Goal: Information Seeking & Learning: Learn about a topic

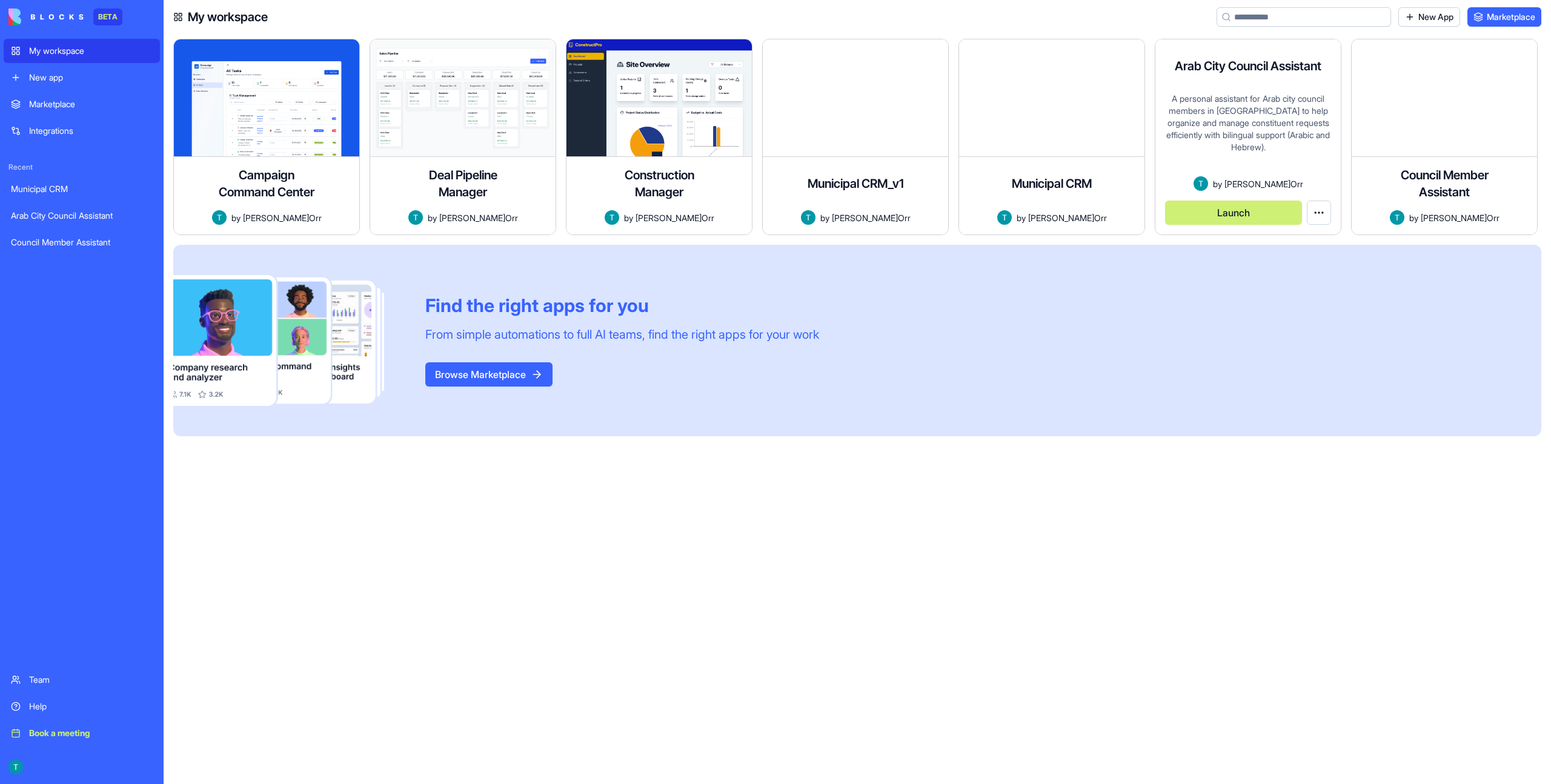
click at [1252, 219] on button "Launch" at bounding box center [1233, 212] width 137 height 24
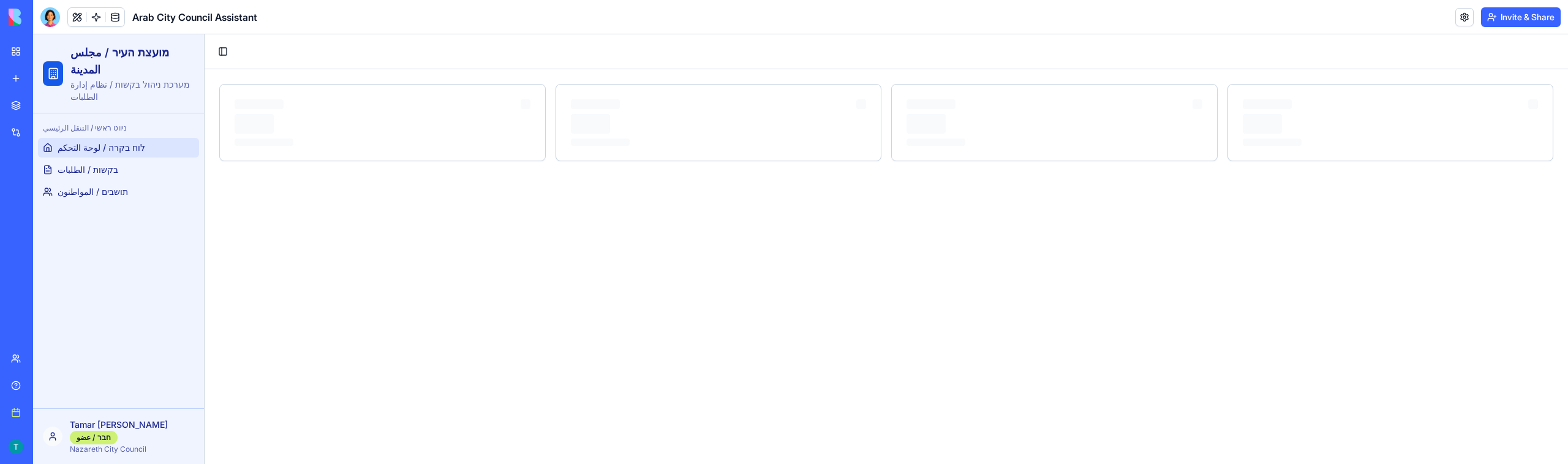
click at [485, 205] on main "Toggle Sidebar" at bounding box center [886, 249] width 1363 height 429
click at [129, 177] on link "בקשות / الطلبات" at bounding box center [118, 170] width 161 height 20
click at [118, 190] on span "תושבים / المواطنون" at bounding box center [93, 192] width 70 height 12
click at [141, 150] on link "לוח בקרה / لوحة التحكم" at bounding box center [118, 148] width 161 height 20
click at [134, 164] on link "בקשות / الطلبات" at bounding box center [118, 170] width 161 height 20
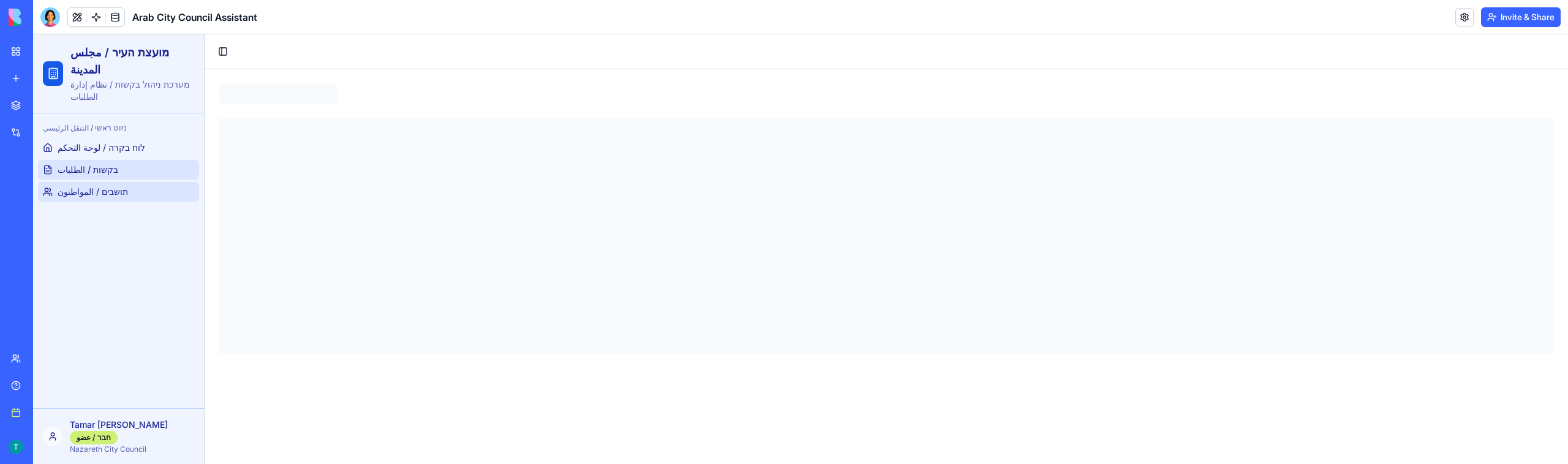
click at [121, 190] on link "תושבים / المواطنون" at bounding box center [118, 192] width 161 height 20
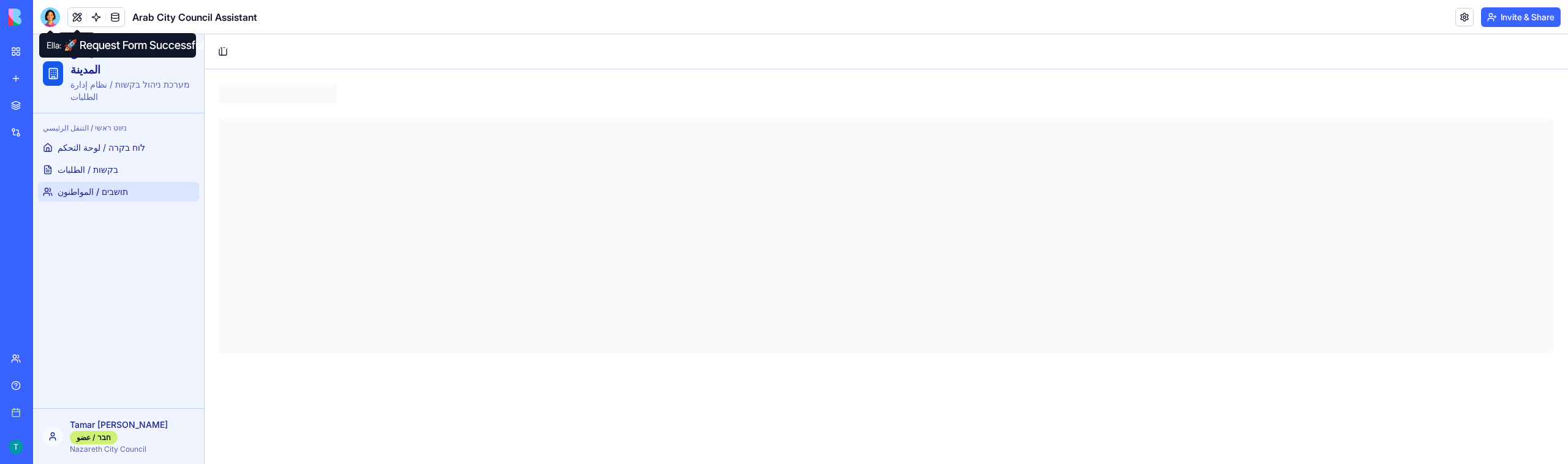
click at [54, 16] on div at bounding box center [50, 17] width 20 height 20
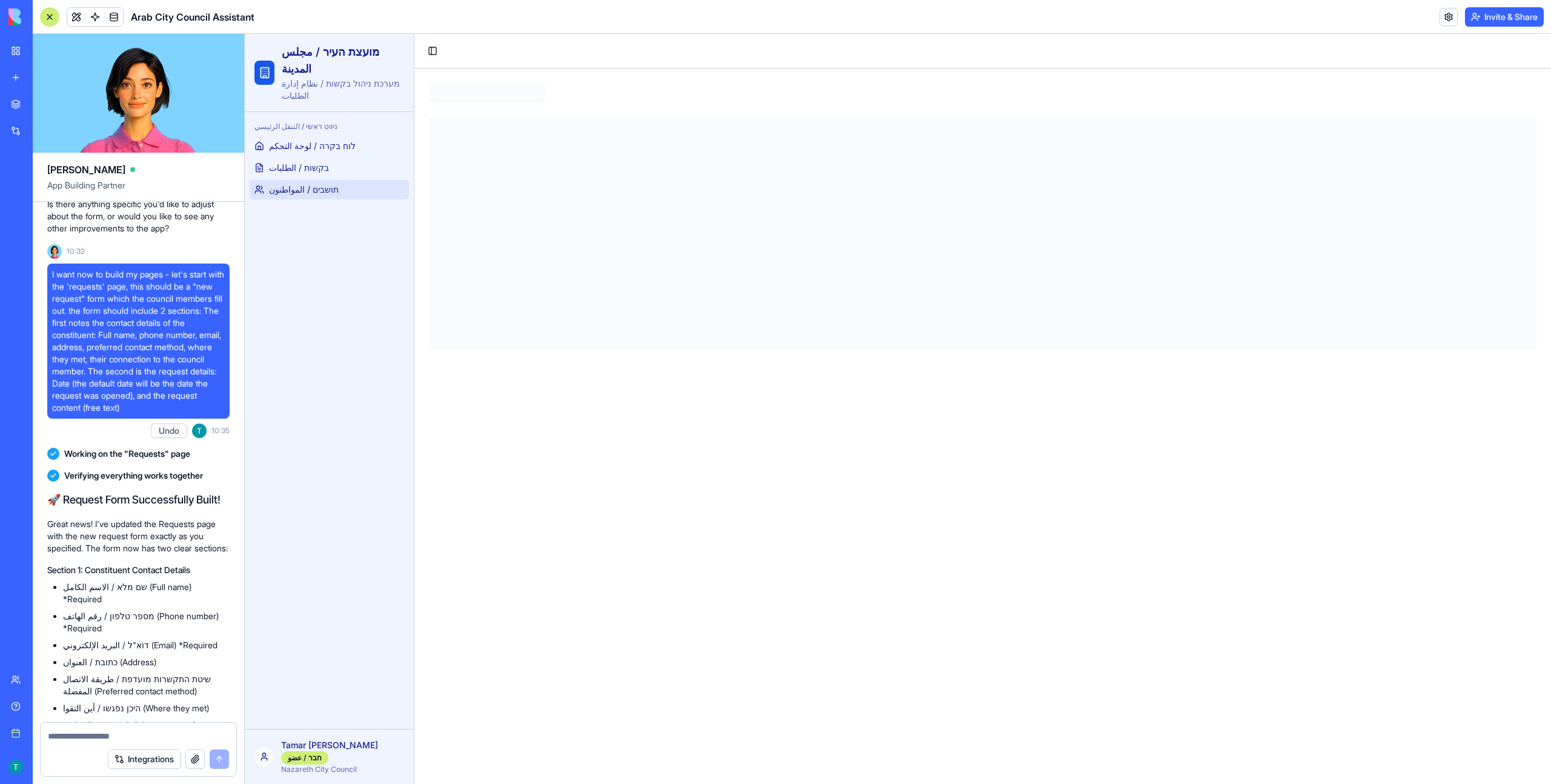
scroll to position [3439, 0]
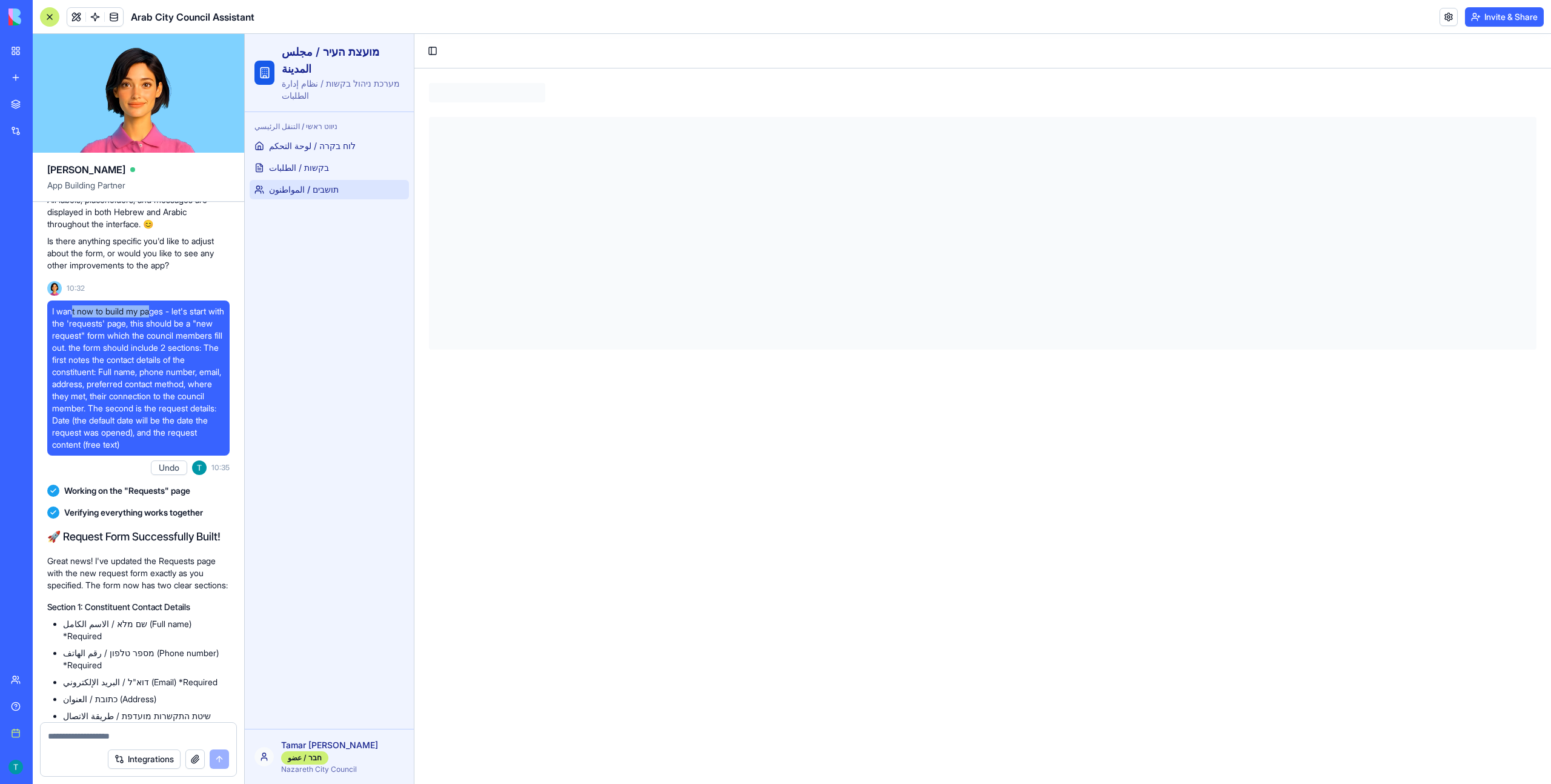
drag, startPoint x: 73, startPoint y: 385, endPoint x: 156, endPoint y: 385, distance: 83.0
click at [156, 385] on span "I want now to build my pages - let's start with the 'requests' page, this shoul…" at bounding box center [138, 378] width 173 height 145
click at [178, 400] on span "I want now to build my pages - let's start with the 'requests' page, this shoul…" at bounding box center [138, 378] width 173 height 145
drag, startPoint x: 143, startPoint y: 381, endPoint x: 212, endPoint y: 382, distance: 69.0
click at [212, 382] on span "I want now to build my pages - let's start with the 'requests' page, this shoul…" at bounding box center [138, 378] width 173 height 145
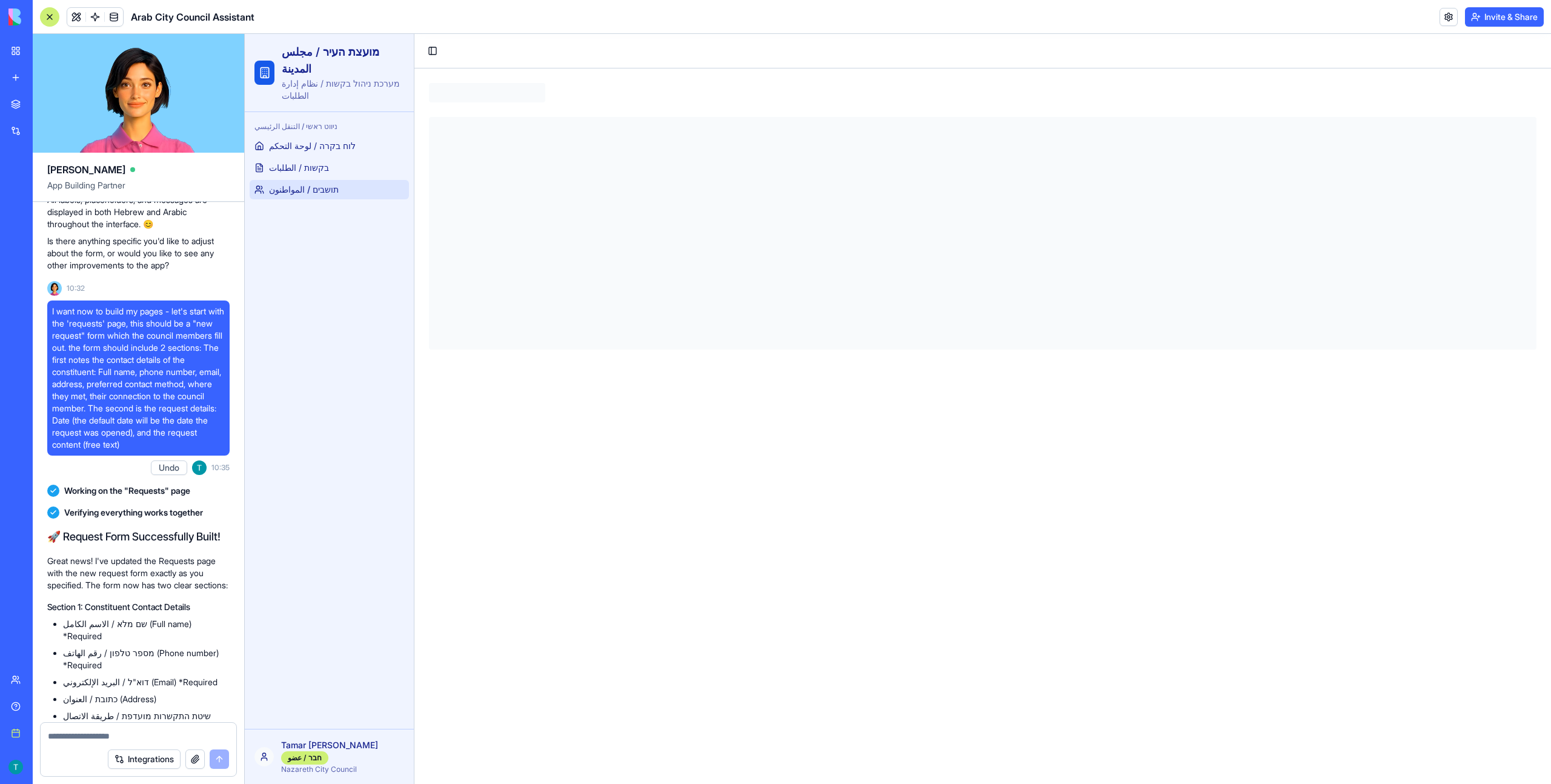
drag, startPoint x: 161, startPoint y: 391, endPoint x: 194, endPoint y: 390, distance: 33.0
click at [197, 390] on span "I want now to build my pages - let's start with the 'requests' page, this shoul…" at bounding box center [138, 378] width 173 height 145
drag, startPoint x: 150, startPoint y: 406, endPoint x: 199, endPoint y: 437, distance: 58.0
click at [199, 435] on span "I want now to build my pages - let's start with the 'requests' page, this shoul…" at bounding box center [138, 378] width 173 height 145
click at [349, 162] on link "בקשות / الطلبات" at bounding box center [329, 168] width 159 height 20
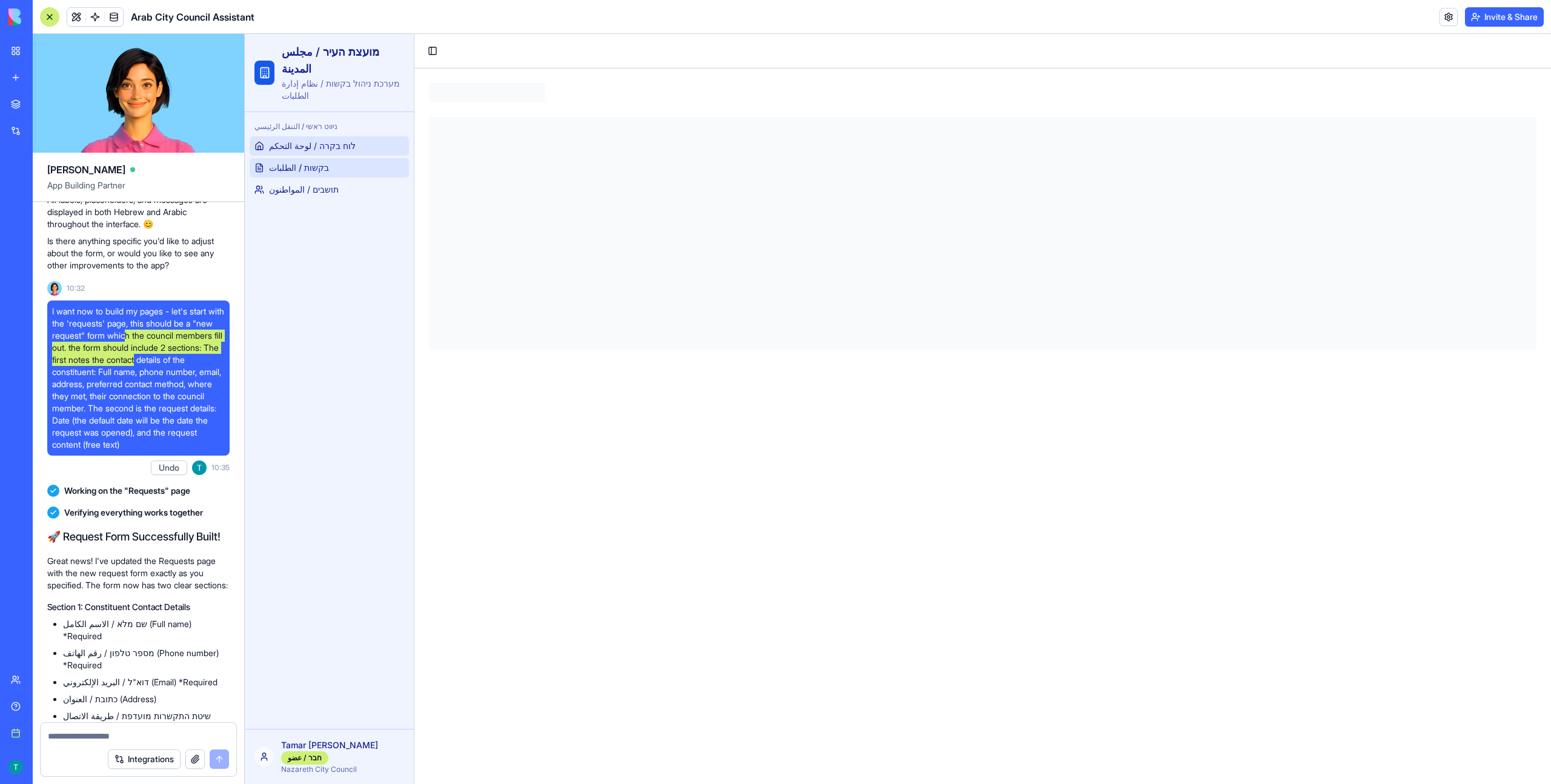
click at [340, 150] on span "לוח בקרה / لوحة التحكم" at bounding box center [312, 146] width 87 height 12
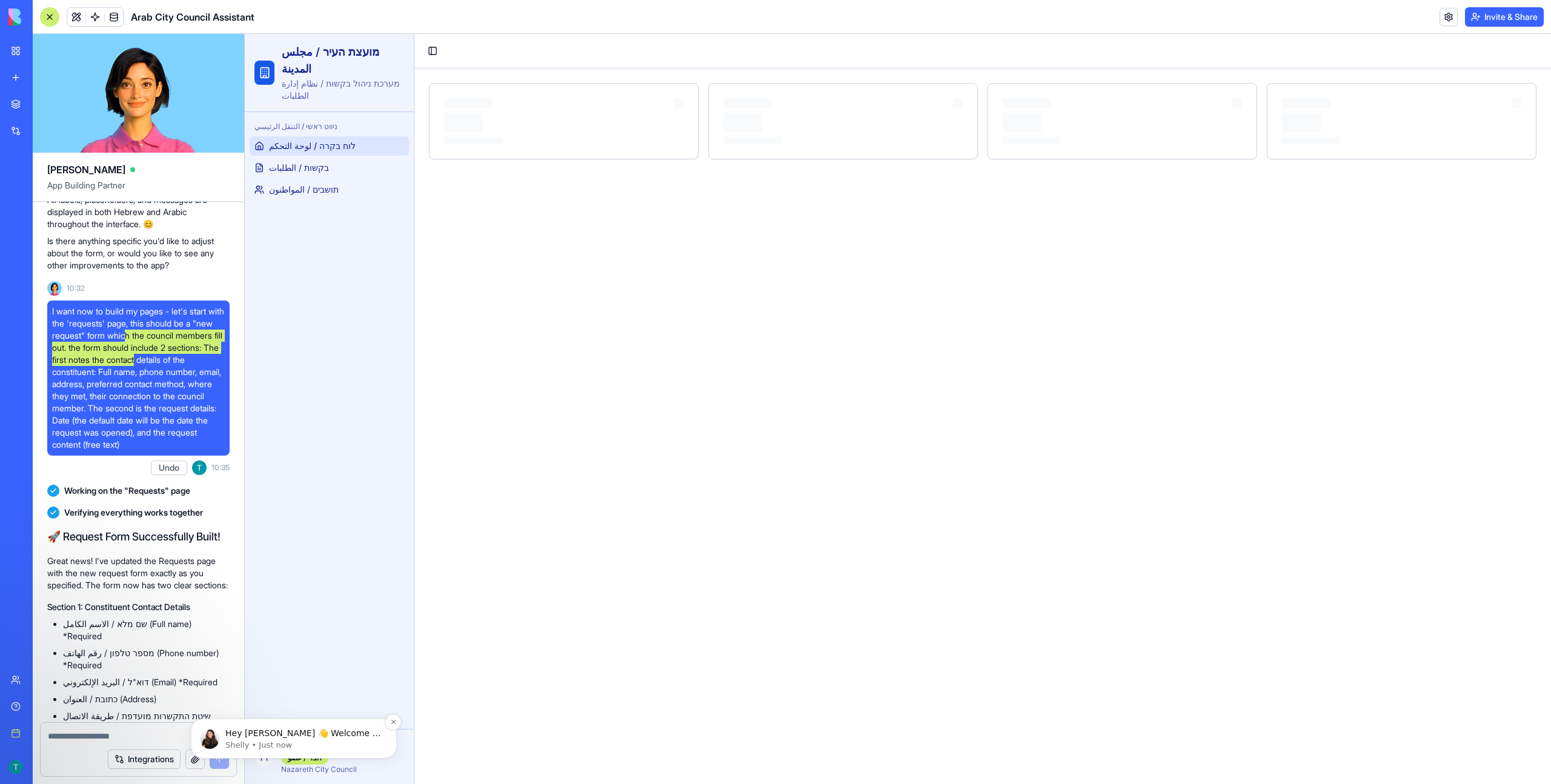
click at [328, 735] on p "Hey Tamar 👋 Welcome to Blocks 🙌 I'm here if you have any questions!" at bounding box center [303, 734] width 156 height 12
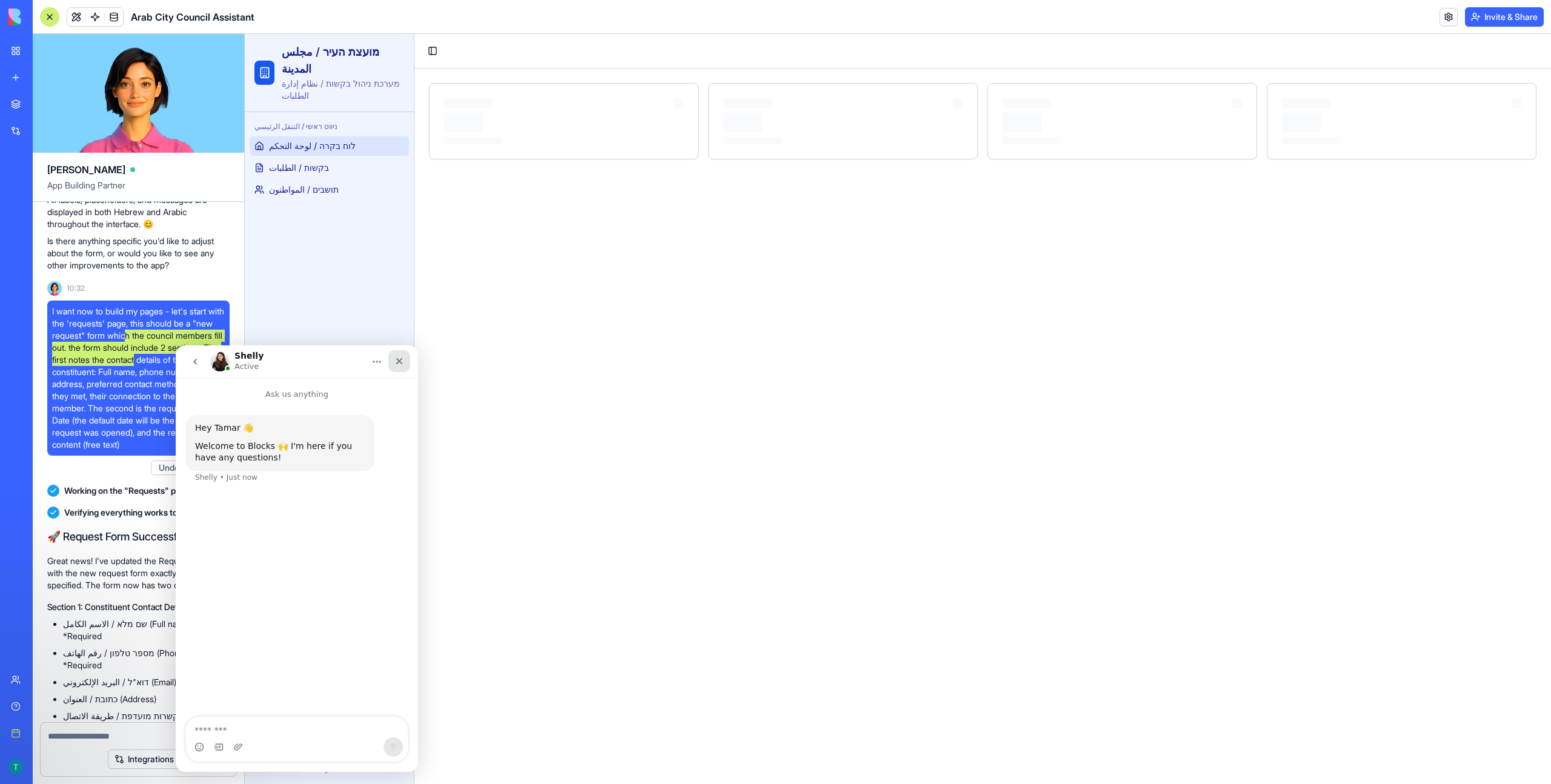
click at [402, 363] on icon "Close" at bounding box center [399, 361] width 7 height 7
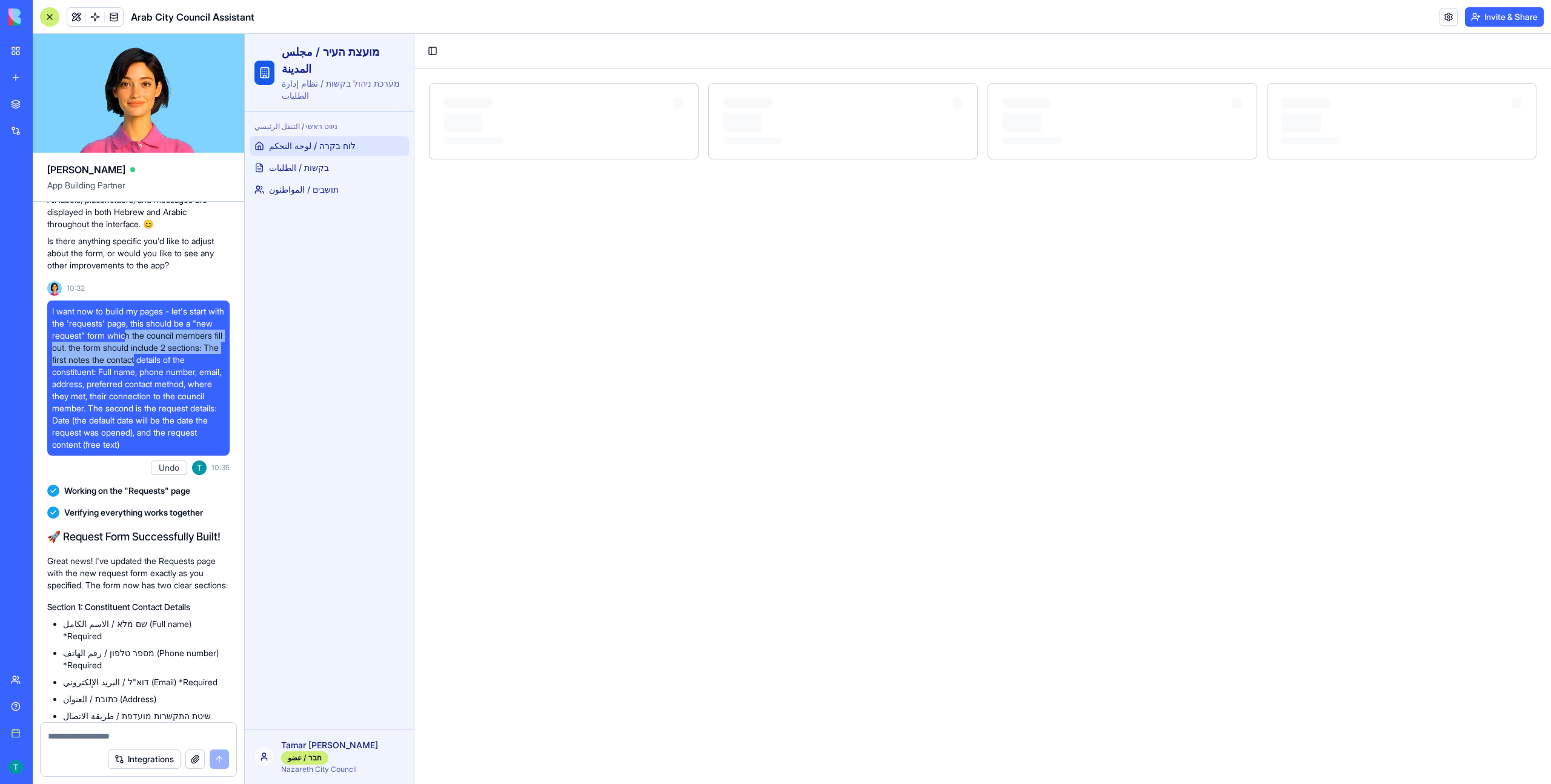
click at [48, 698] on link "Help" at bounding box center [28, 706] width 49 height 24
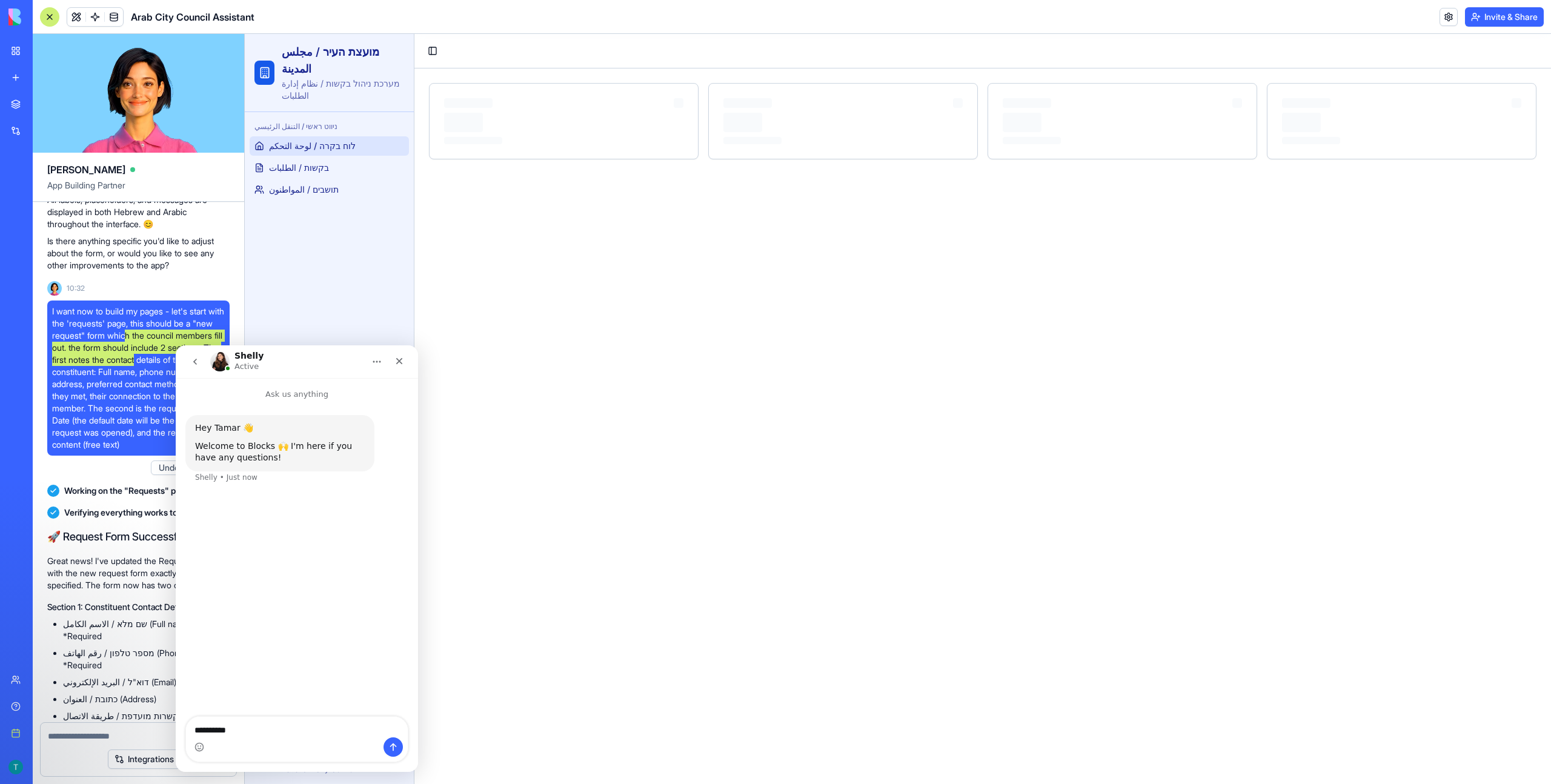
type textarea "**********"
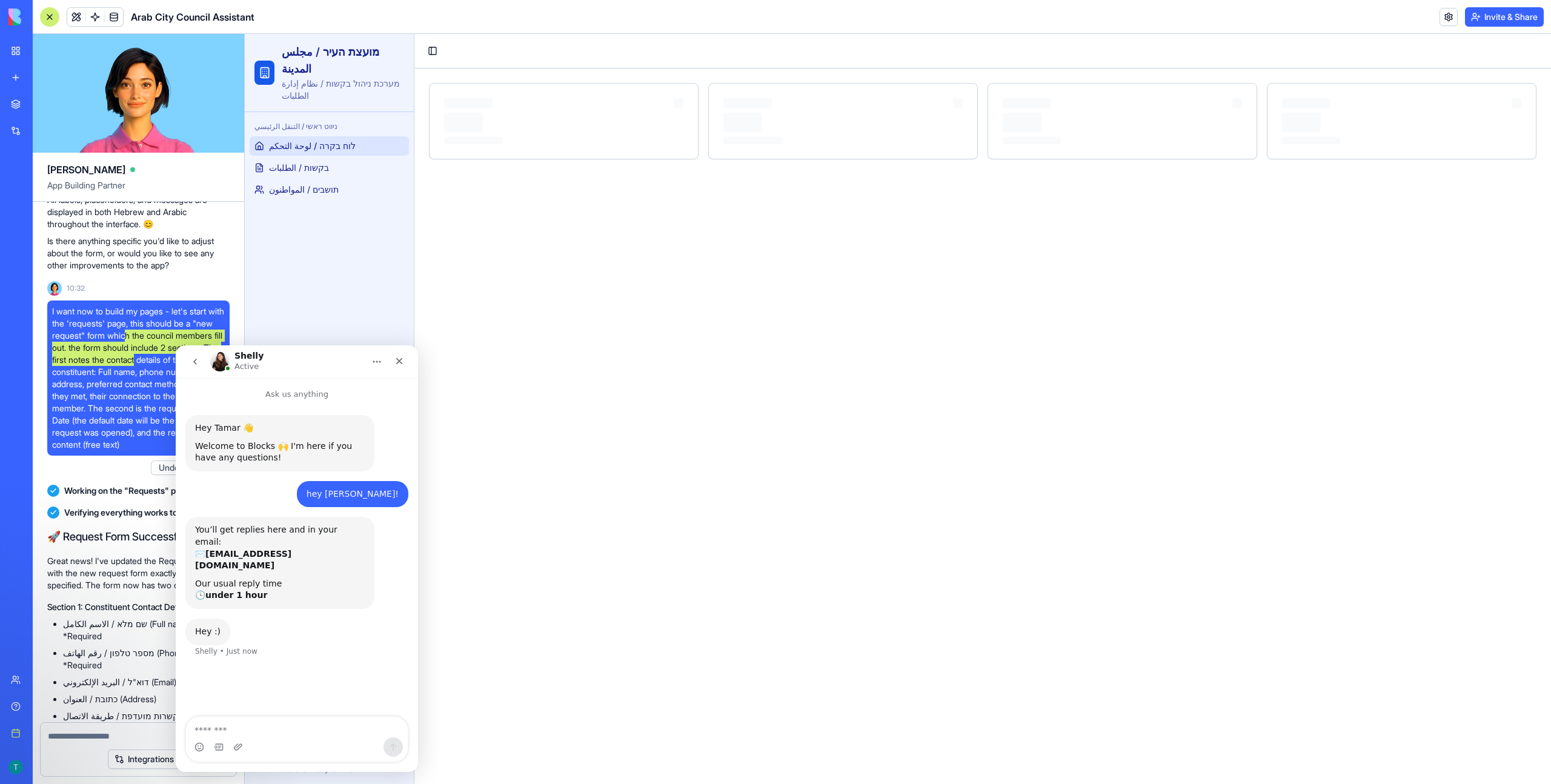
click at [250, 729] on textarea "Message…" at bounding box center [296, 726] width 221 height 20
click at [402, 360] on icon "Close" at bounding box center [399, 361] width 10 height 10
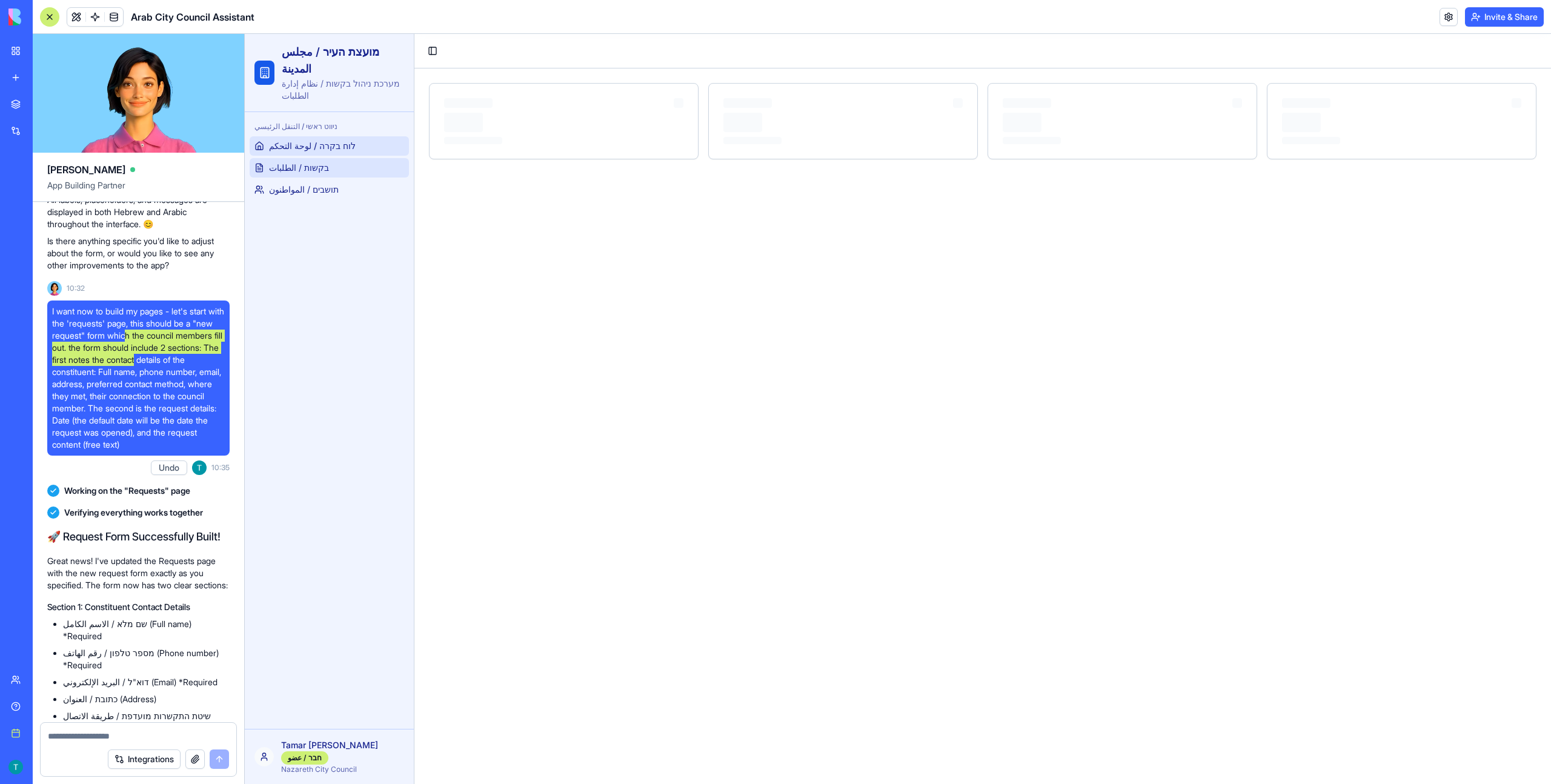
click at [333, 169] on link "בקשות / الطلبات" at bounding box center [329, 168] width 159 height 20
click at [331, 191] on link "תושבים / المواطنون" at bounding box center [329, 190] width 159 height 20
click at [323, 173] on link "בקשות / الطلبات" at bounding box center [329, 168] width 159 height 20
click at [320, 148] on span "לוח בקרה / لوحة التحكم" at bounding box center [312, 146] width 87 height 12
click at [319, 134] on div "ניווט ראשי / التنقل الرئيسي" at bounding box center [329, 127] width 159 height 20
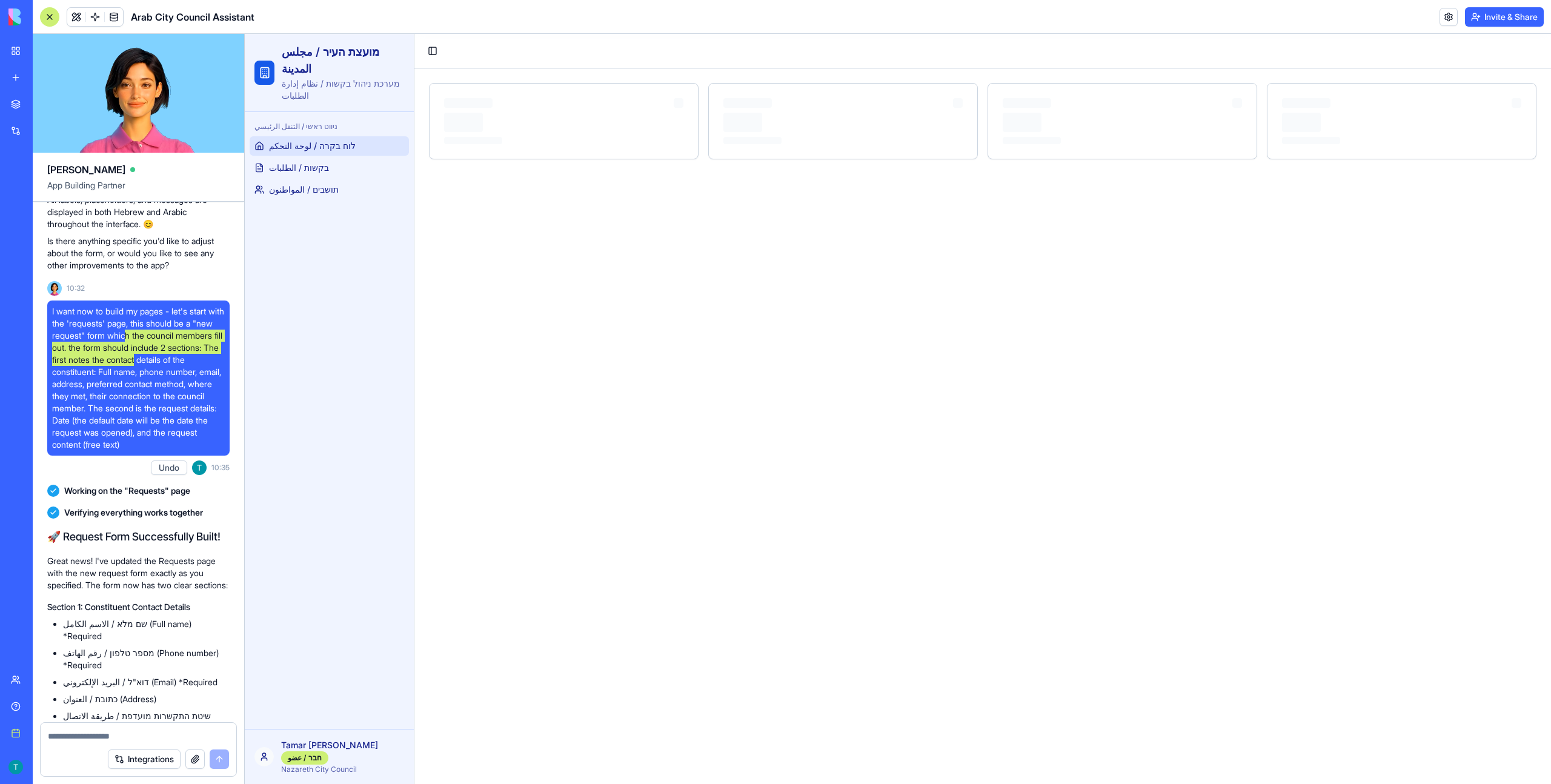
click at [315, 125] on div "ניווט ראשי / التنقل الرئيسي" at bounding box center [329, 127] width 159 height 20
click at [321, 173] on span "בקשות / الطلبات" at bounding box center [299, 168] width 60 height 12
click at [319, 201] on div "ניווט ראשי / التنقل الرئيسي לוח בקרה / لوحة التحكم בקשות / الطلبات תושבים / الم…" at bounding box center [329, 158] width 169 height 92
click at [317, 192] on span "תושבים / المواطنون" at bounding box center [303, 189] width 69 height 12
click at [315, 167] on span "בקשות / الطلبات" at bounding box center [299, 168] width 60 height 12
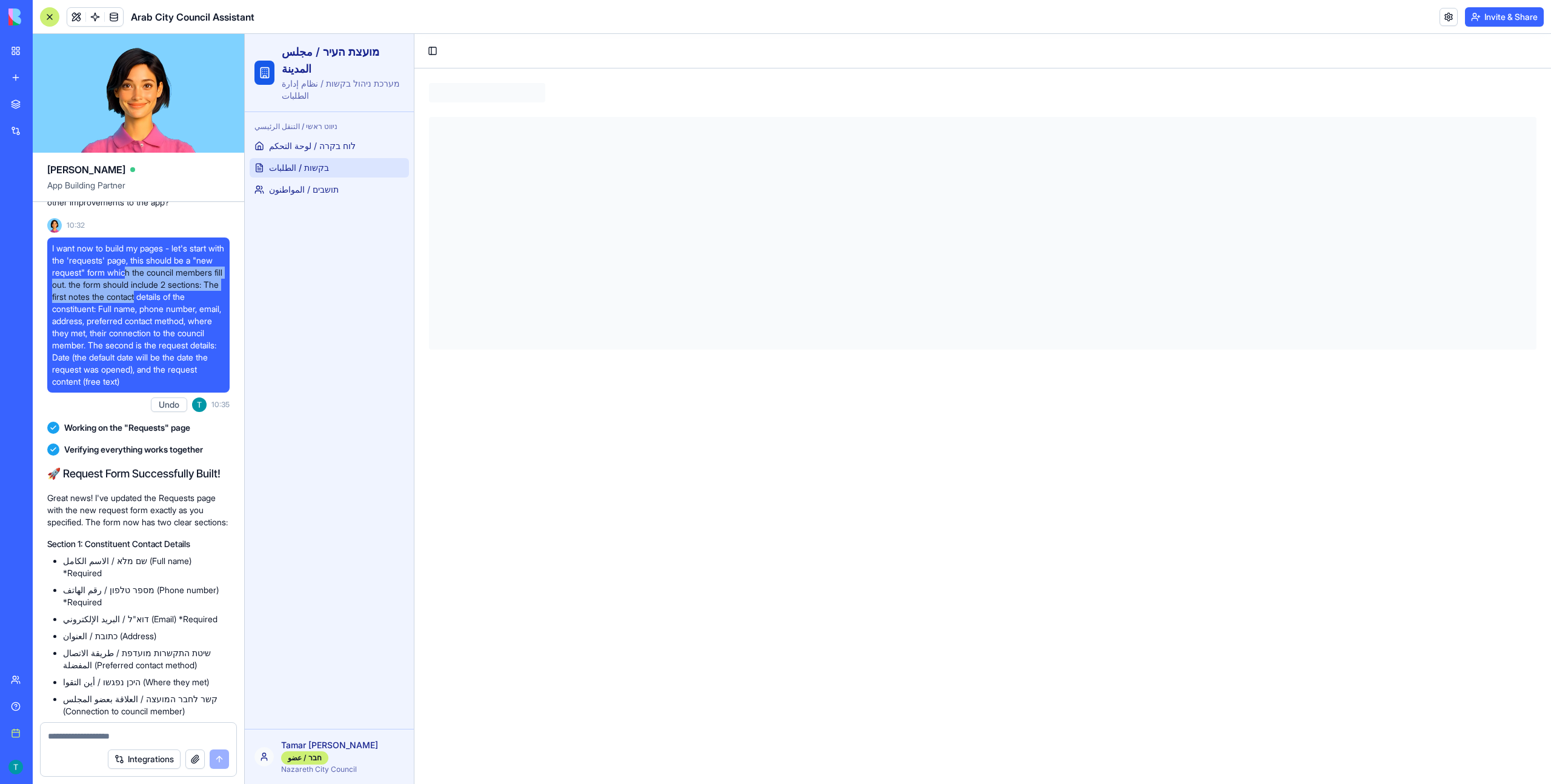
scroll to position [3511, 0]
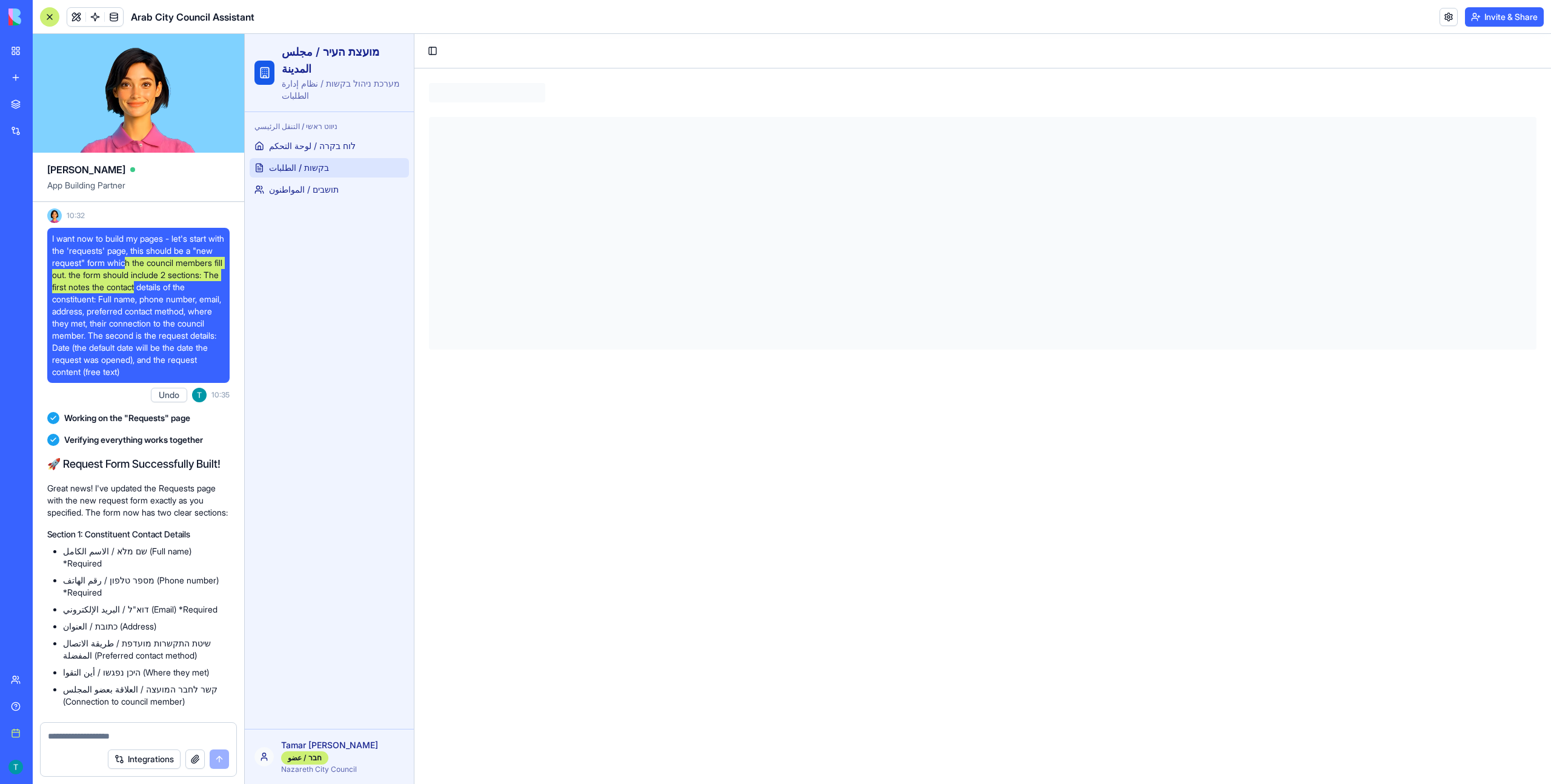
click at [377, 551] on div "ניווט ראשי / التنقل الرئيسي לוח בקרה / لوحة التحكم בקשות / الطلبات תושבים / الم…" at bounding box center [329, 420] width 169 height 617
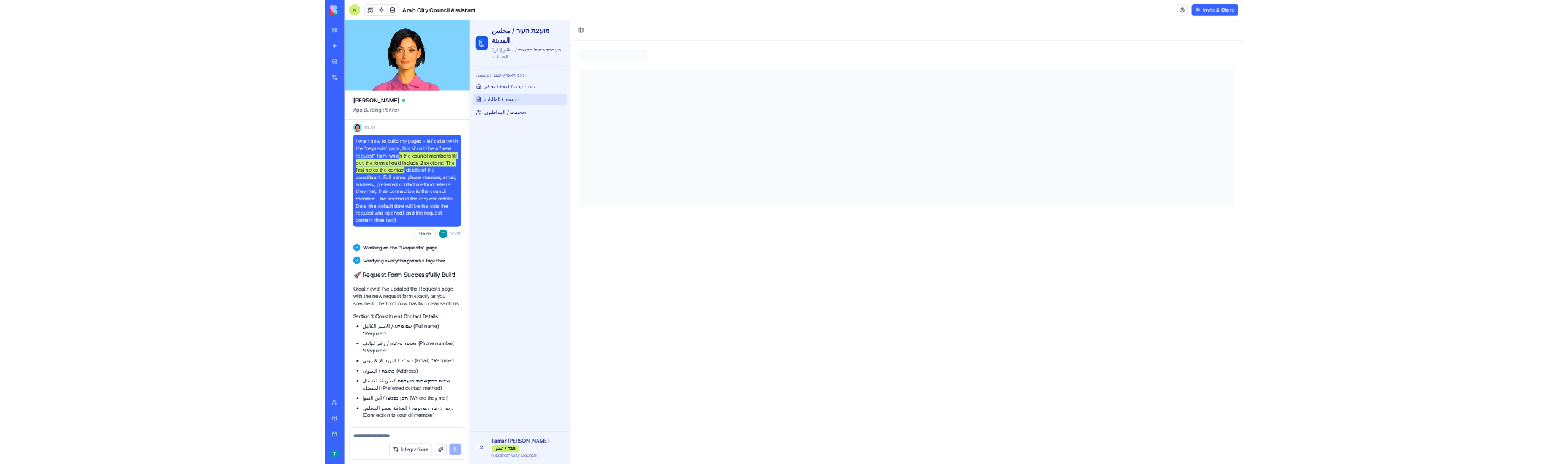
scroll to position [3985, 0]
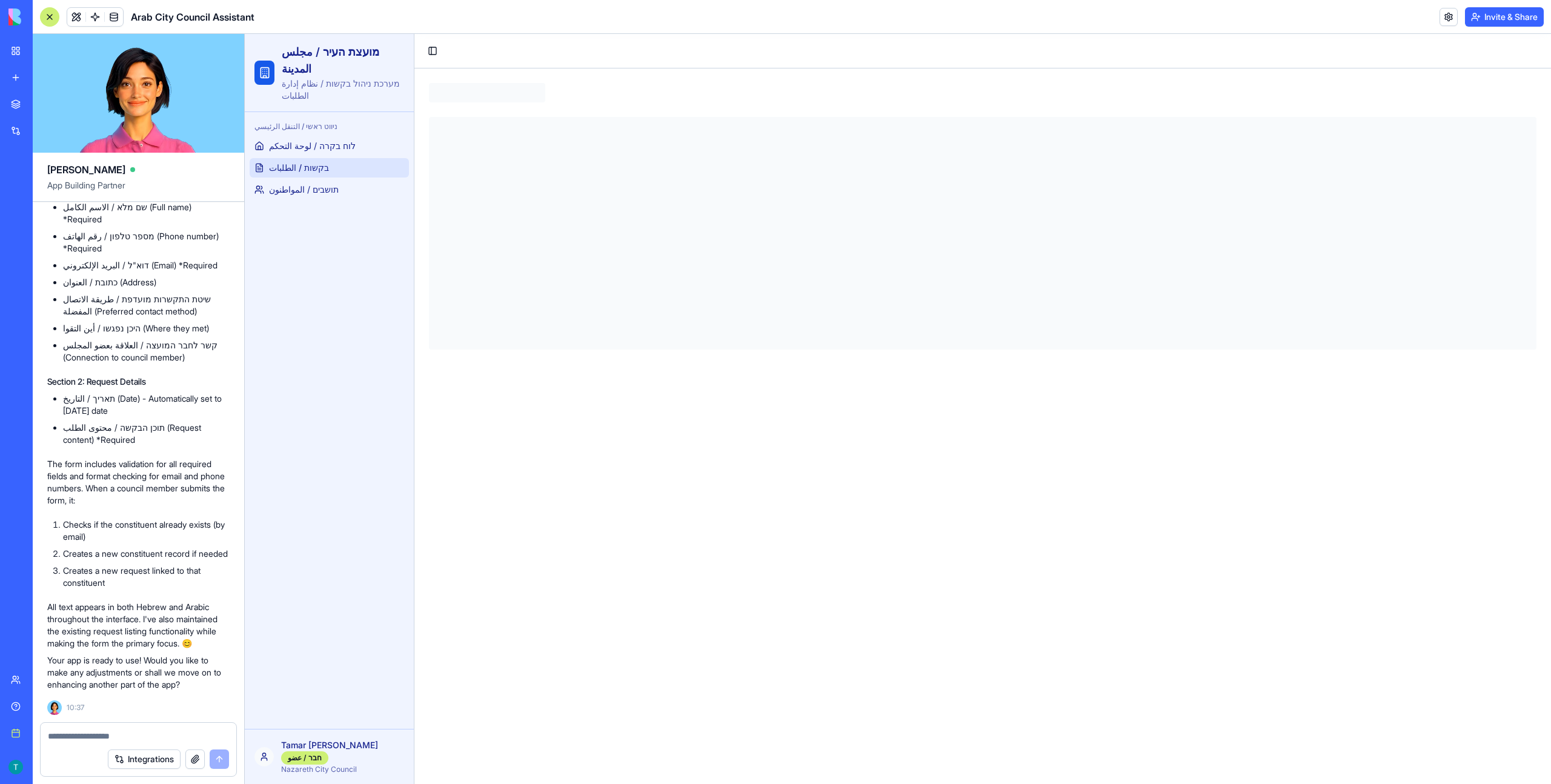
click at [705, 299] on div at bounding box center [982, 233] width 1108 height 232
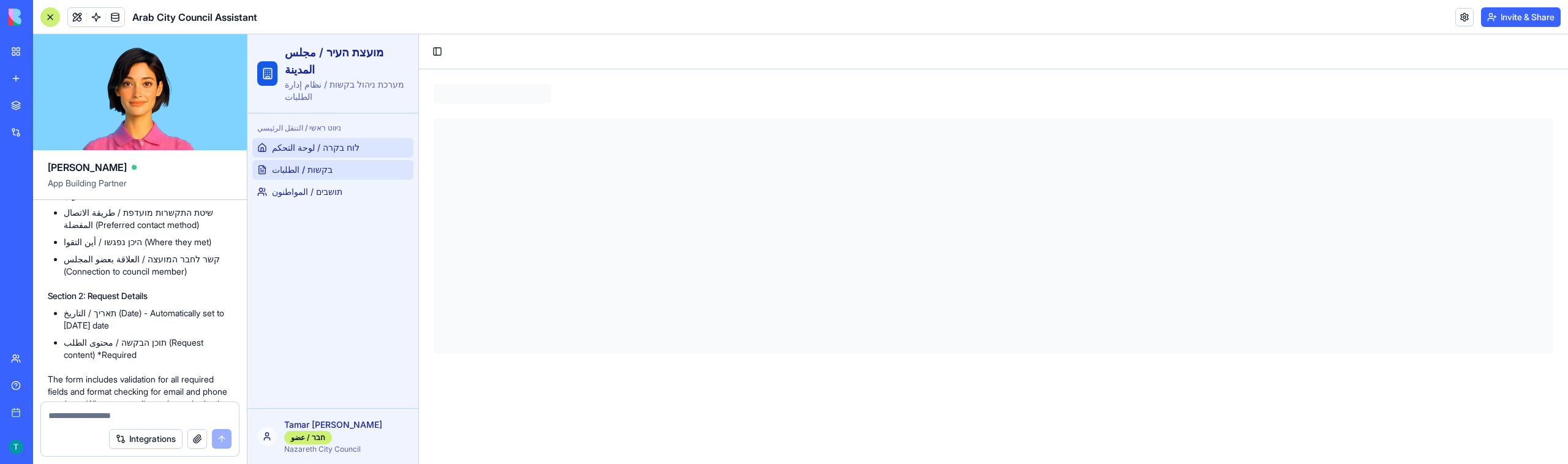
click at [341, 150] on span "לוח בקרה / لوحة التحكم" at bounding box center [315, 148] width 88 height 12
click at [333, 167] on link "בקשות / الطلبات" at bounding box center [333, 170] width 161 height 20
click at [115, 17] on link at bounding box center [115, 17] width 19 height 19
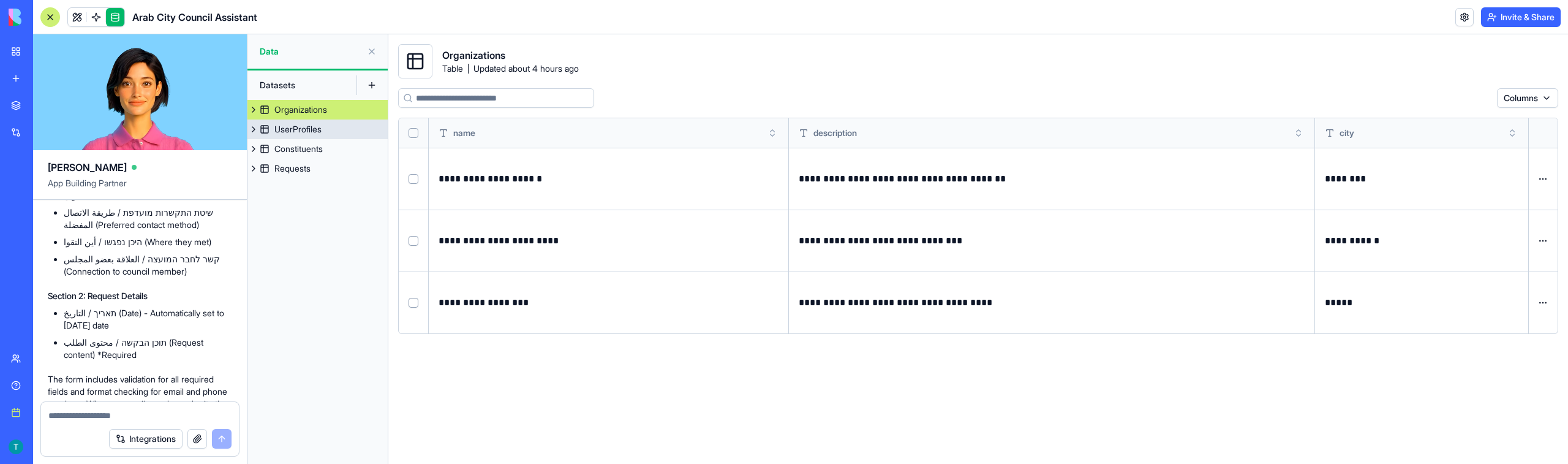
click at [291, 124] on div "UserProfiles" at bounding box center [298, 129] width 47 height 12
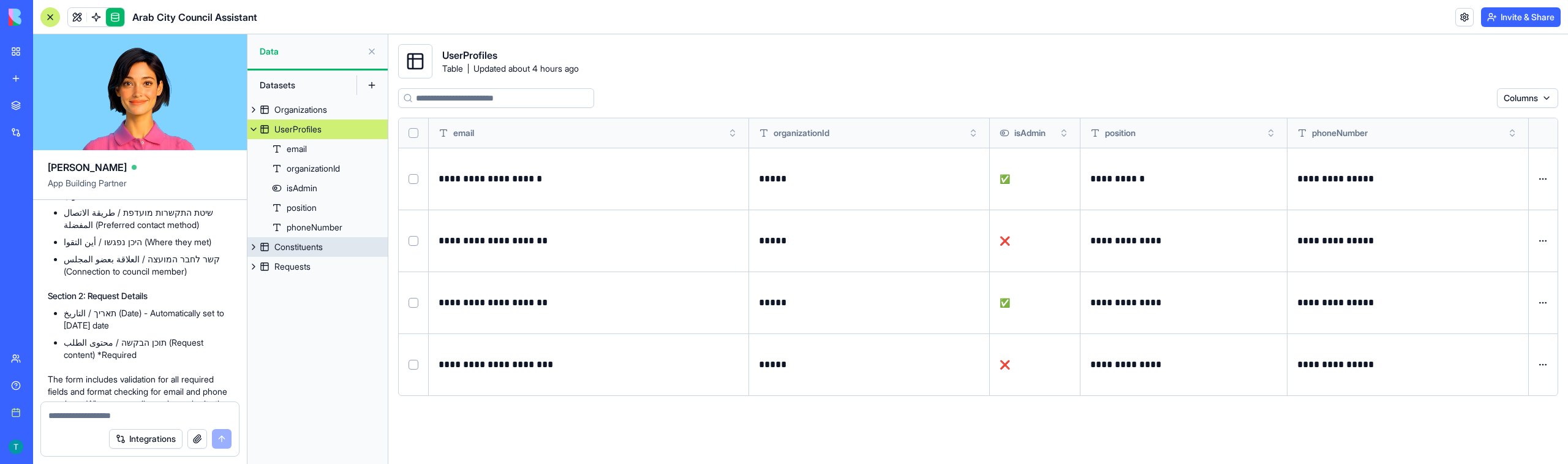
click at [291, 241] on div "Constituents" at bounding box center [298, 247] width 48 height 12
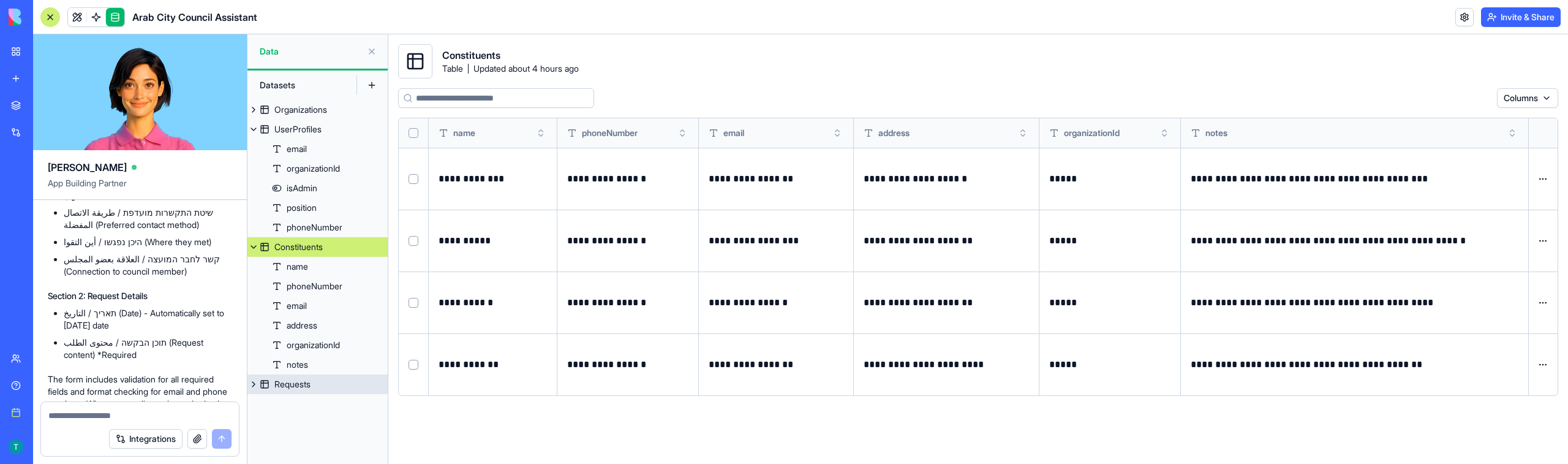
click at [303, 387] on div "Requests" at bounding box center [292, 384] width 36 height 12
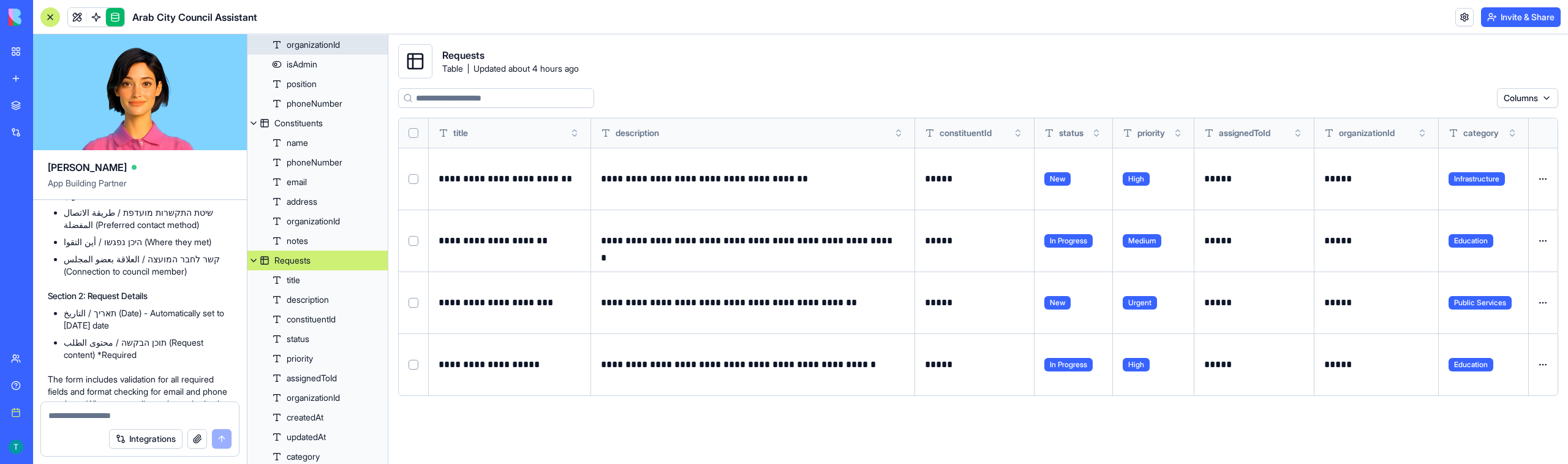
scroll to position [126, 0]
click at [81, 14] on link at bounding box center [77, 17] width 19 height 19
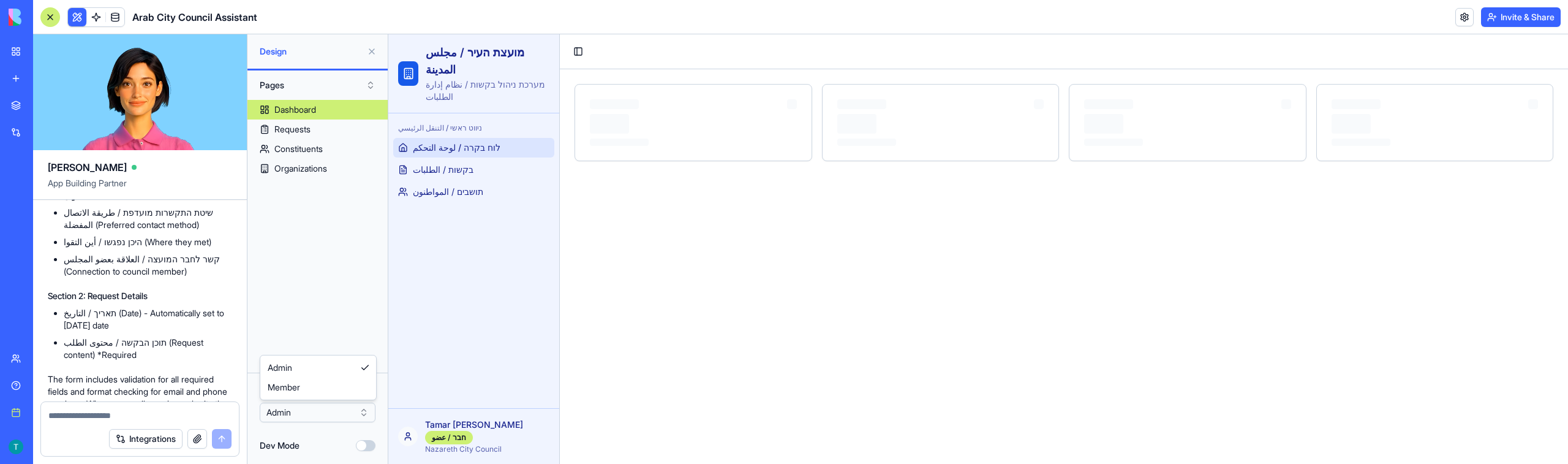
click at [303, 409] on html "BETA My workspace New app Marketplace Integrations Recent Municipal CRM Arab Ci…" at bounding box center [784, 232] width 1568 height 464
click at [299, 136] on link "Requests" at bounding box center [318, 129] width 141 height 20
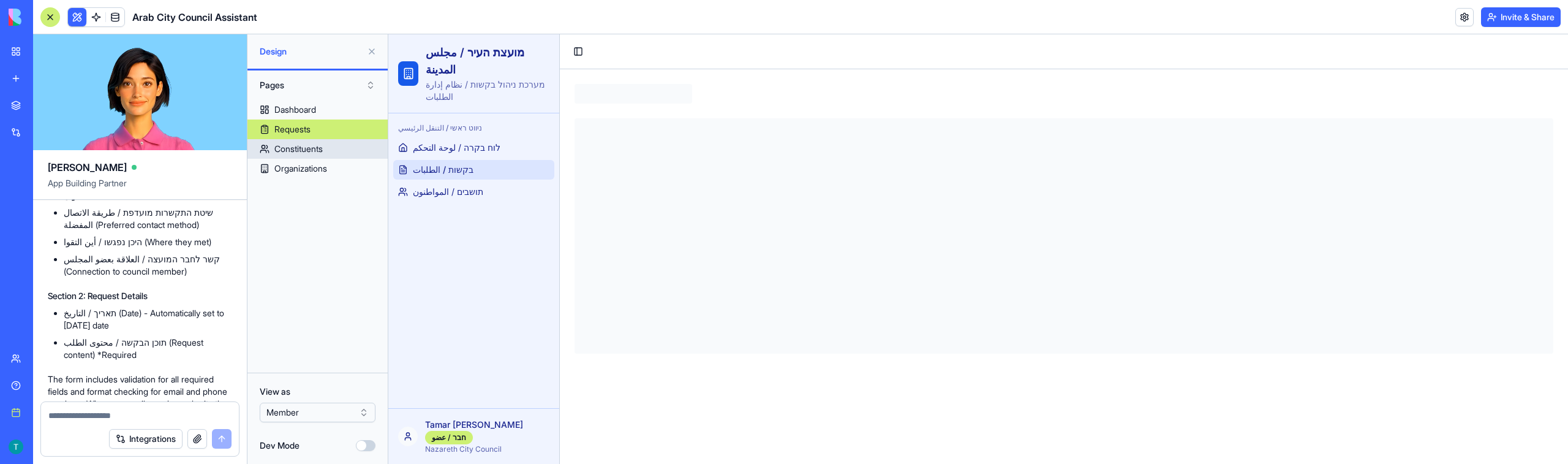
click at [299, 147] on div "Constituents" at bounding box center [298, 149] width 48 height 12
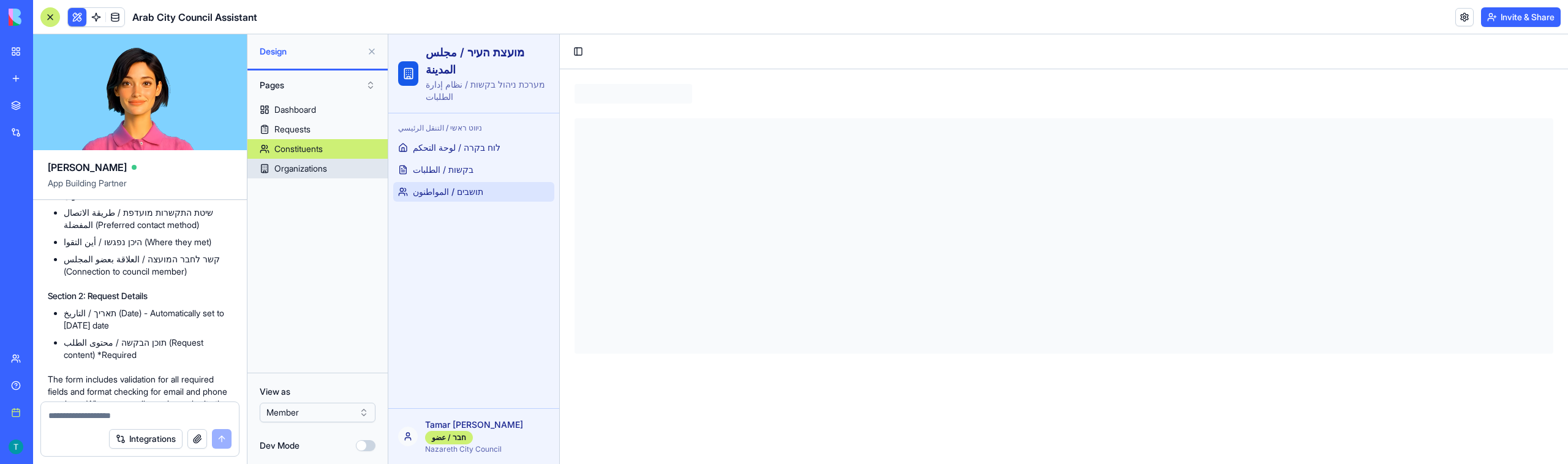
click at [300, 167] on div "Organizations" at bounding box center [300, 169] width 53 height 12
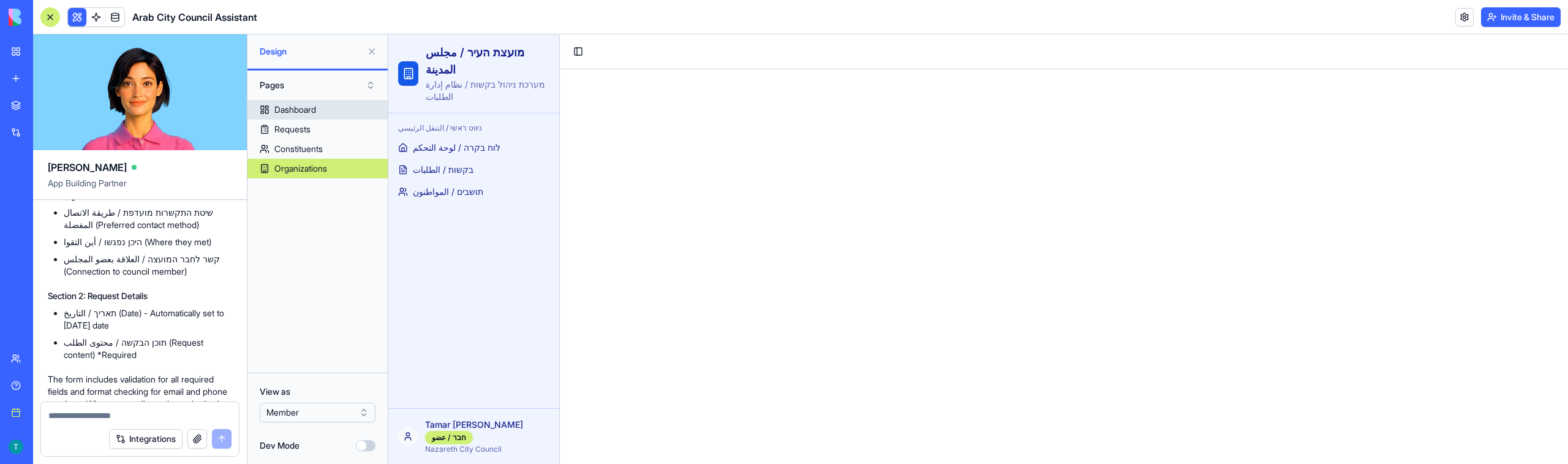
click at [302, 113] on div "Dashboard" at bounding box center [295, 109] width 42 height 12
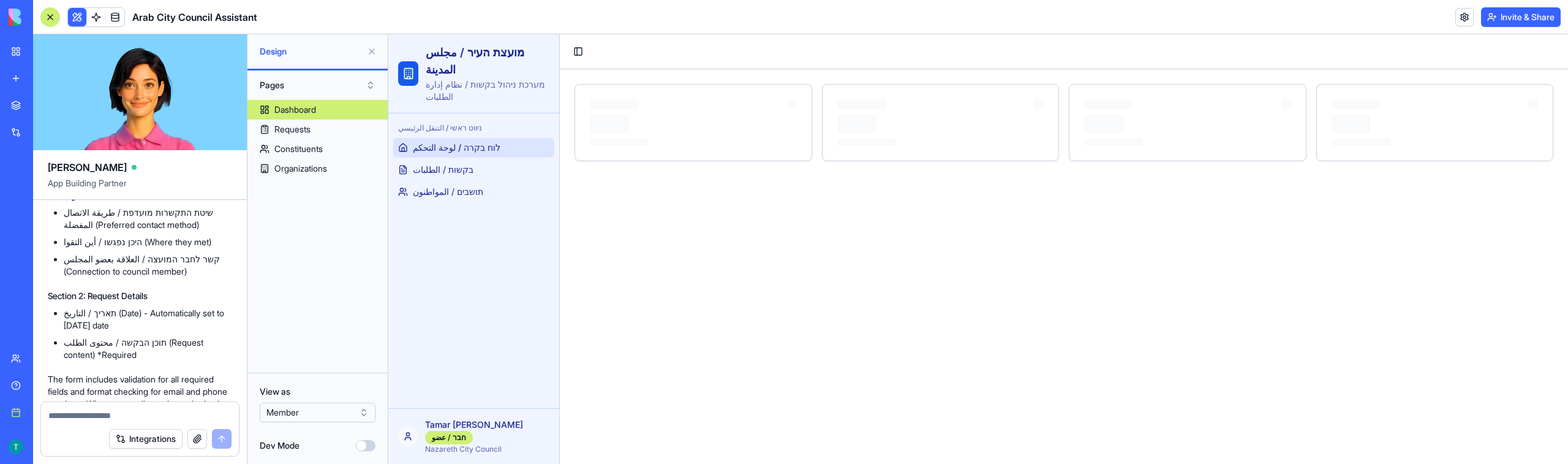
click at [297, 411] on html "BETA My workspace New app Marketplace Integrations Recent Municipal CRM Arab Ci…" at bounding box center [784, 232] width 1568 height 464
click at [302, 161] on link "Organizations" at bounding box center [318, 169] width 141 height 20
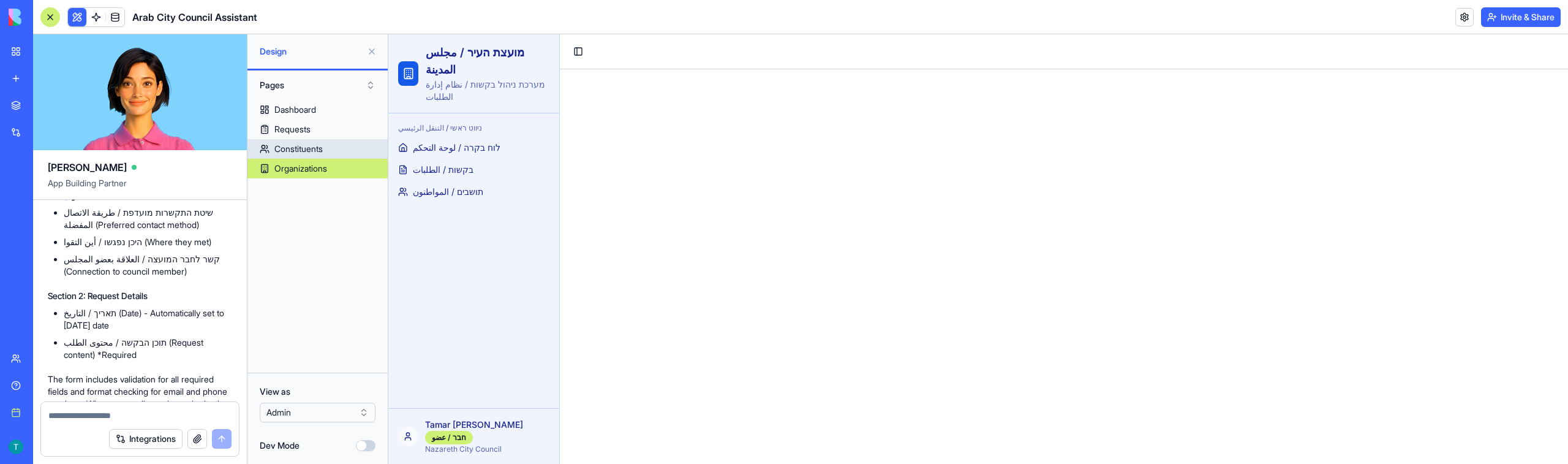
click at [310, 142] on div "Constituents" at bounding box center [298, 149] width 48 height 12
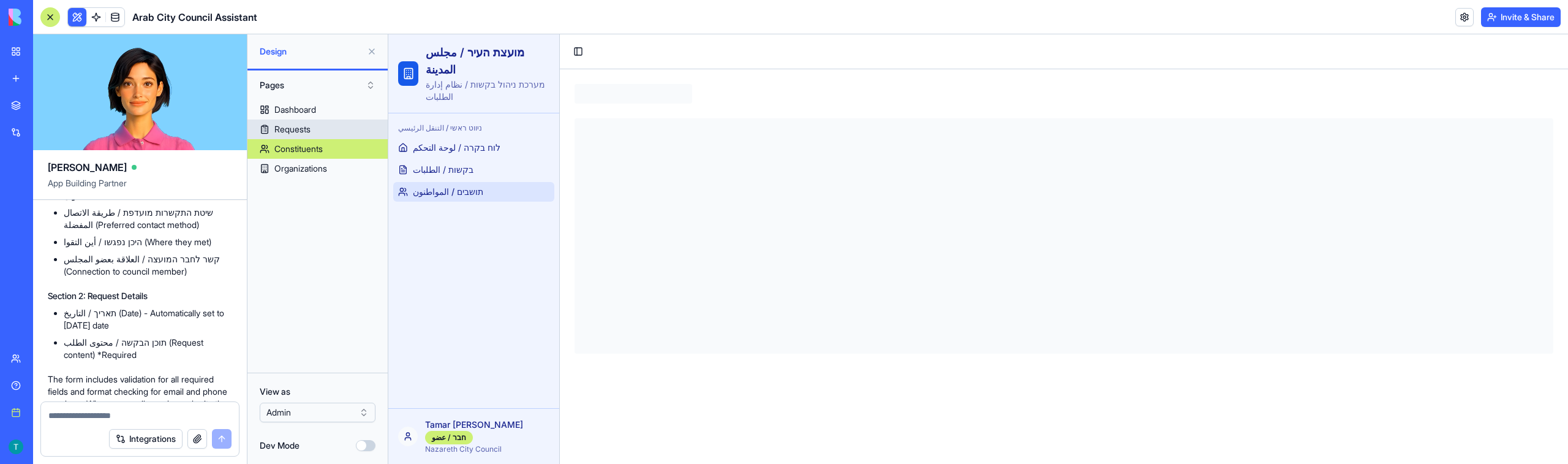
click at [310, 128] on div "Requests" at bounding box center [292, 129] width 36 height 12
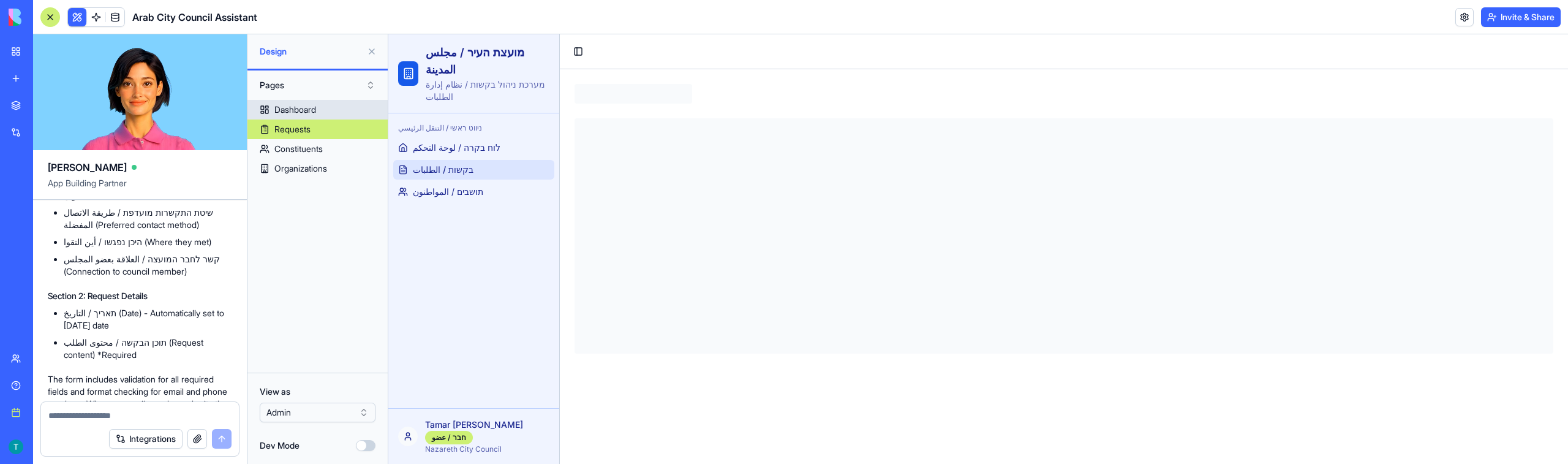
click at [308, 111] on div "Dashboard" at bounding box center [295, 109] width 42 height 12
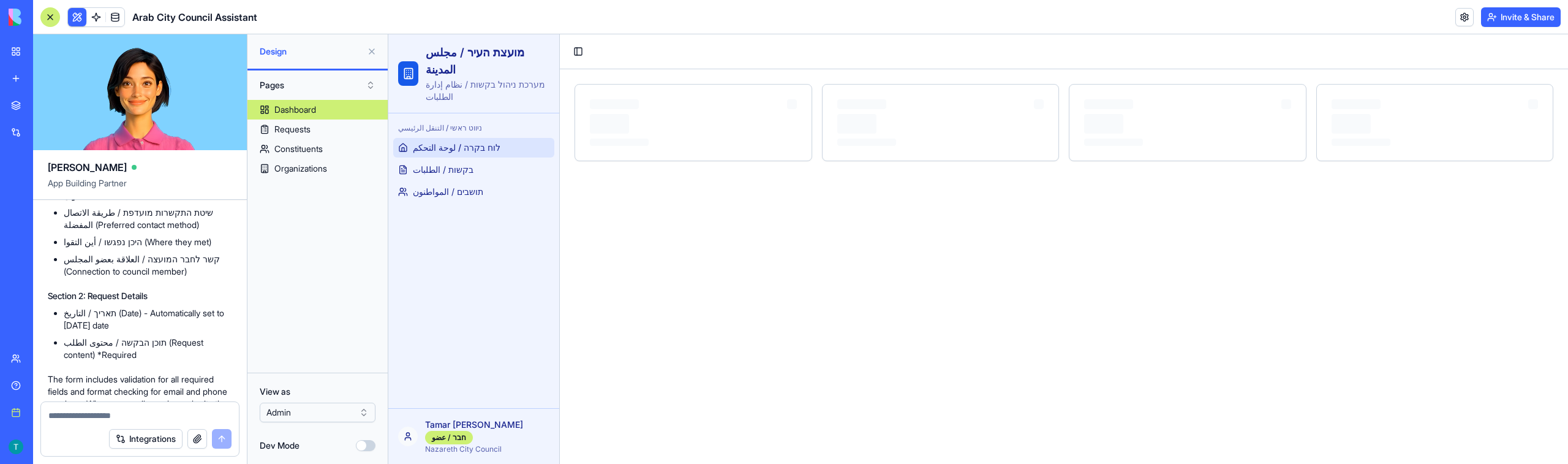
click at [366, 447] on button "Dev Mode" at bounding box center [366, 445] width 20 height 11
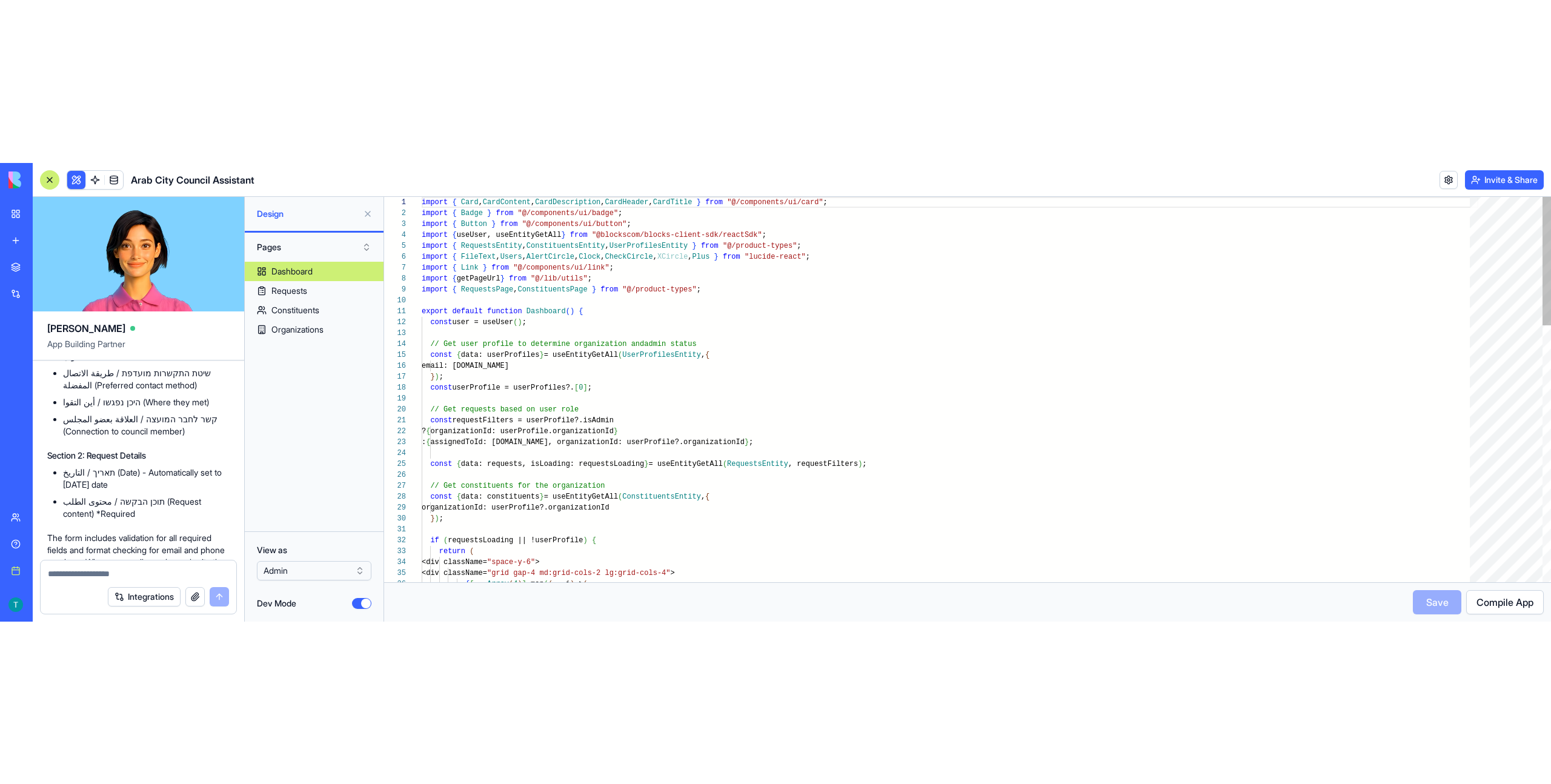
scroll to position [3940, 0]
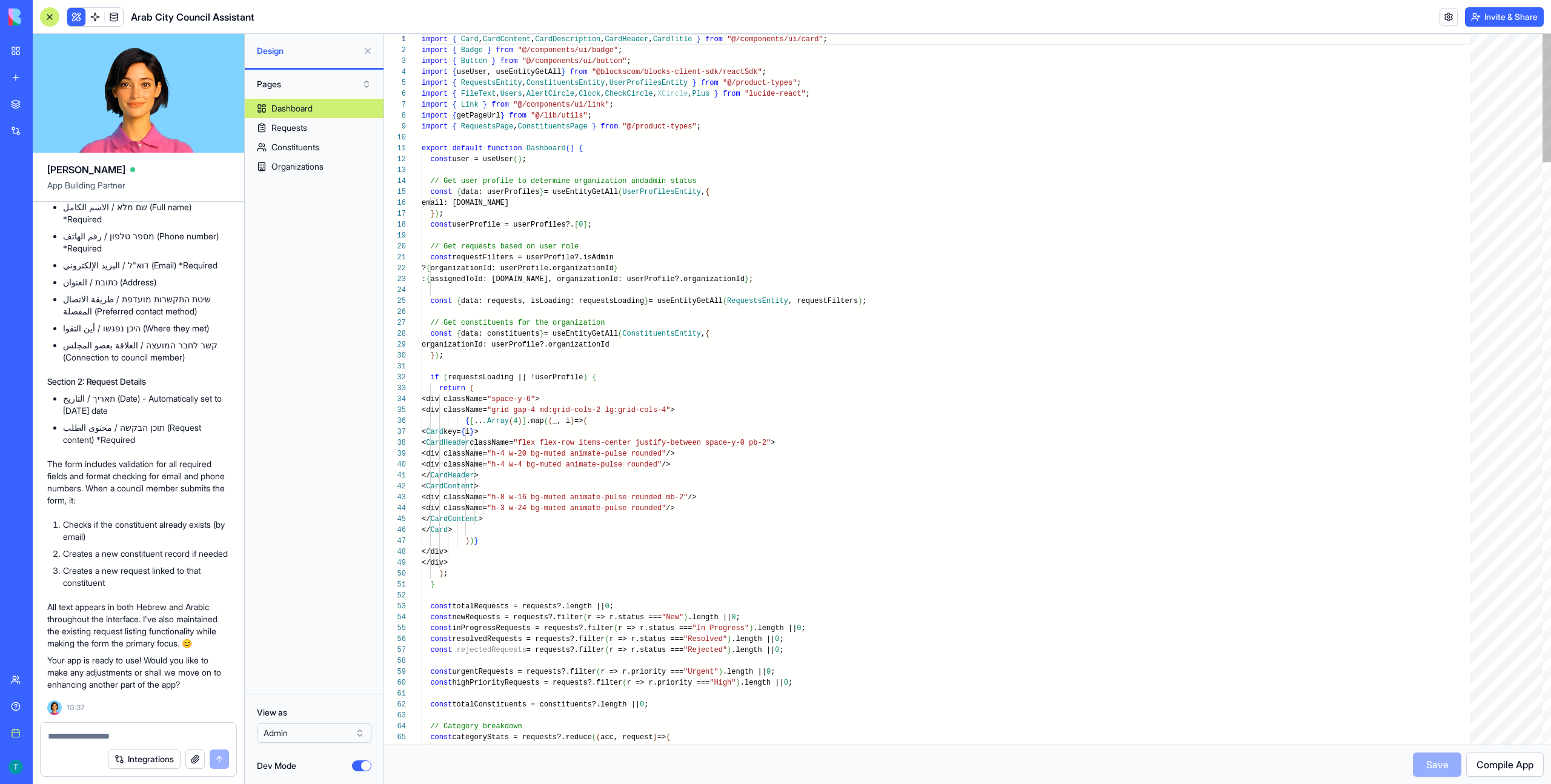
type textarea "**********"
type textarea "*****"
click at [313, 131] on link "Requests" at bounding box center [314, 128] width 139 height 20
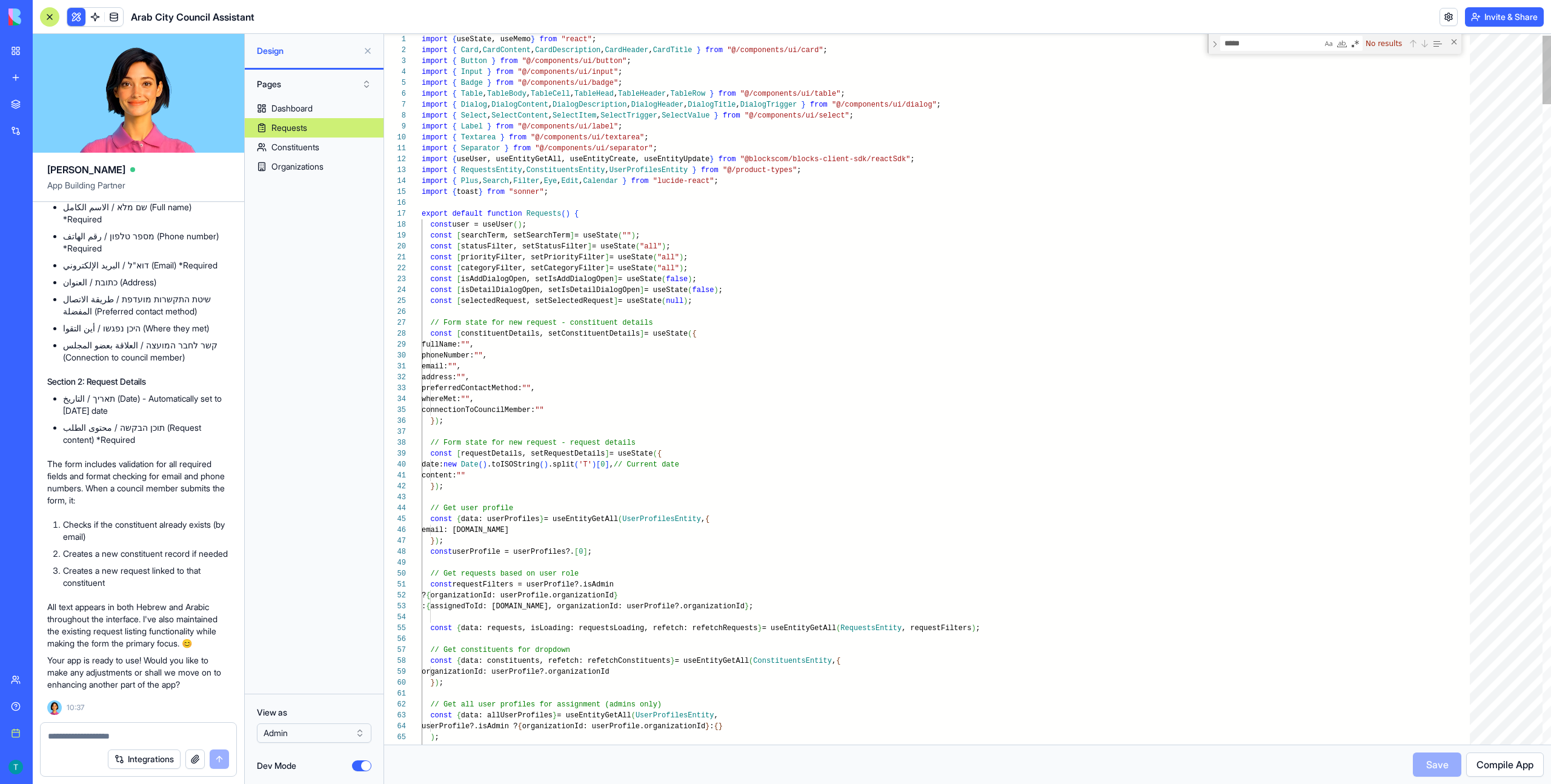
type textarea "**********"
type textarea "*****"
click at [305, 148] on div "Constituents" at bounding box center [295, 147] width 48 height 12
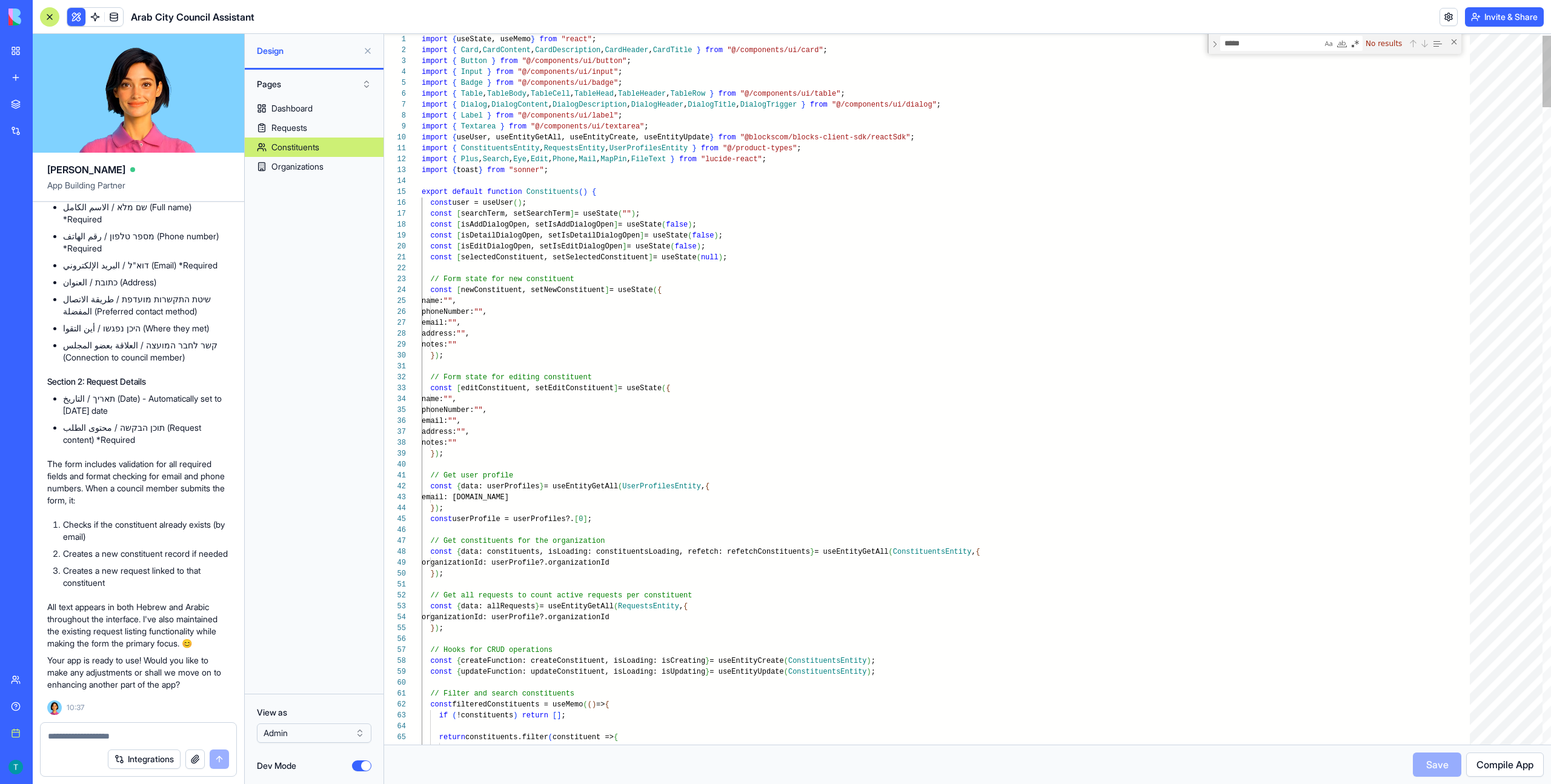
type textarea "**********"
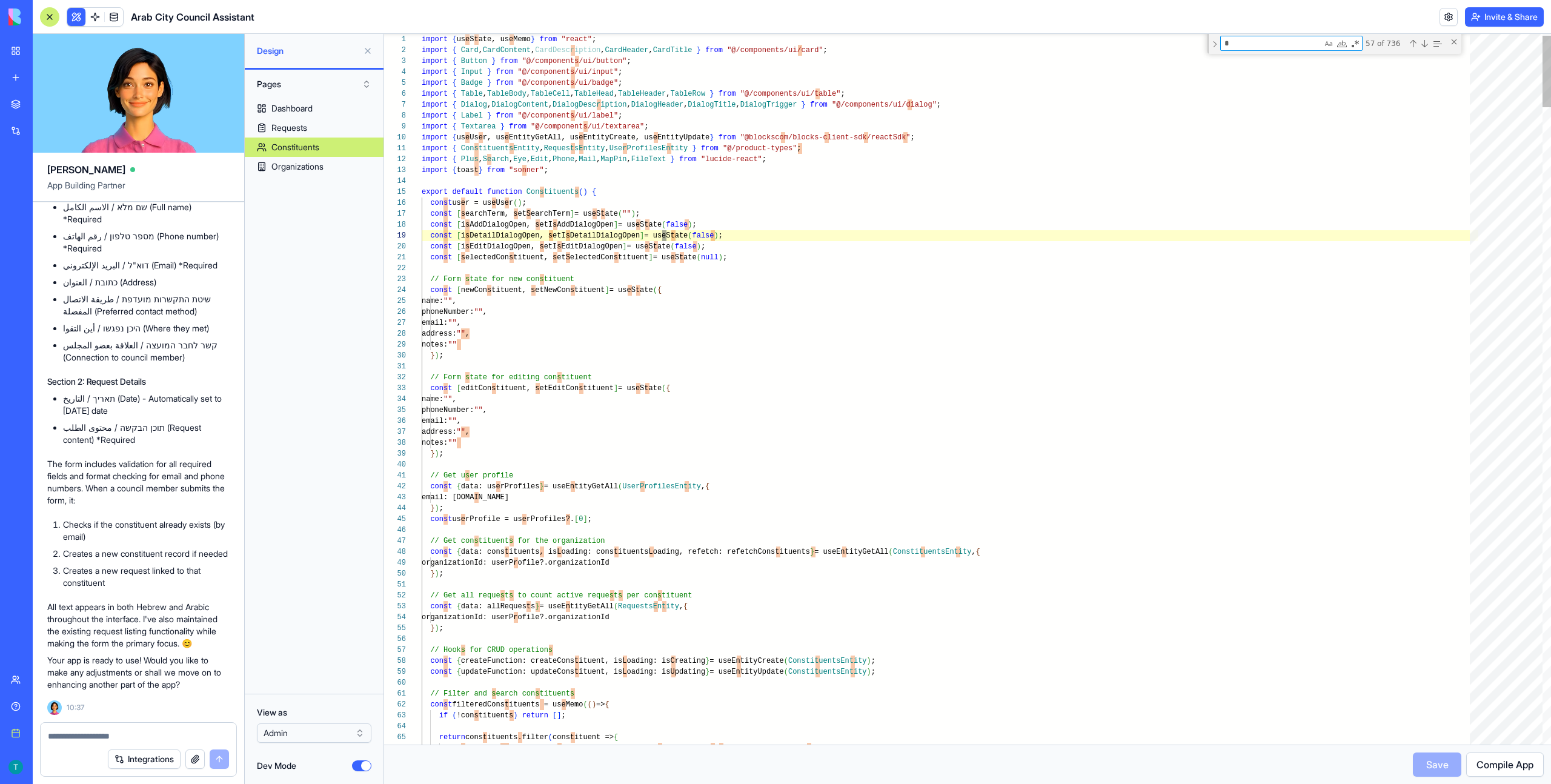
scroll to position [87, 245]
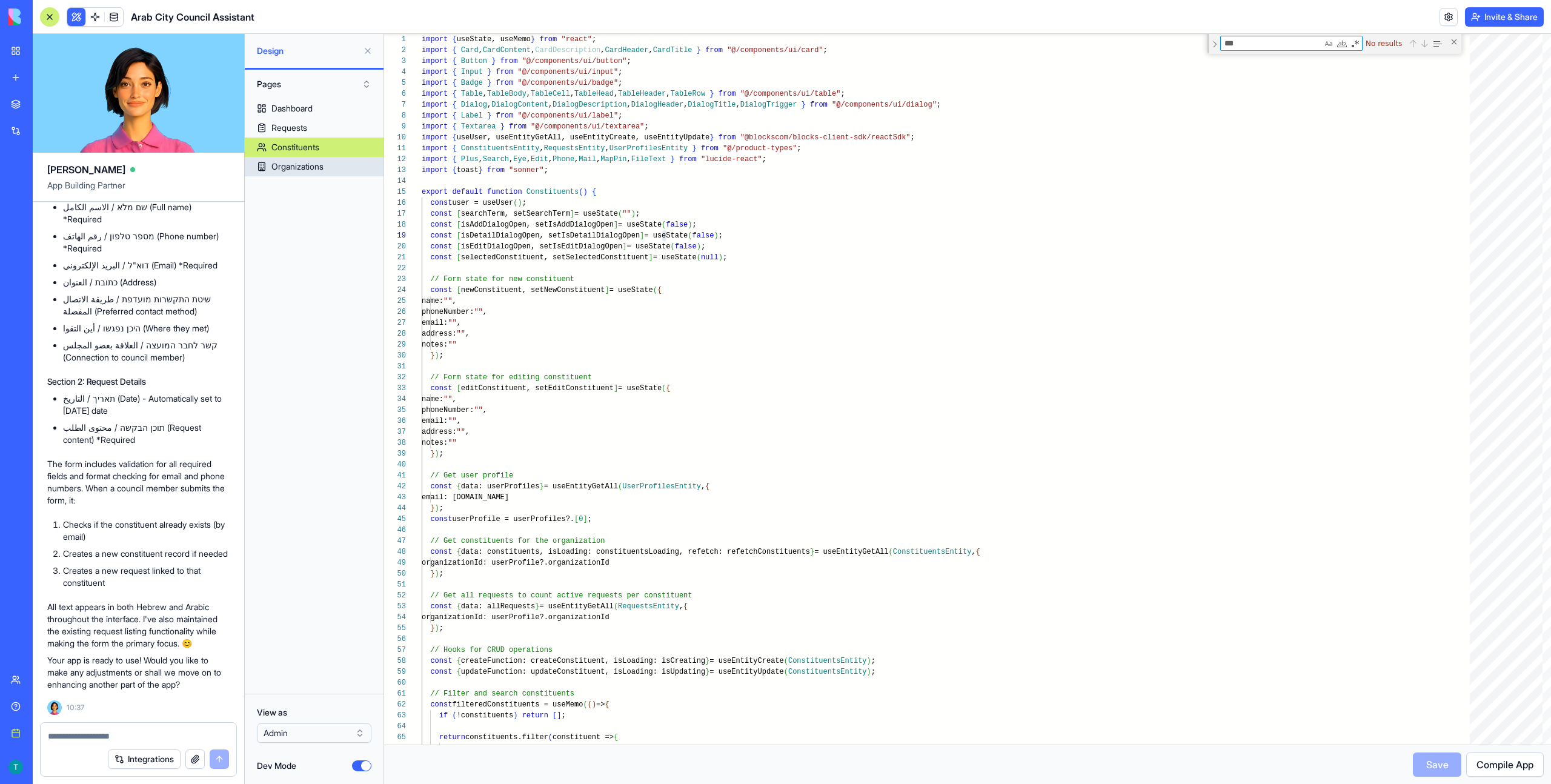
type textarea "***"
click at [346, 164] on link "Organizations" at bounding box center [314, 167] width 139 height 20
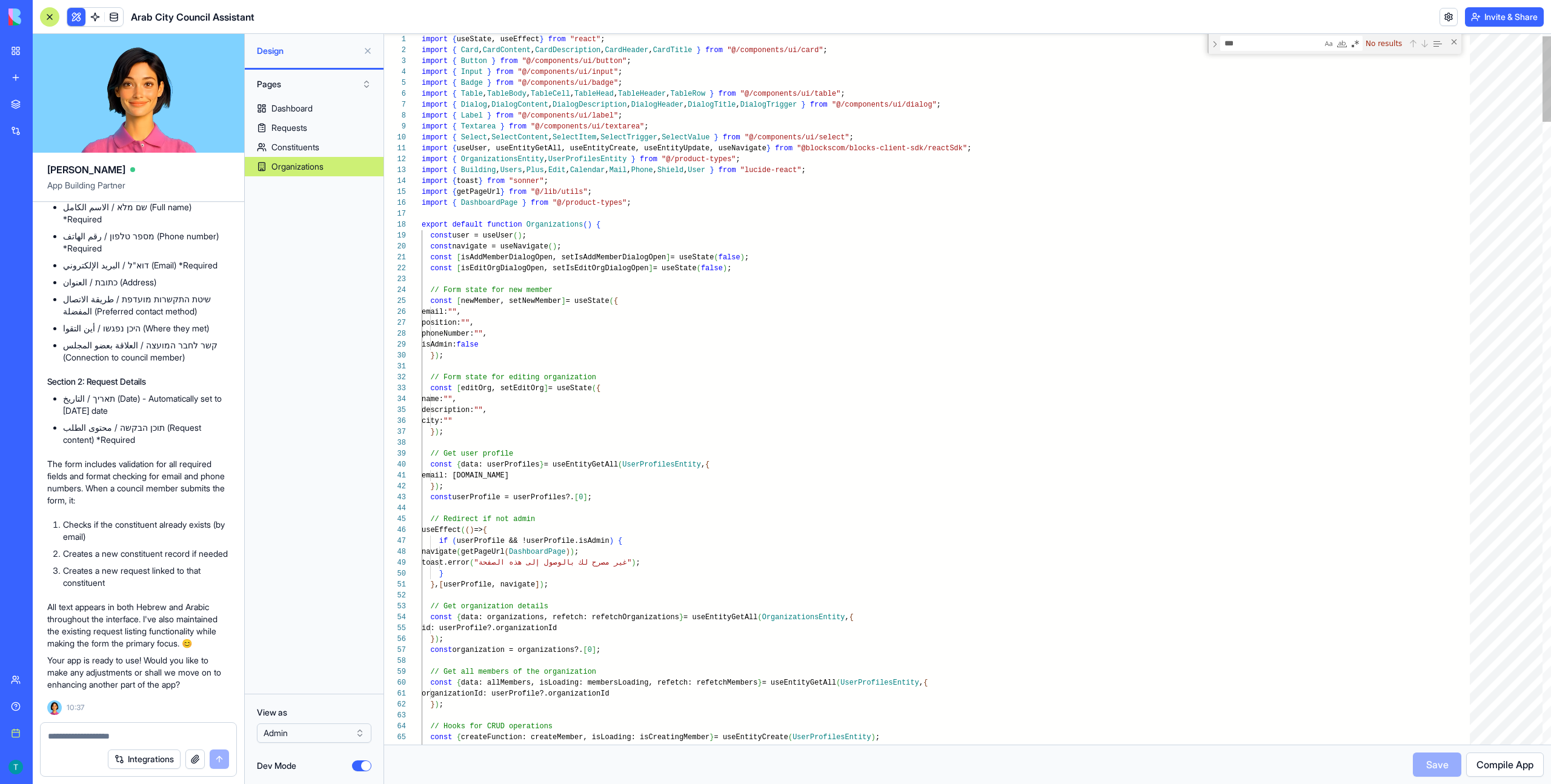
type textarea "**********"
type textarea "***"
click at [293, 80] on button "Pages" at bounding box center [314, 84] width 127 height 20
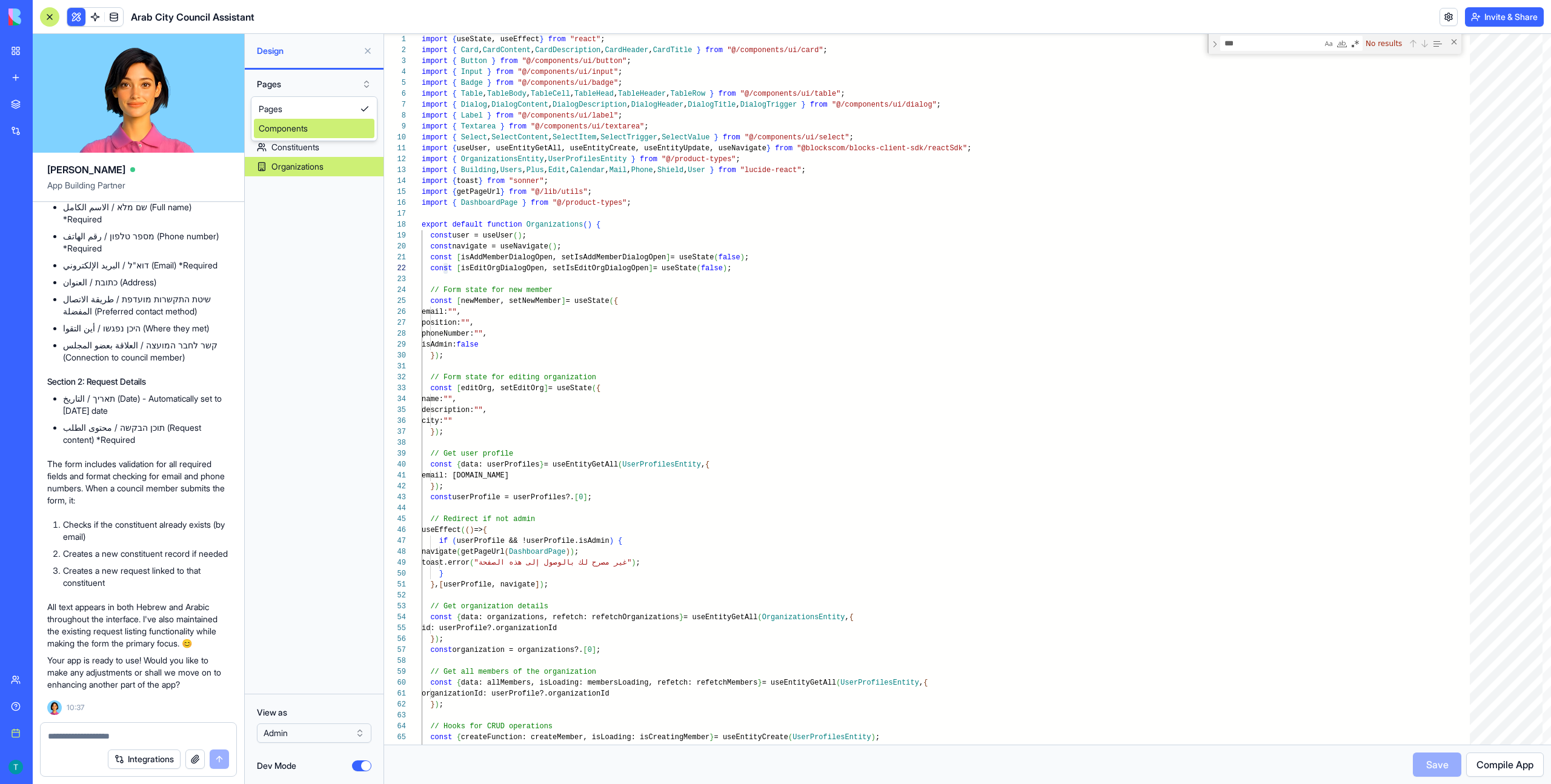
click at [293, 127] on div "Components" at bounding box center [314, 129] width 121 height 20
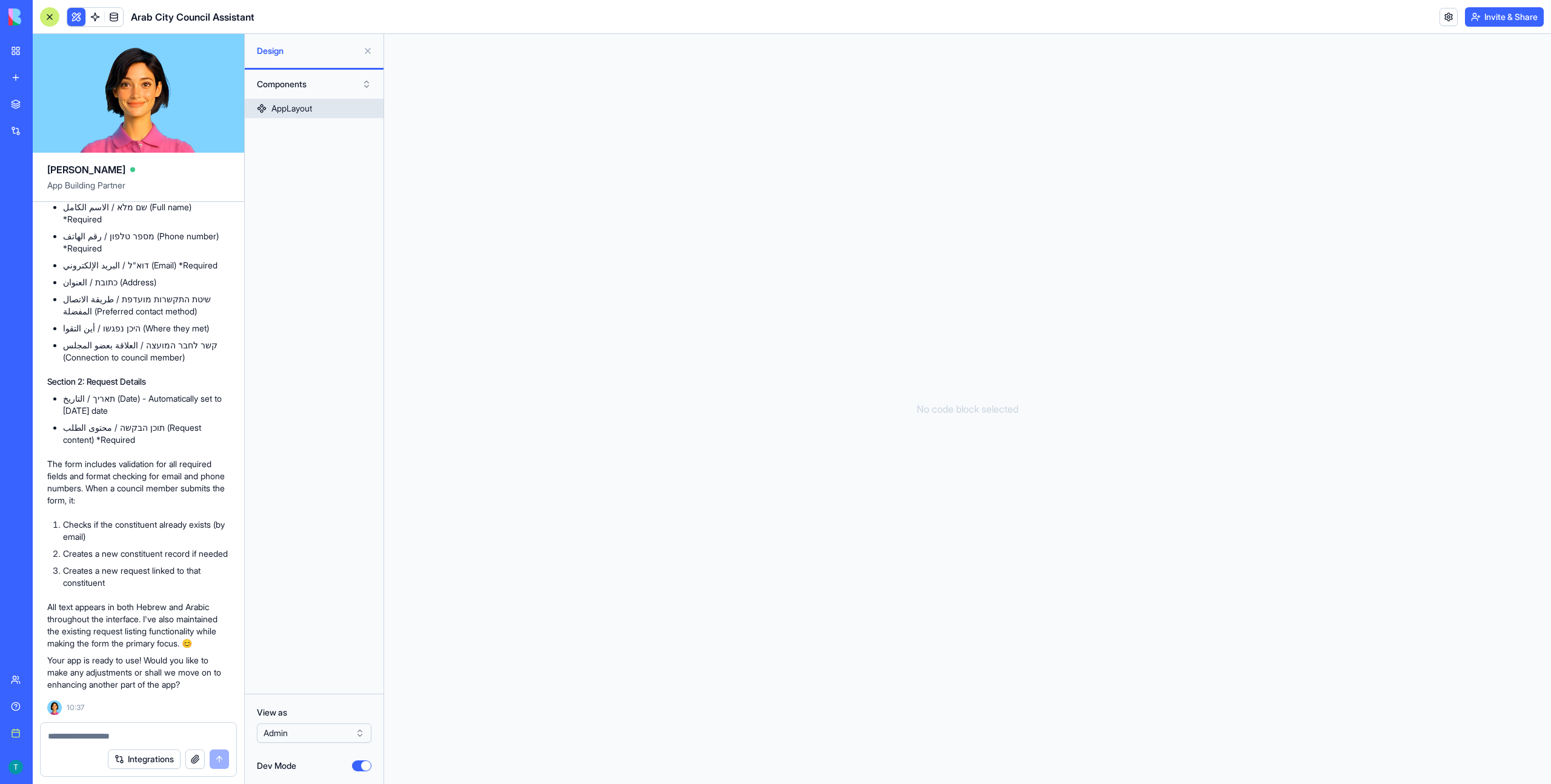
click at [312, 114] on div "AppLayout" at bounding box center [292, 108] width 41 height 12
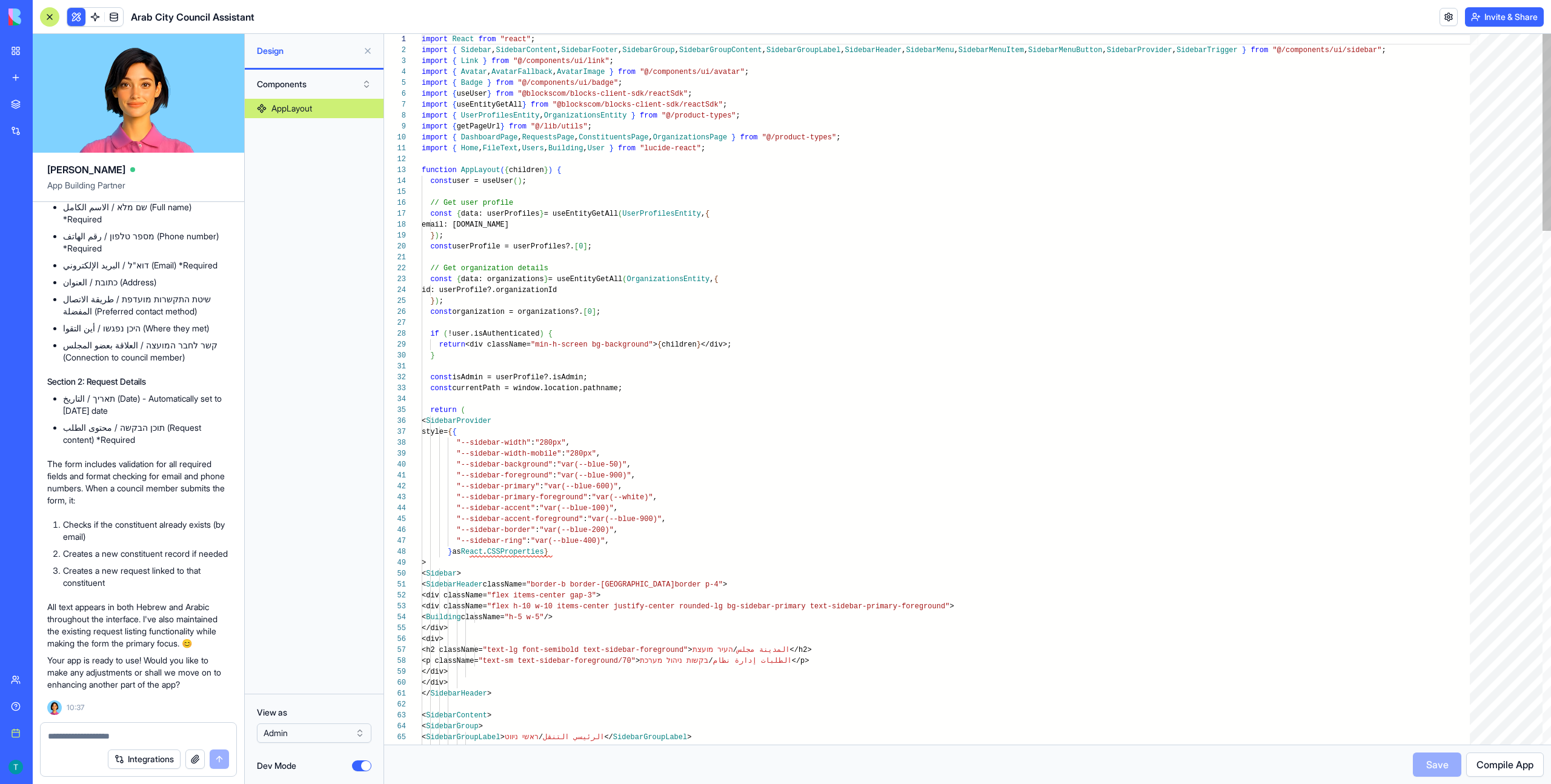
scroll to position [65, 0]
type textarea "**********"
type textarea "*******"
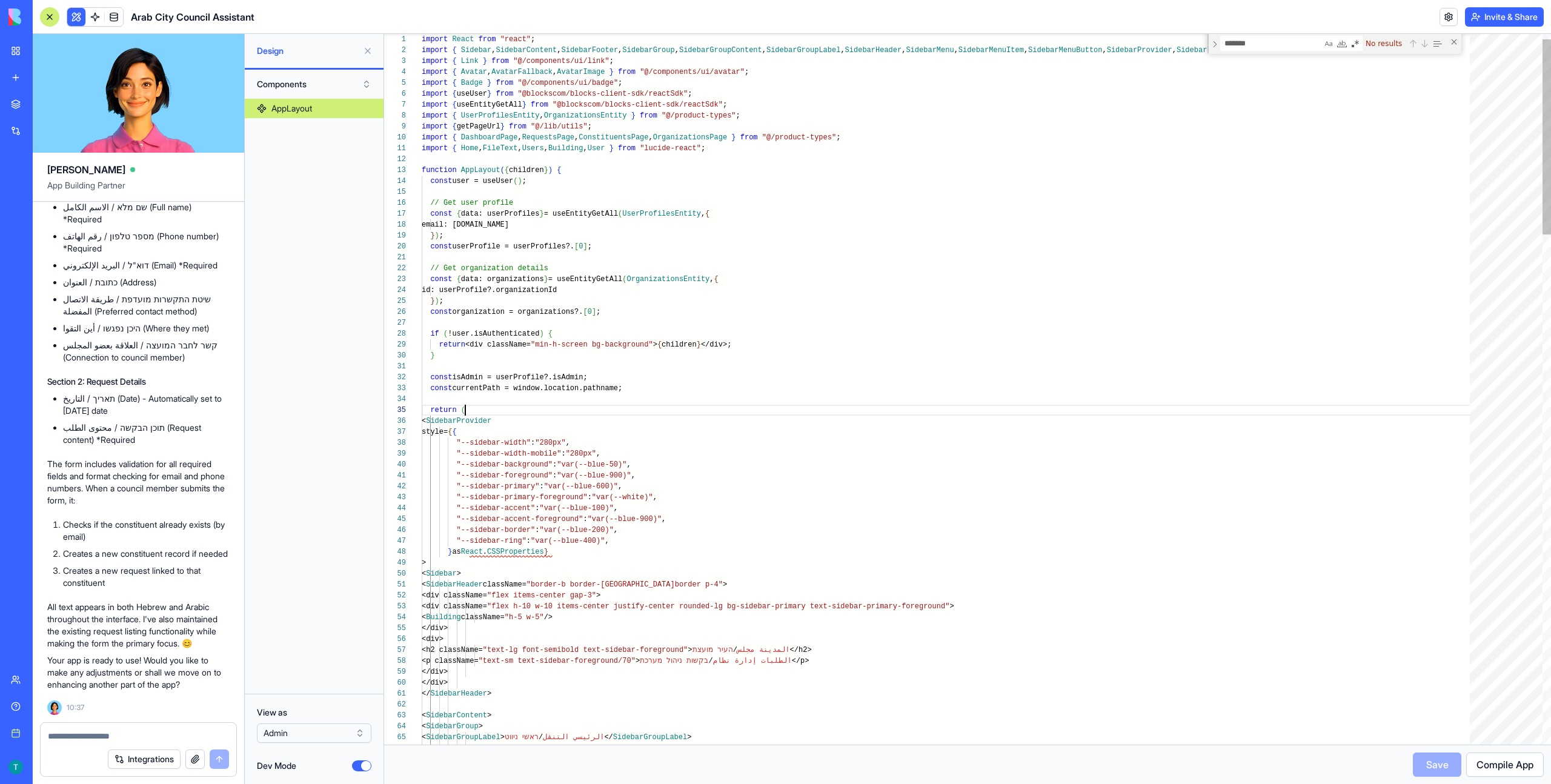
scroll to position [44, 44]
click at [365, 772] on div "View as Admin Dev Mode" at bounding box center [314, 738] width 139 height 90
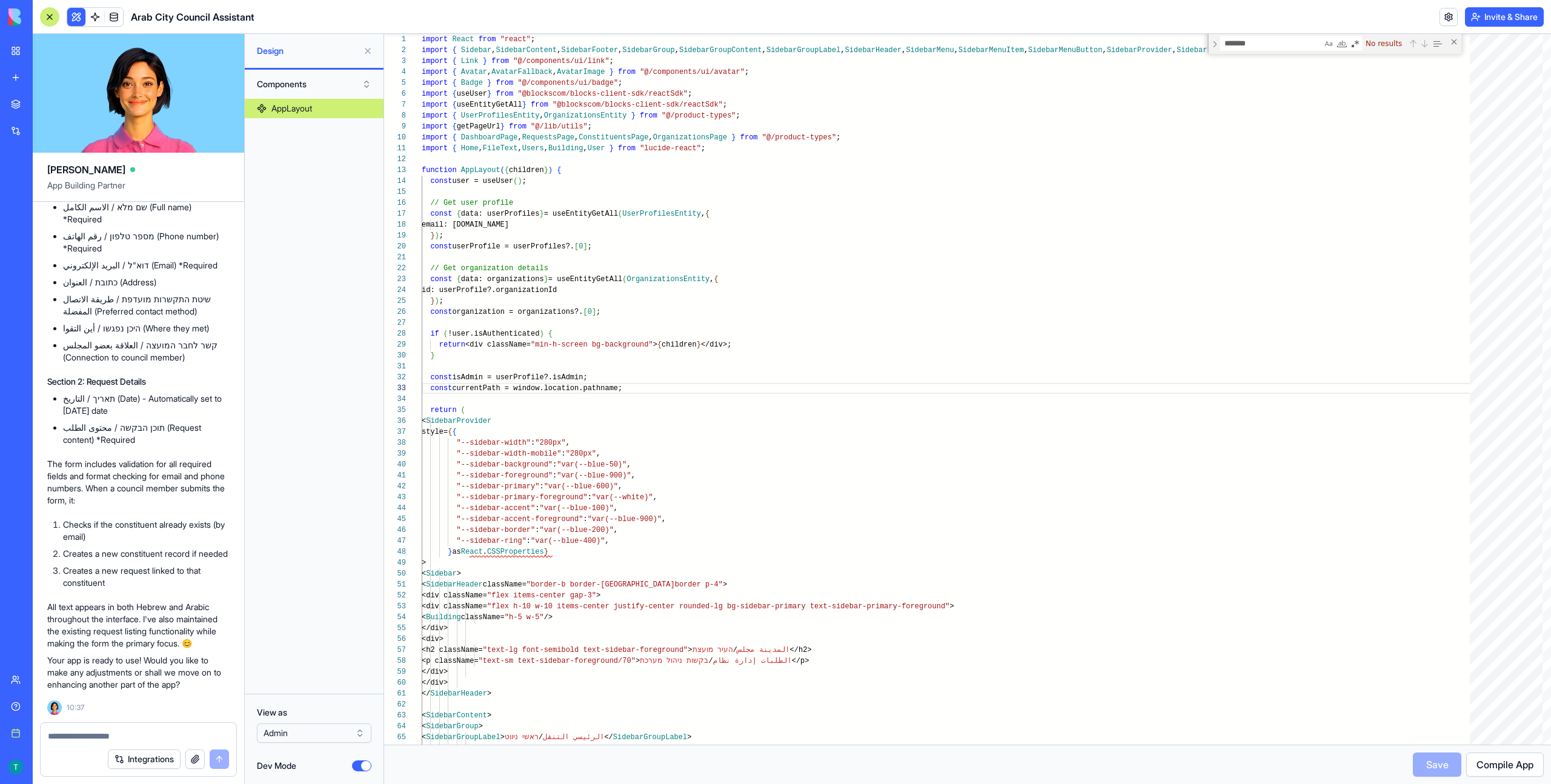
click at [362, 763] on button "Dev Mode" at bounding box center [362, 766] width 20 height 11
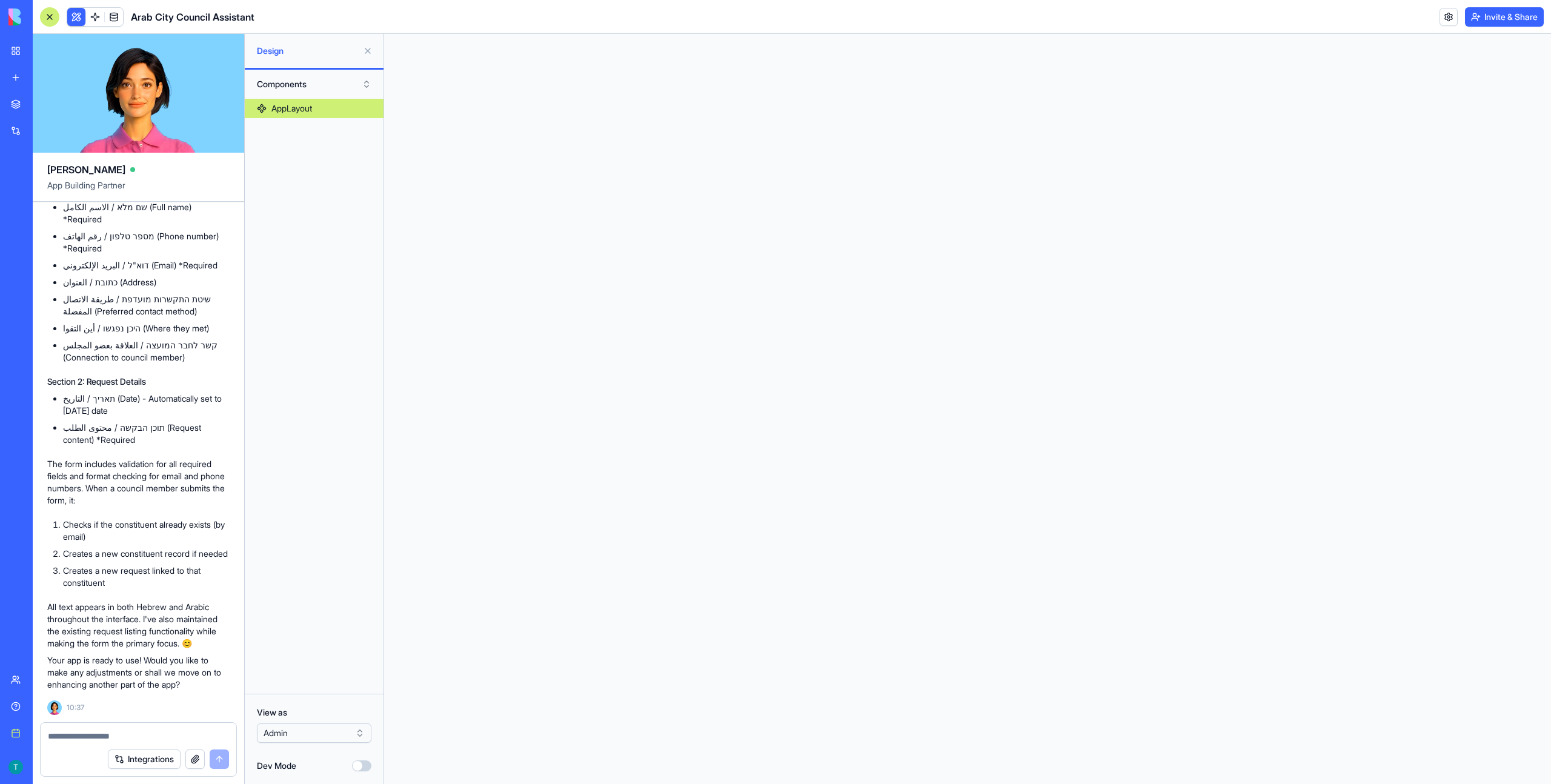
click at [298, 77] on button "Components" at bounding box center [314, 84] width 127 height 20
click at [295, 107] on div "Pages" at bounding box center [314, 109] width 121 height 20
click at [304, 107] on div "Dashboard" at bounding box center [292, 108] width 41 height 12
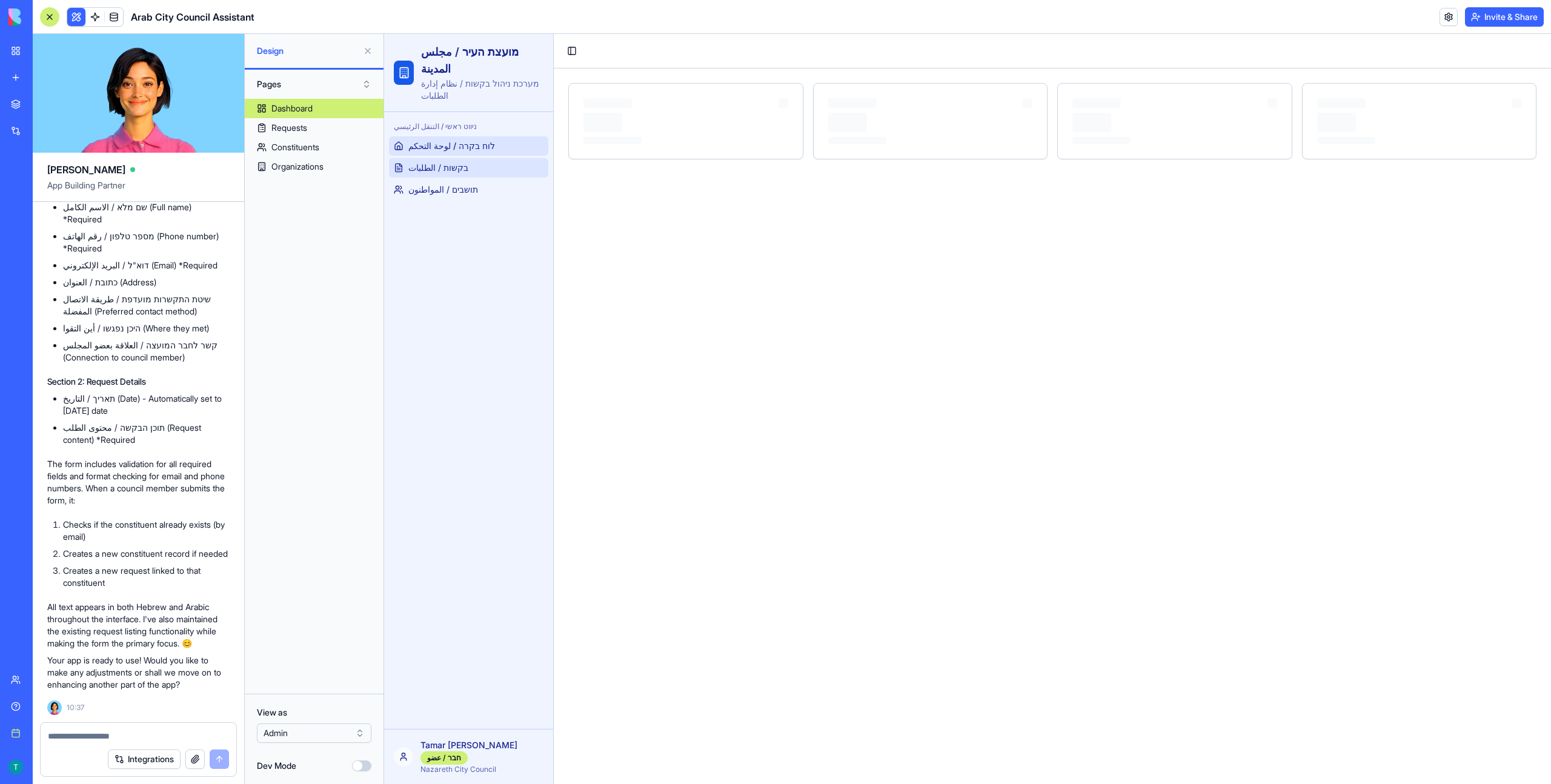
click at [447, 167] on span "בקשות / الطلبات" at bounding box center [438, 168] width 60 height 12
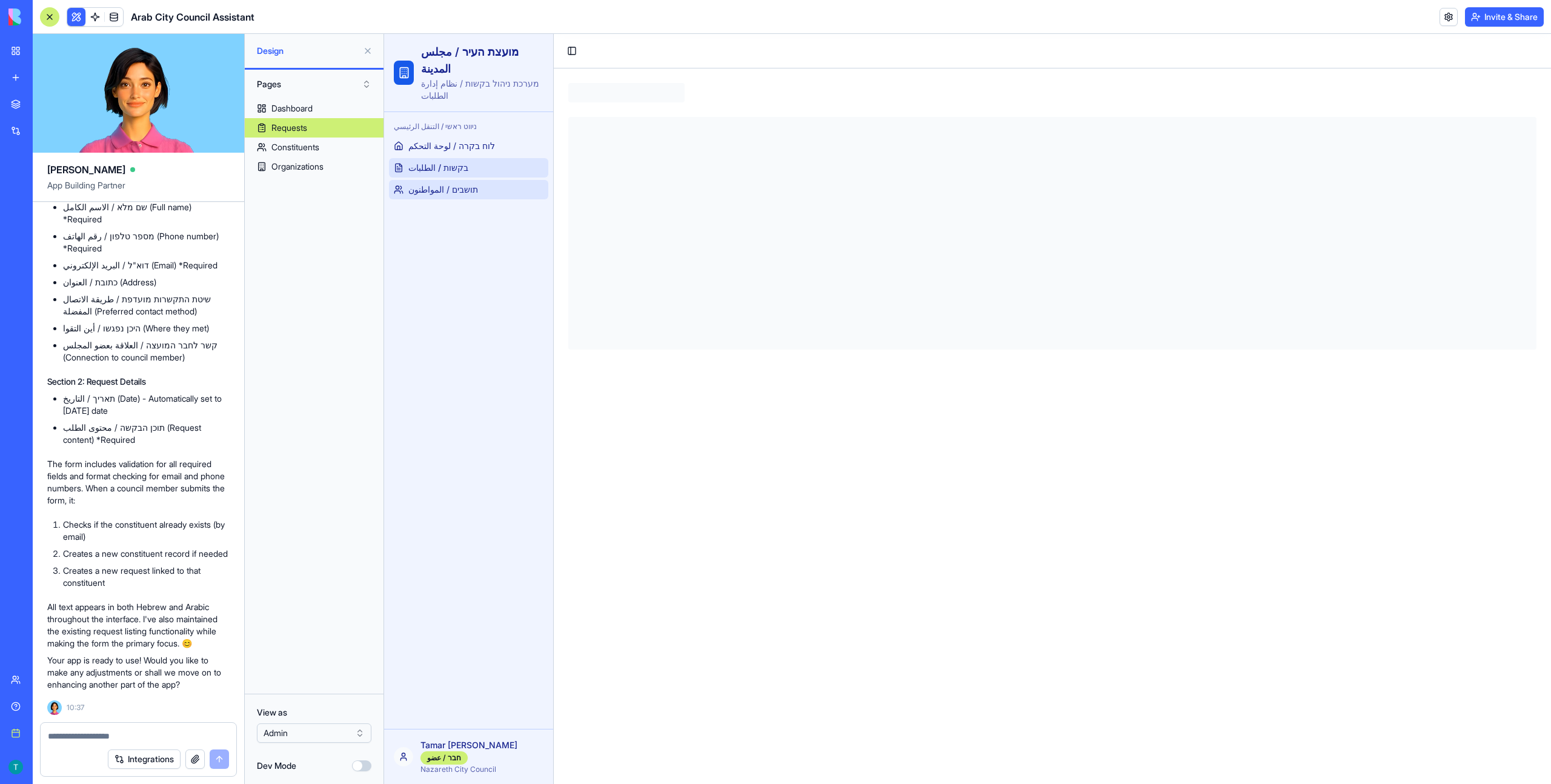
click at [446, 192] on span "תושבים / المواطنون" at bounding box center [443, 189] width 69 height 12
click at [461, 168] on span "בקשות / الطلبات" at bounding box center [438, 168] width 60 height 12
click at [357, 764] on button "Dev Mode" at bounding box center [362, 766] width 20 height 11
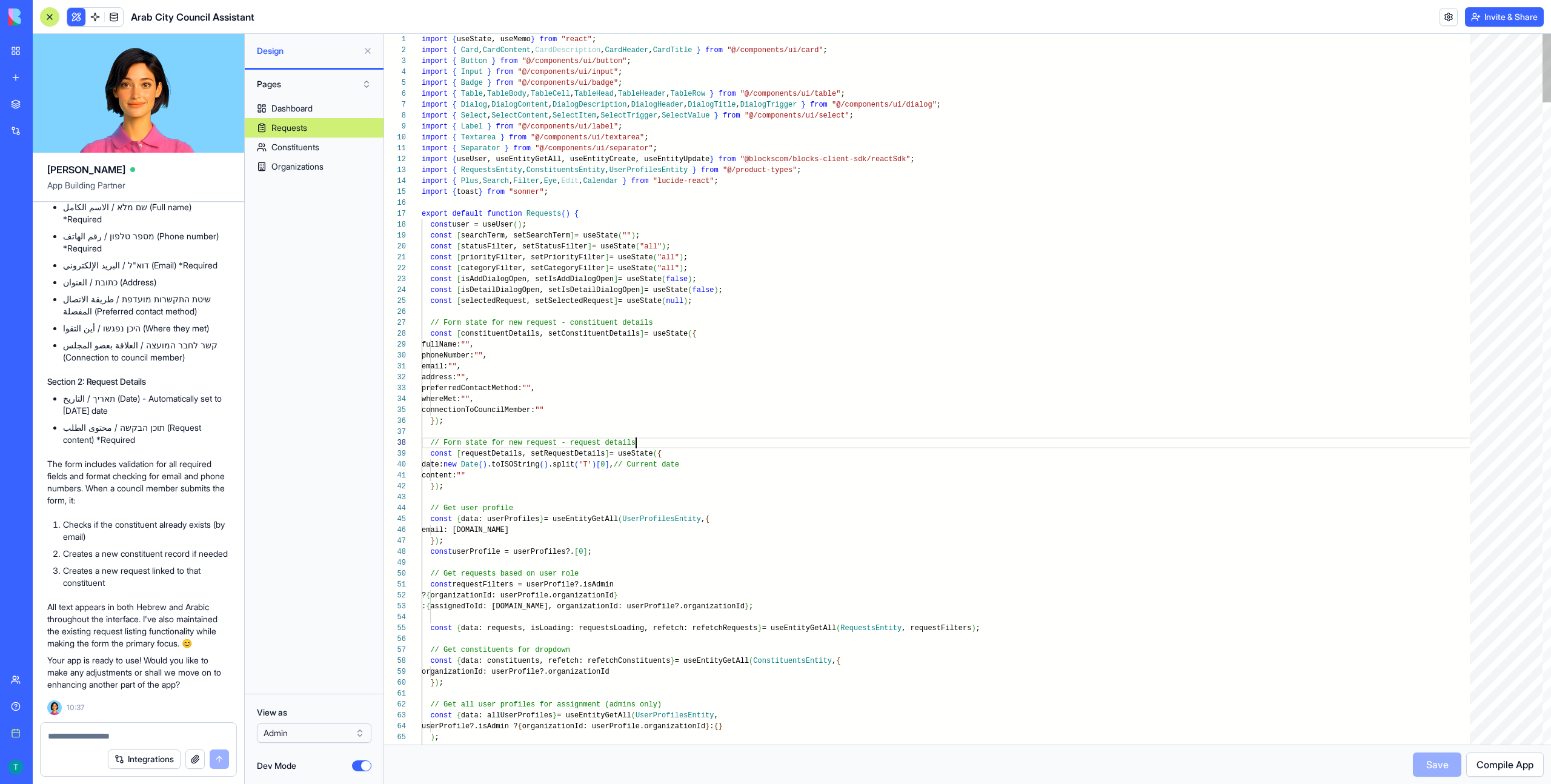
scroll to position [76, 215]
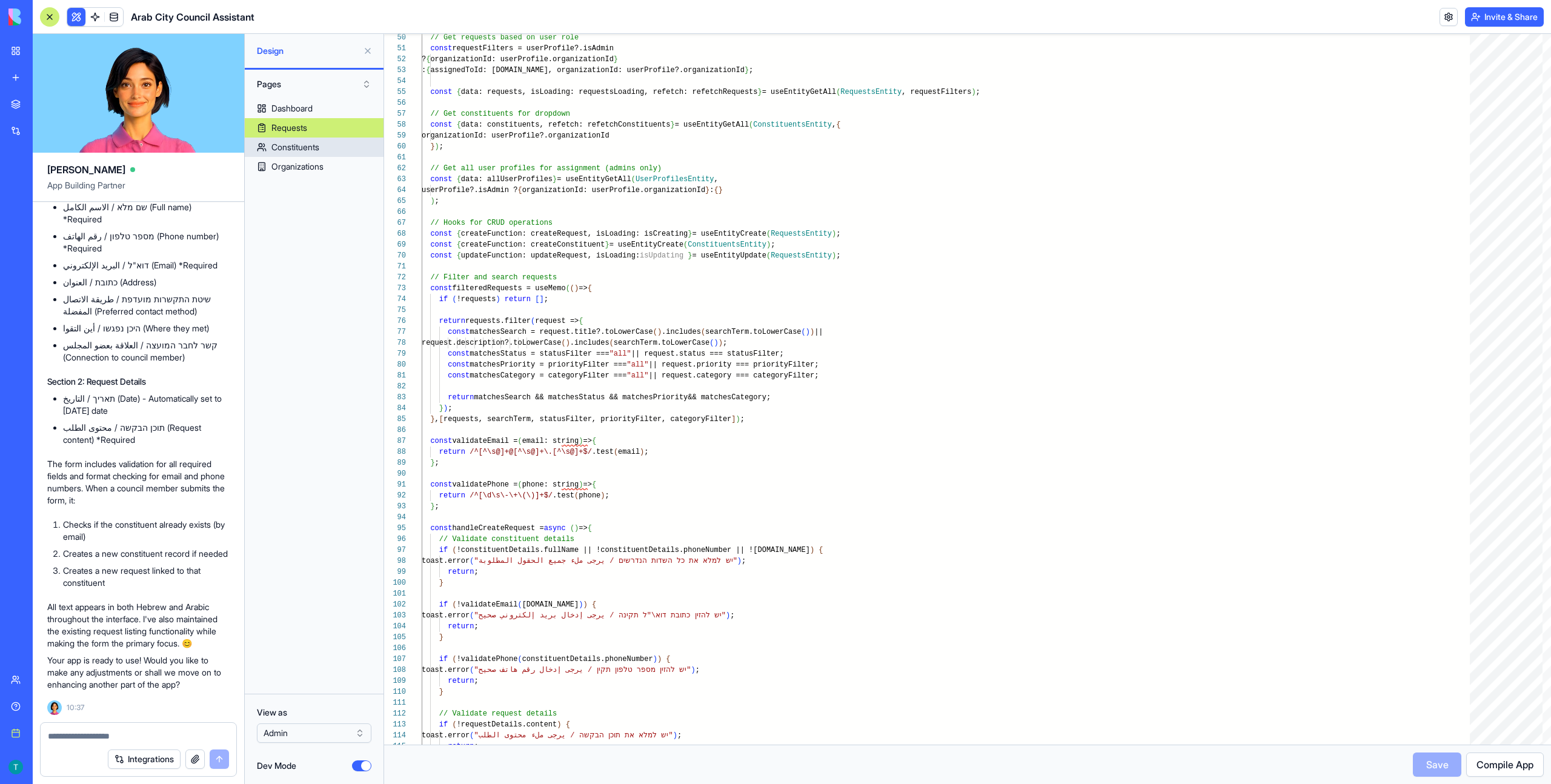
click at [305, 144] on div "Constituents" at bounding box center [295, 147] width 48 height 12
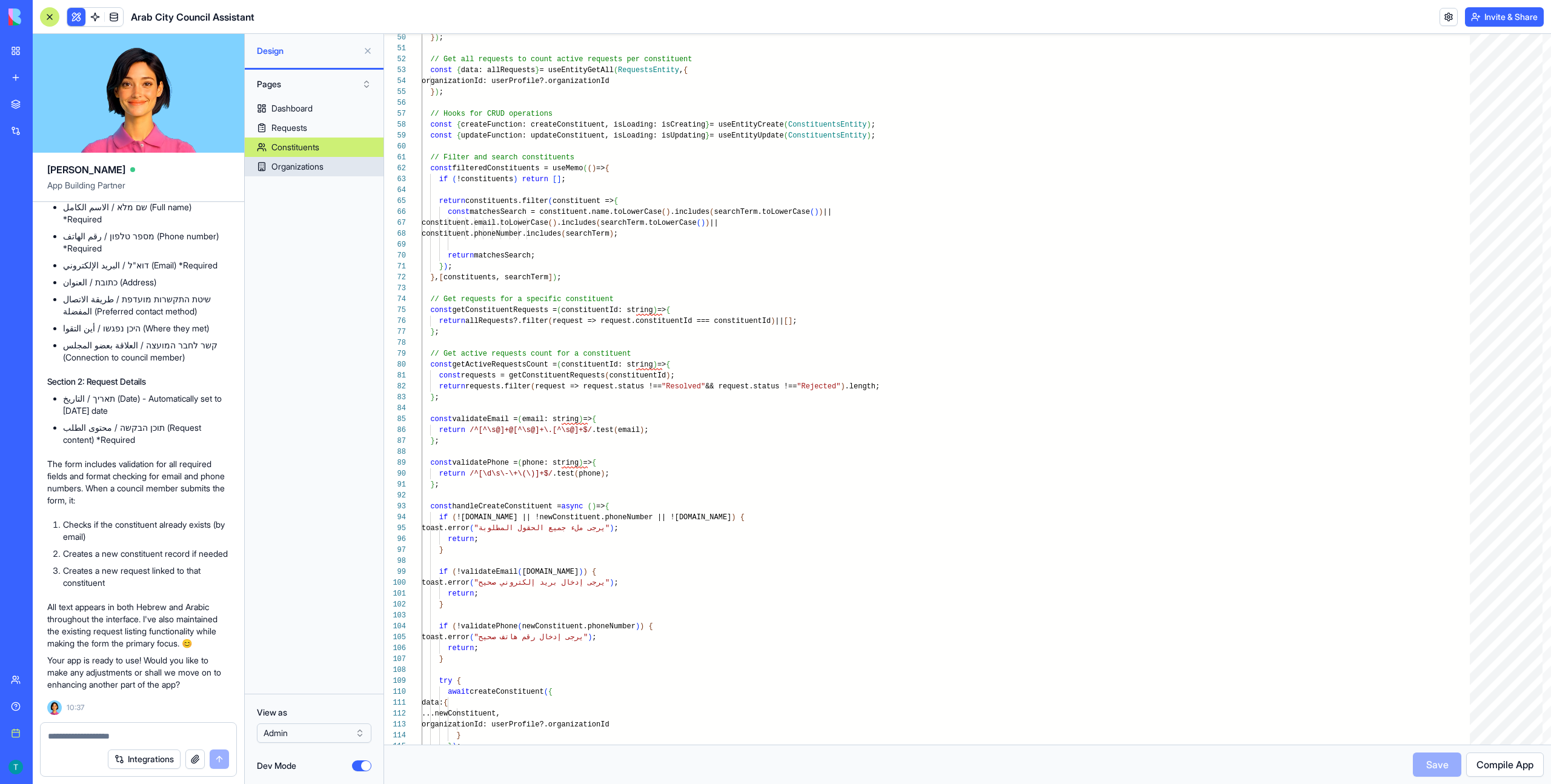
click at [301, 162] on div "Organizations" at bounding box center [297, 167] width 52 height 12
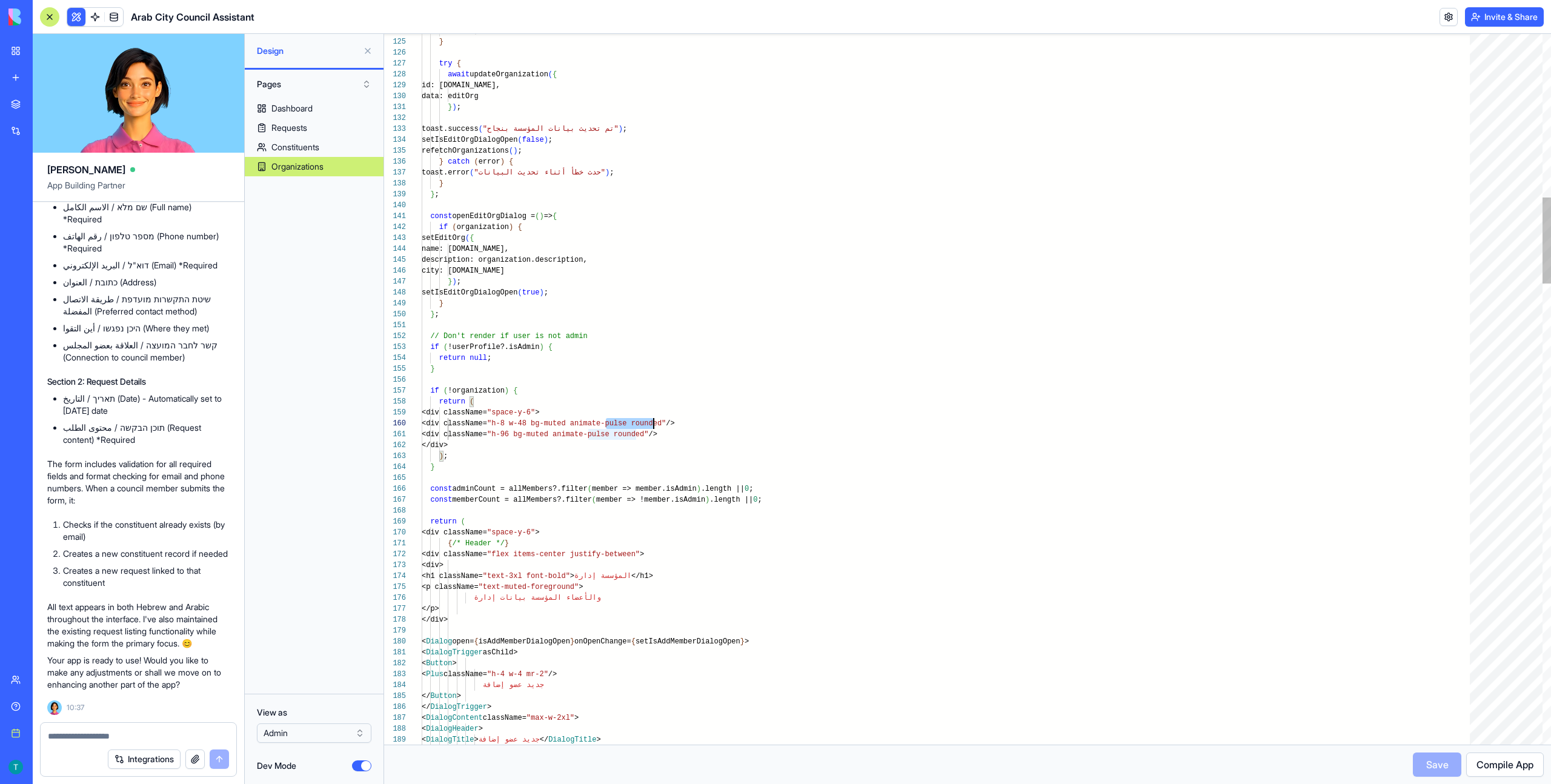
scroll to position [98, 240]
drag, startPoint x: 606, startPoint y: 425, endPoint x: 661, endPoint y: 425, distance: 55.0
click at [312, 106] on div "Dashboard" at bounding box center [292, 108] width 41 height 12
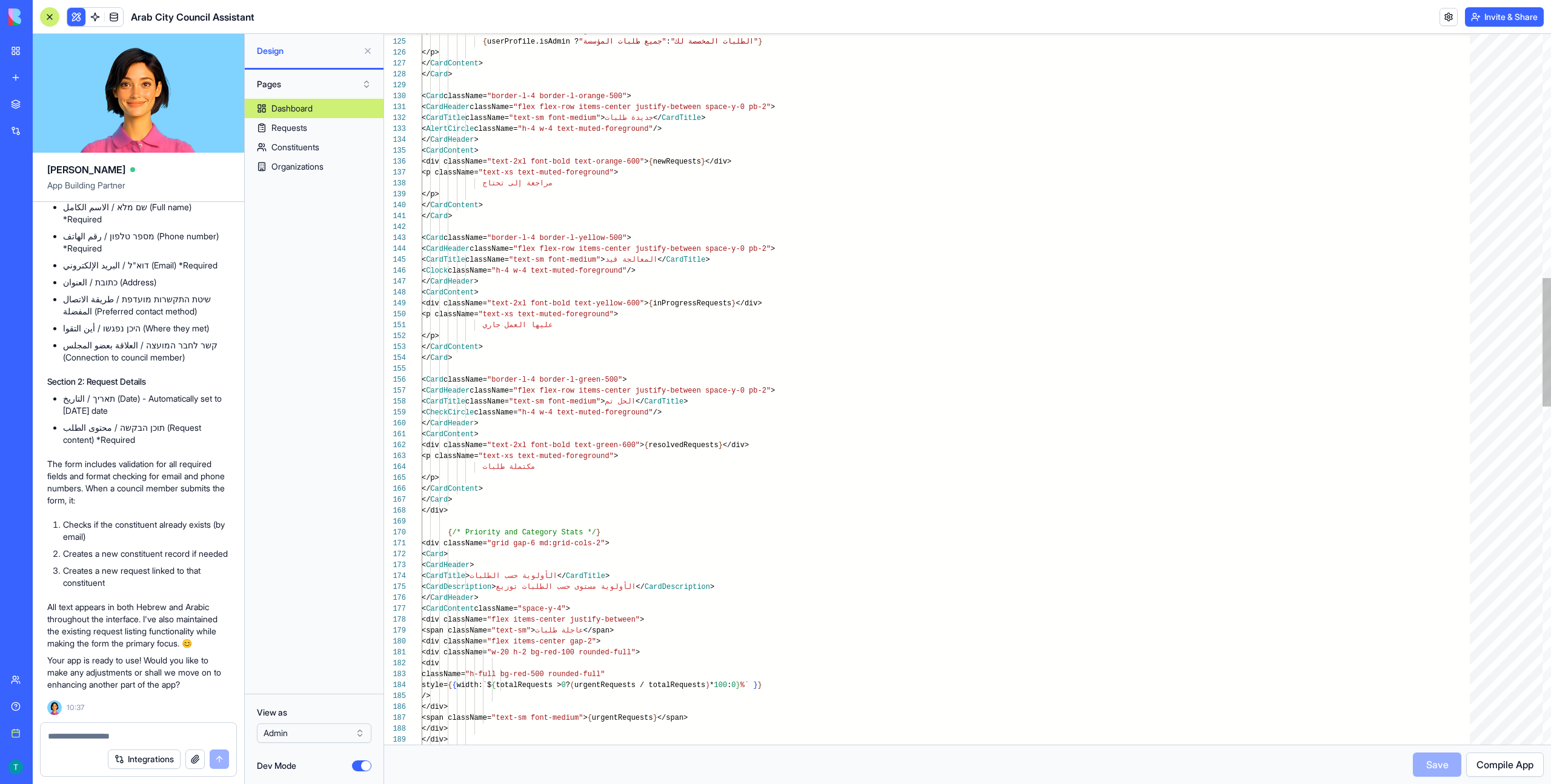
click at [670, 255] on div "</ CardHeader > < CardContent > <div className= "text-2xl font-bold text-green-…" at bounding box center [950, 648] width 1057 height 3927
type textarea "**********"
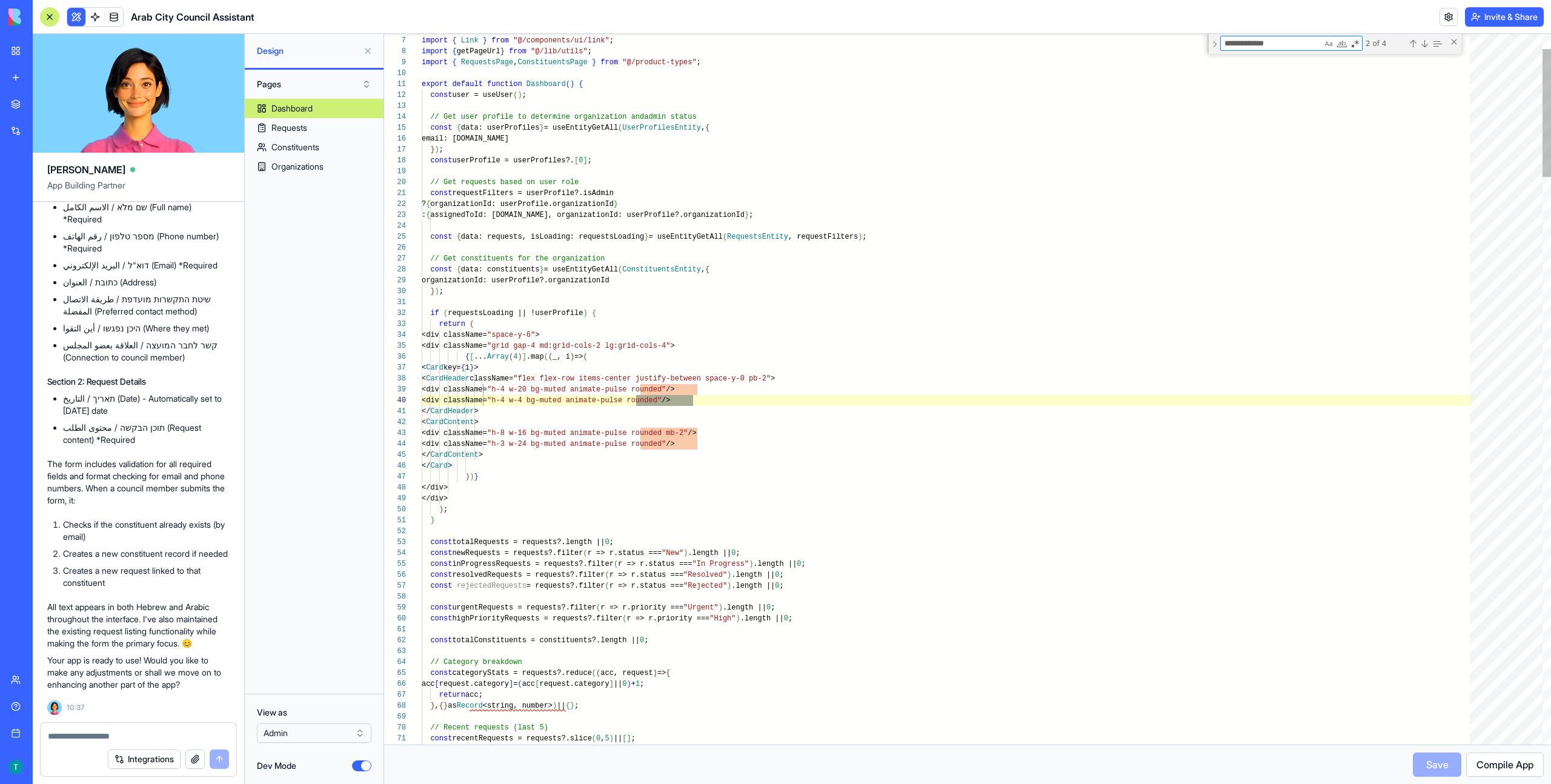
scroll to position [109, 276]
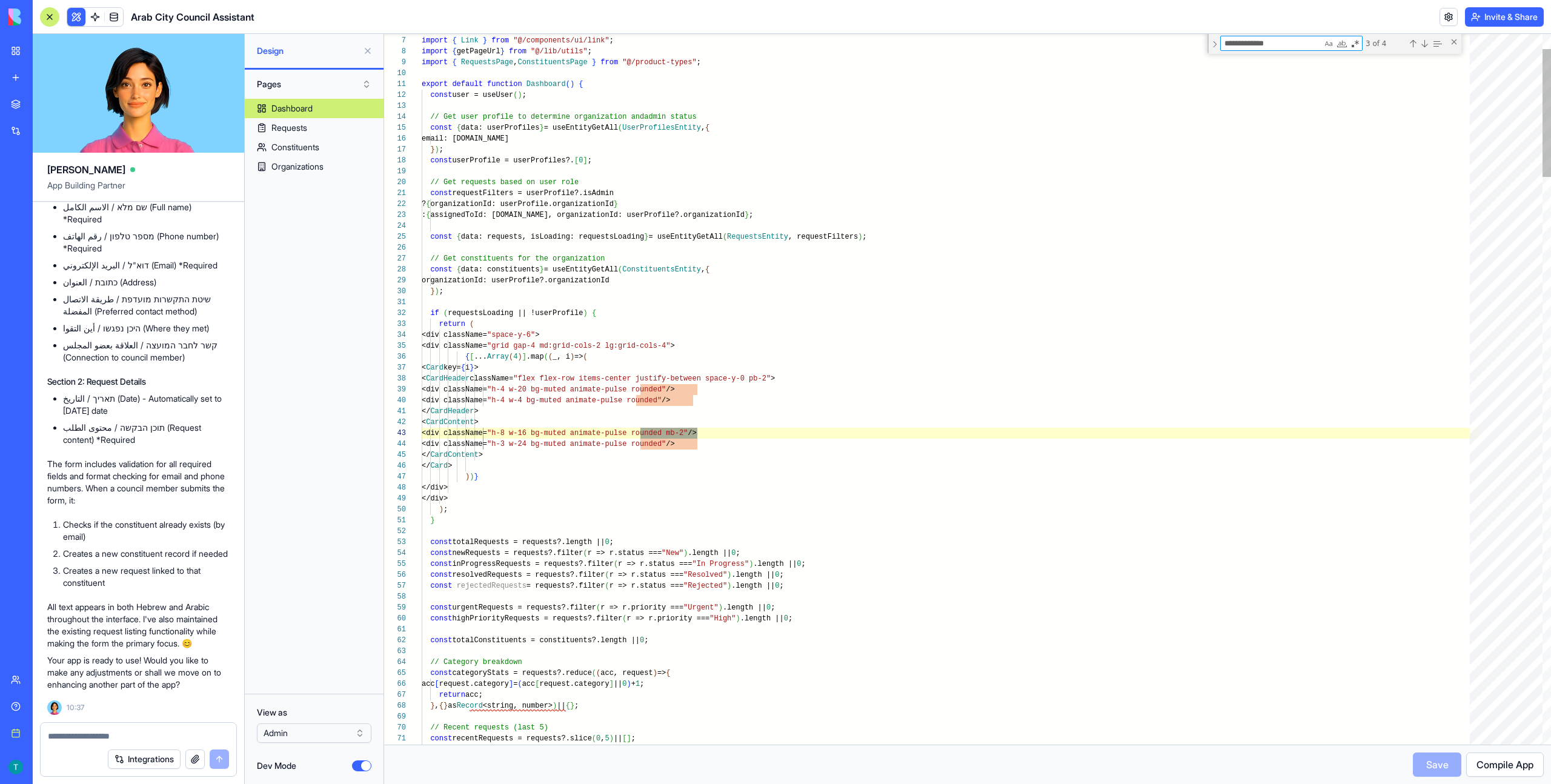
type textarea "**********"
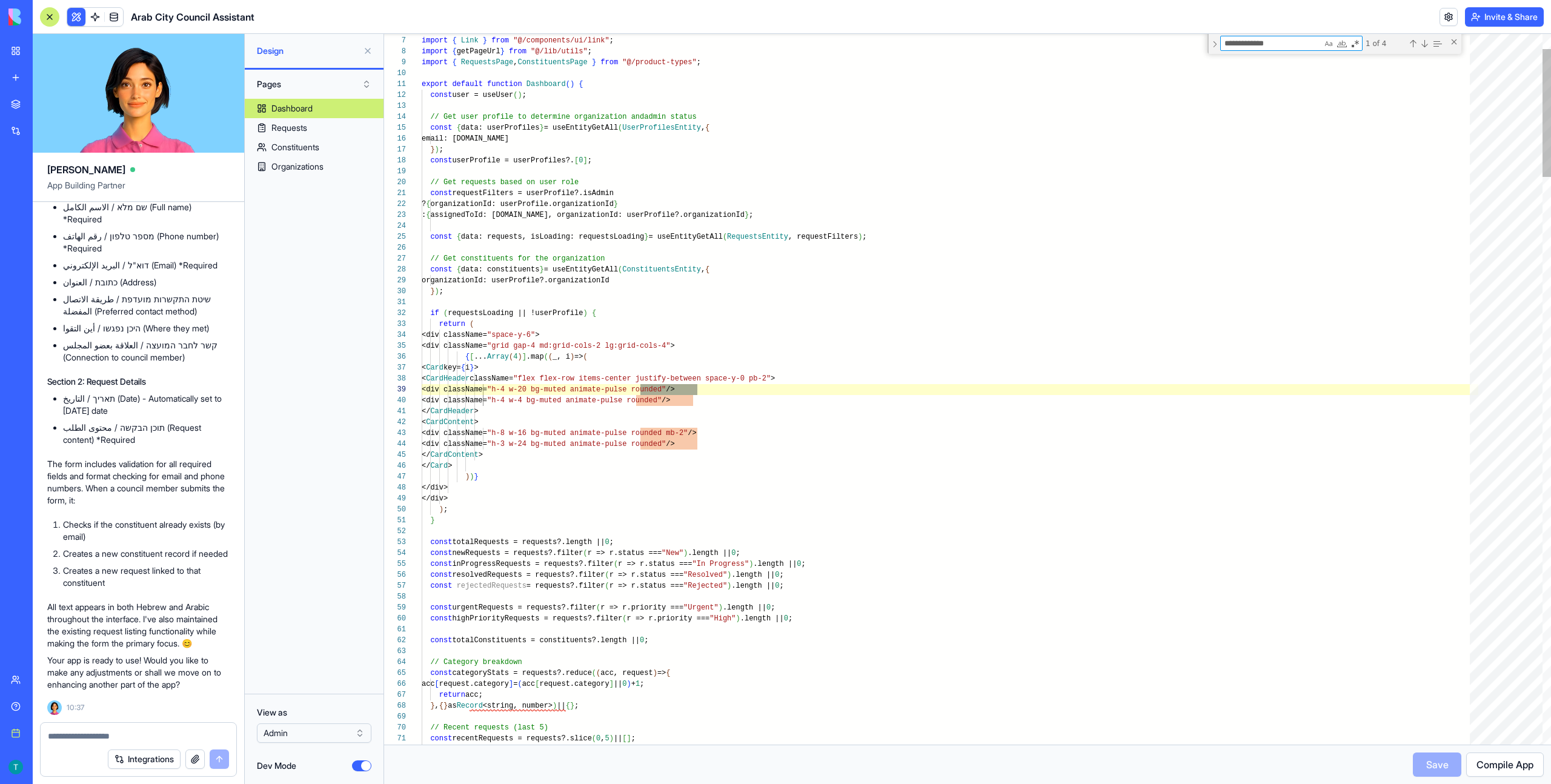
scroll to position [109, 271]
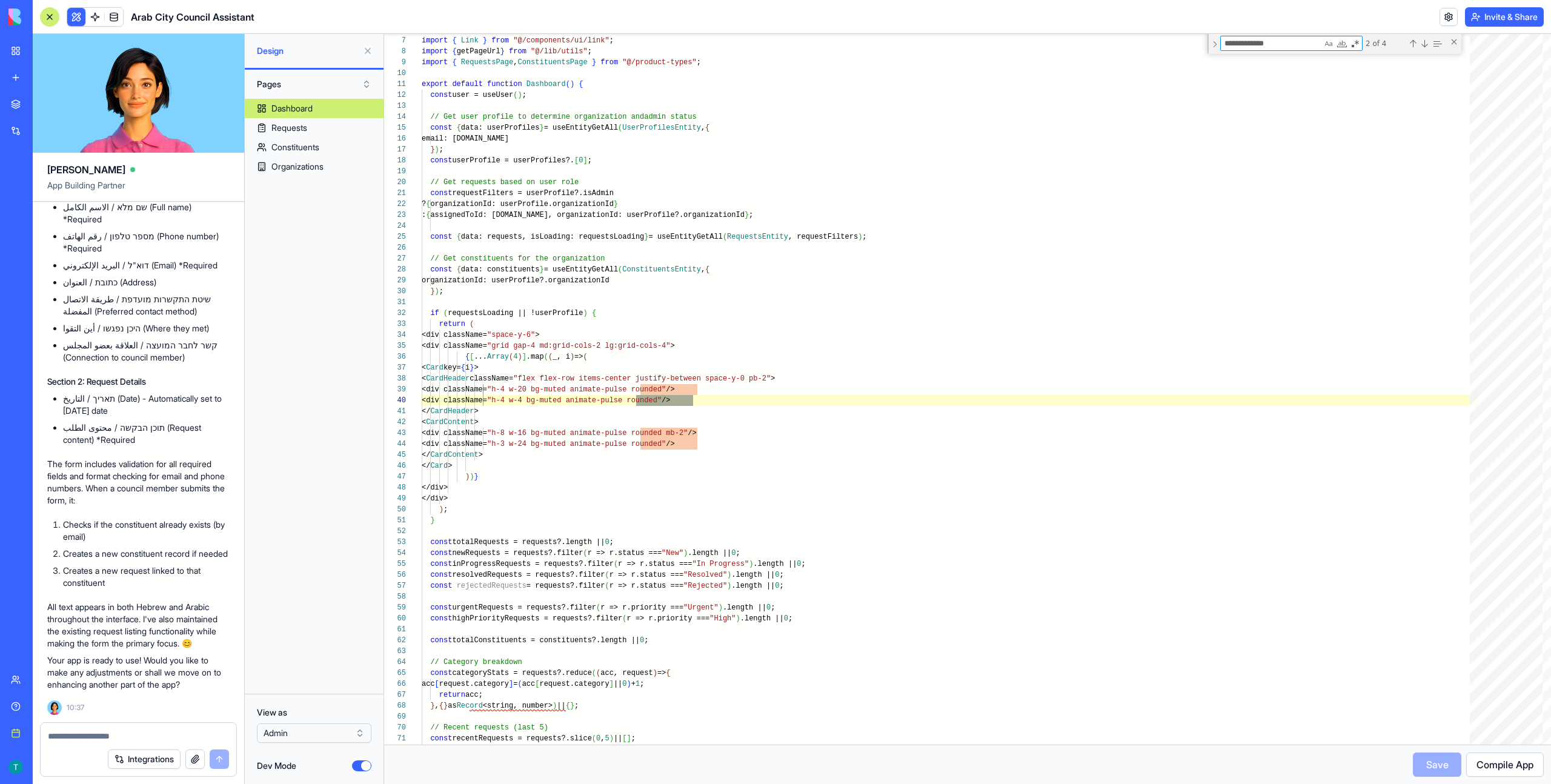
type textarea "**********"
click at [365, 761] on button "Dev Mode" at bounding box center [362, 766] width 20 height 11
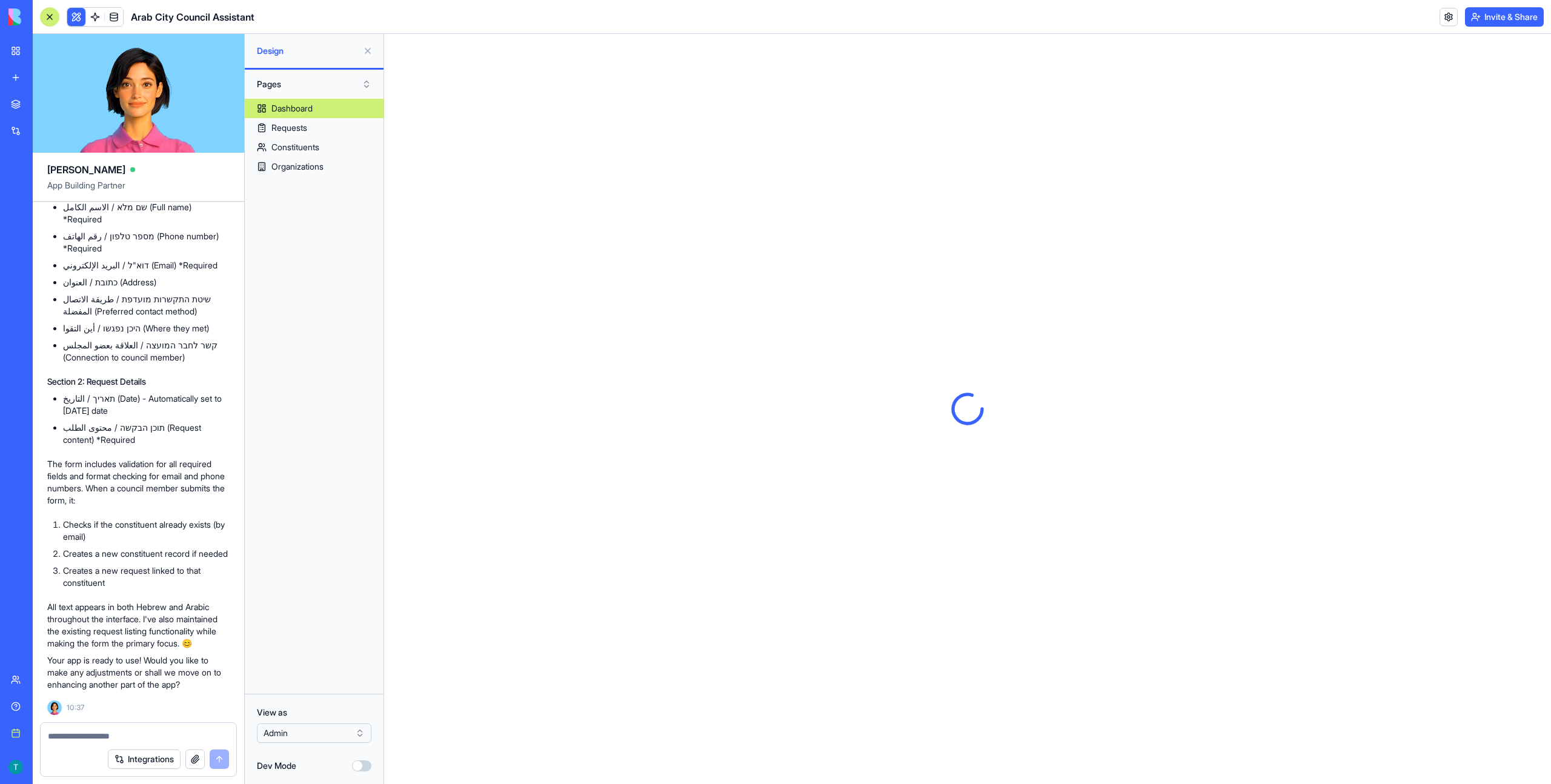
scroll to position [0, 0]
click at [311, 130] on link "Requests" at bounding box center [314, 128] width 139 height 20
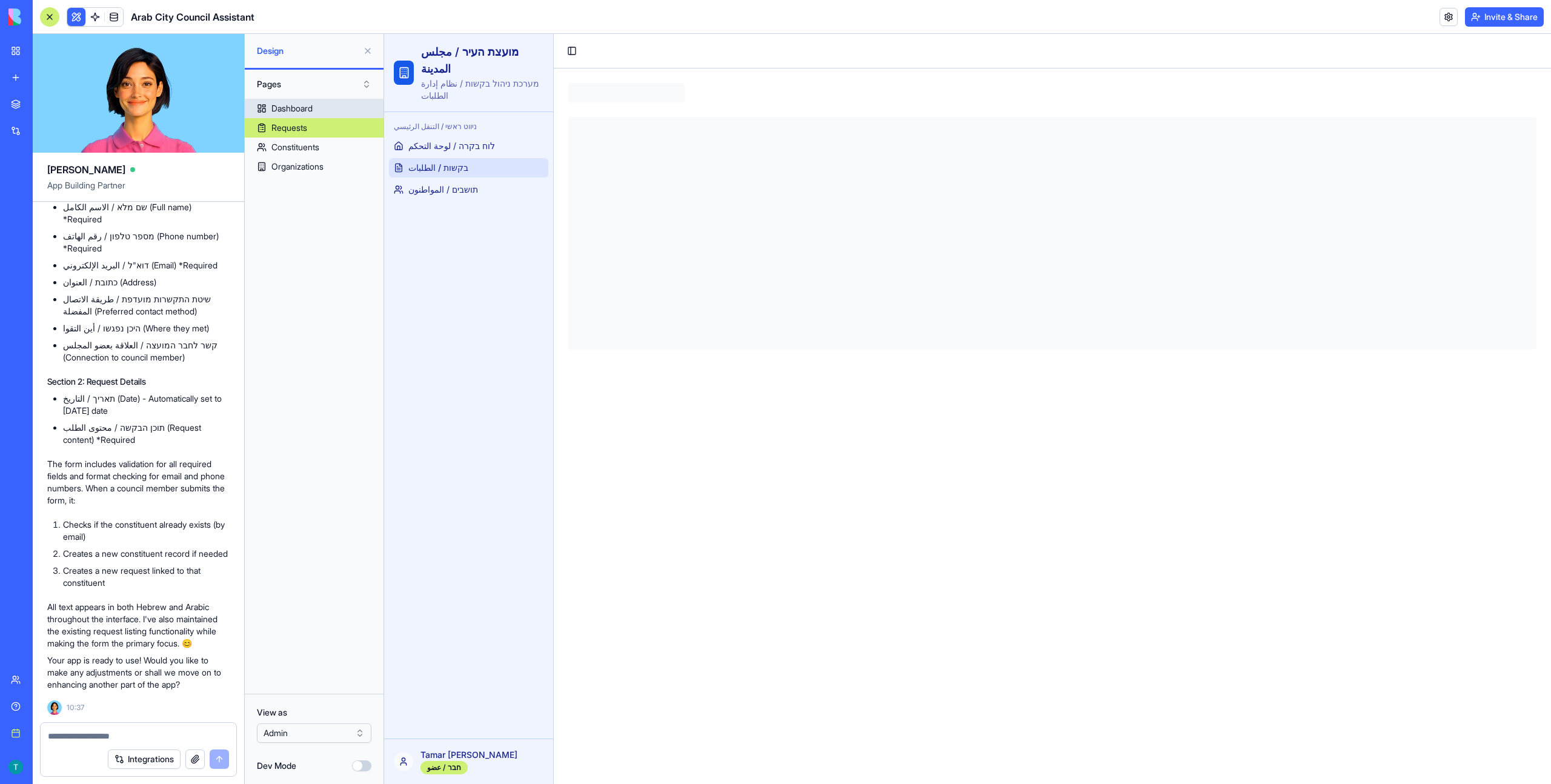
click at [300, 113] on div "Dashboard" at bounding box center [292, 108] width 41 height 12
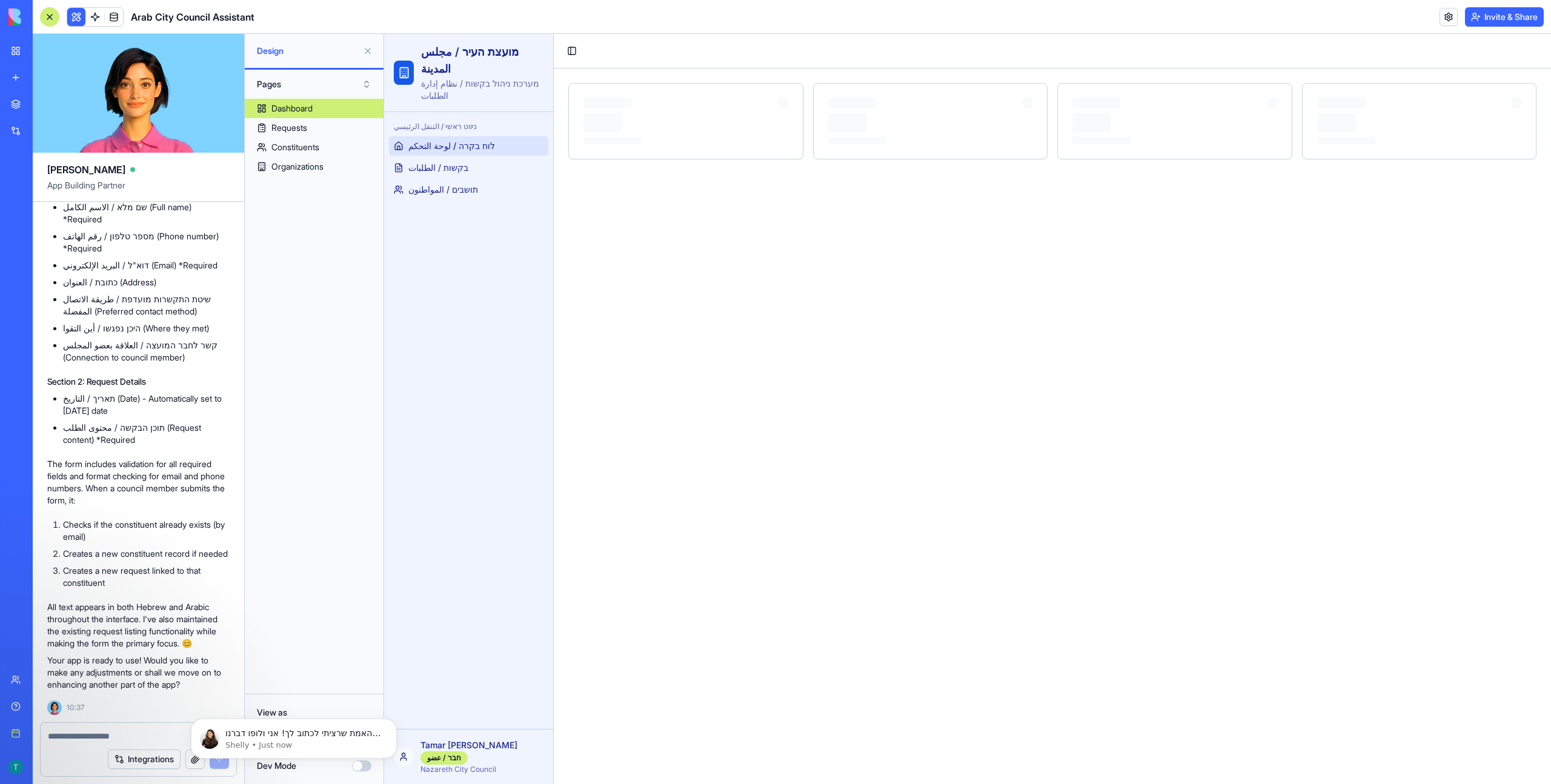
scroll to position [5, 0]
click at [299, 735] on p "האמת שרציתי לכתוב לך! אני ולופו דברנו אחרי שהלכת ורציתי לבדוק אם מתאים לך שננסה…" at bounding box center [303, 734] width 156 height 12
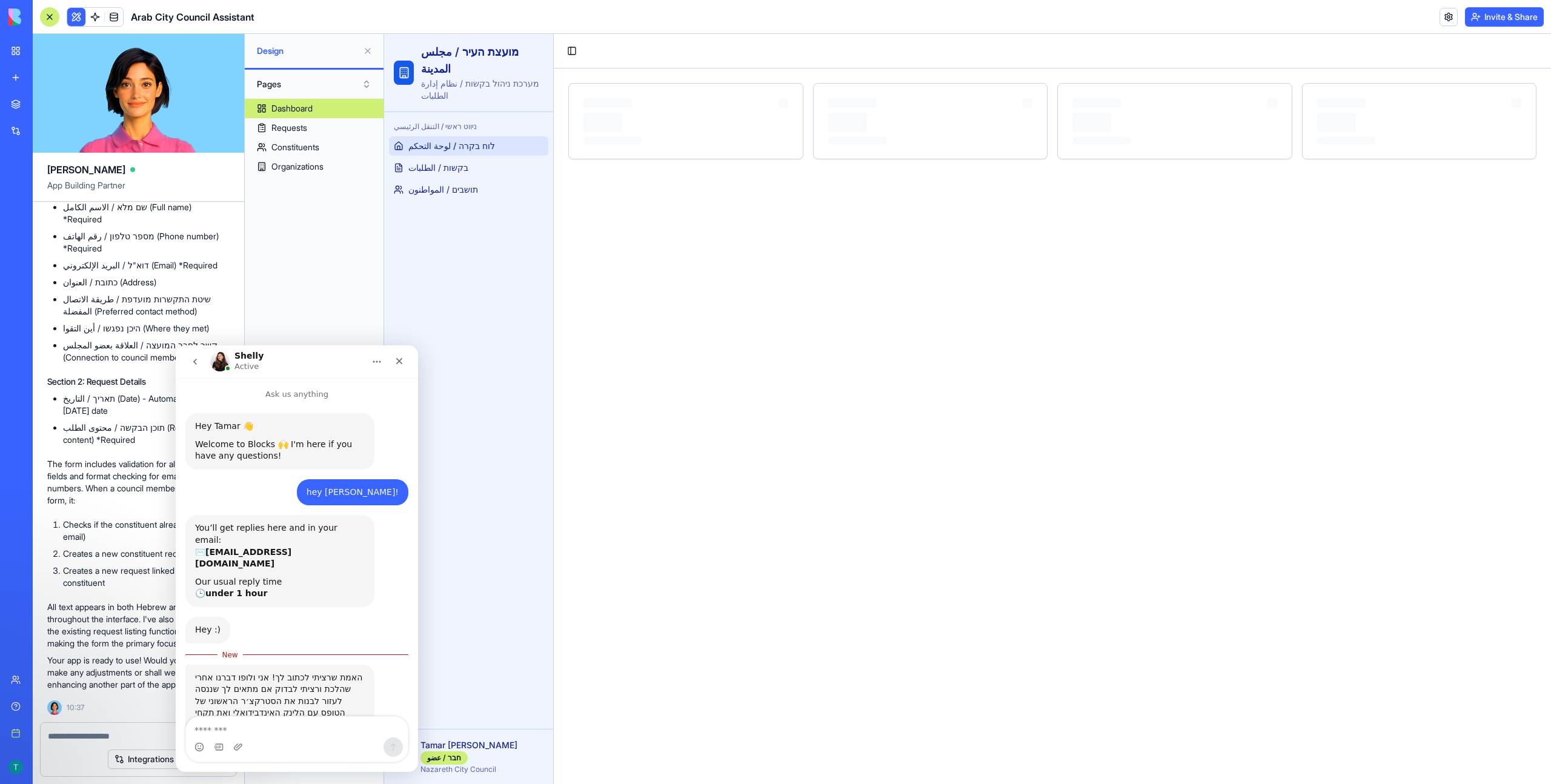
scroll to position [25, 0]
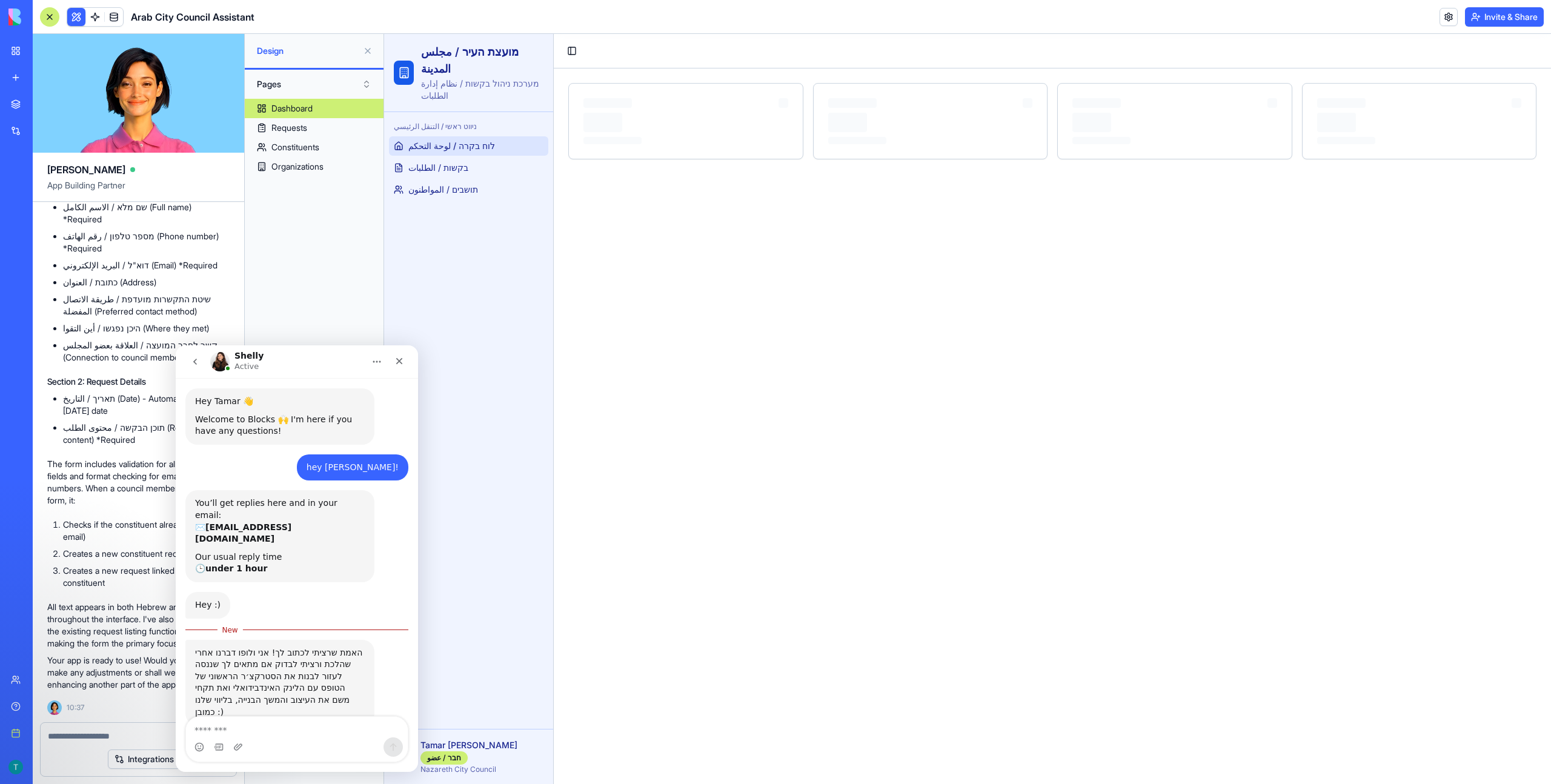
click at [373, 465] on div "hey shelly!" at bounding box center [352, 468] width 92 height 12
click at [372, 365] on icon "Home" at bounding box center [377, 362] width 10 height 10
click at [334, 360] on div "Shelly Active" at bounding box center [287, 362] width 154 height 21
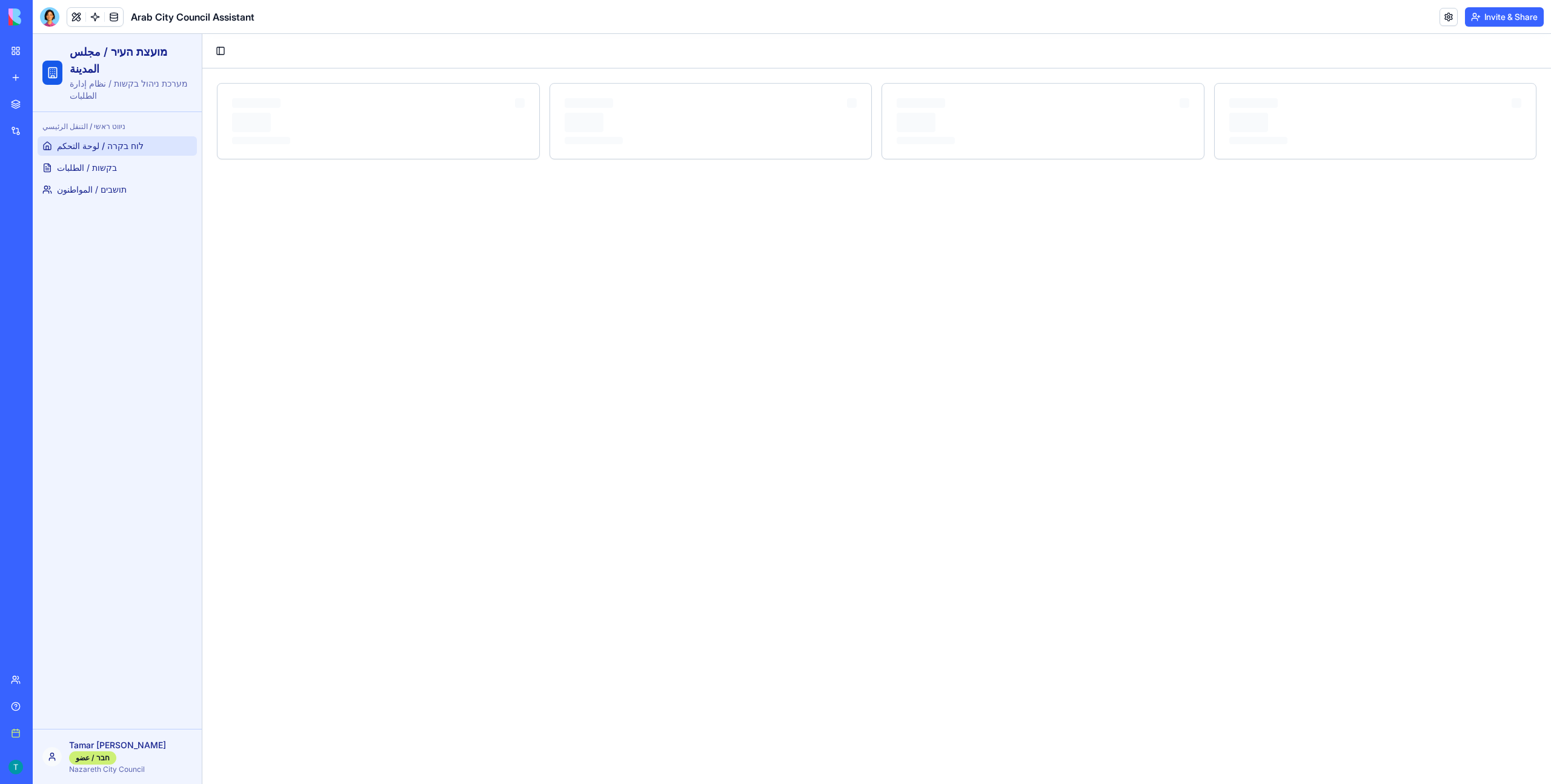
click at [45, 703] on div "Help" at bounding box center [37, 707] width 16 height 12
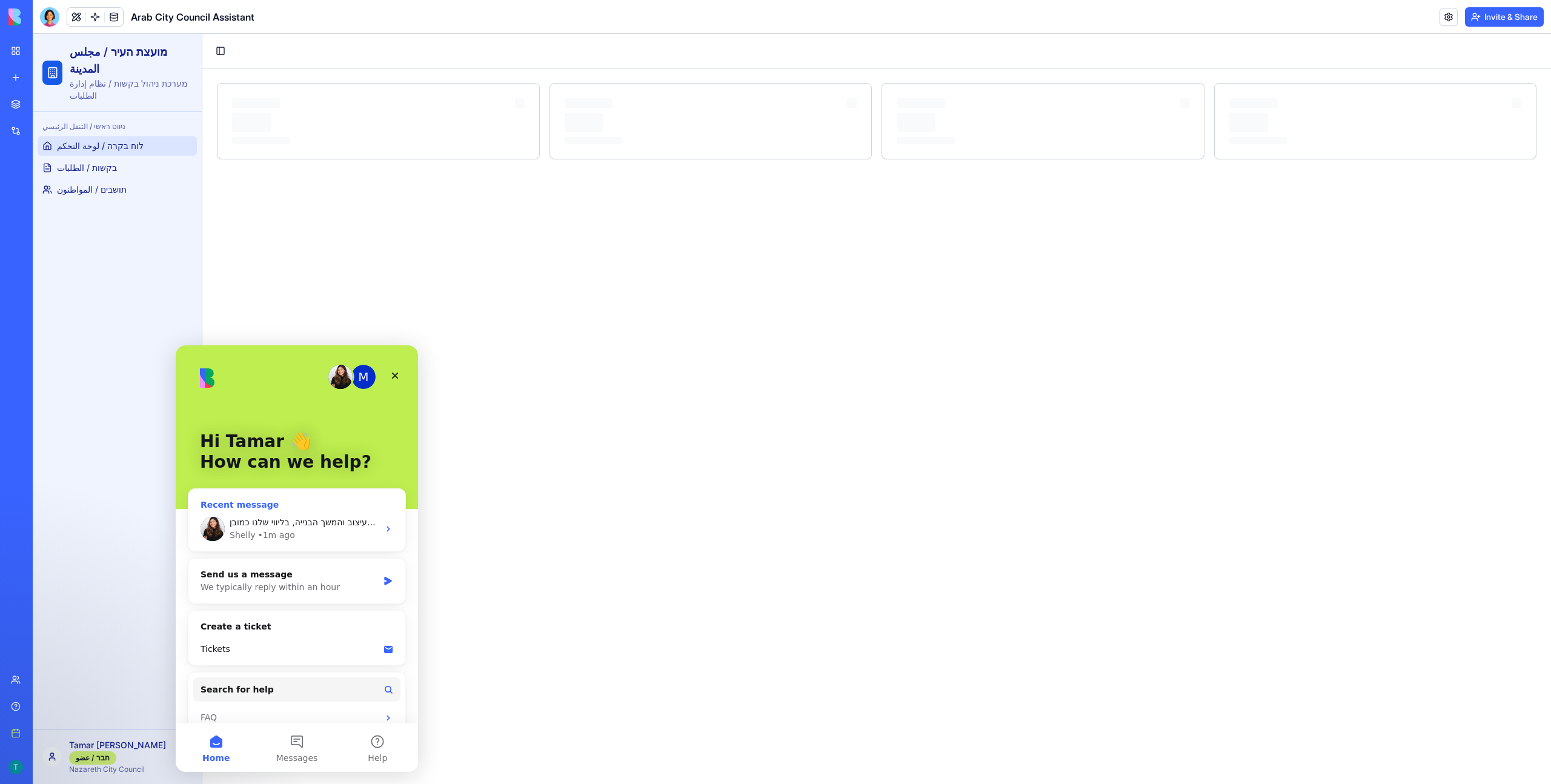
click at [318, 534] on div "Shelly • 1m ago" at bounding box center [304, 535] width 149 height 13
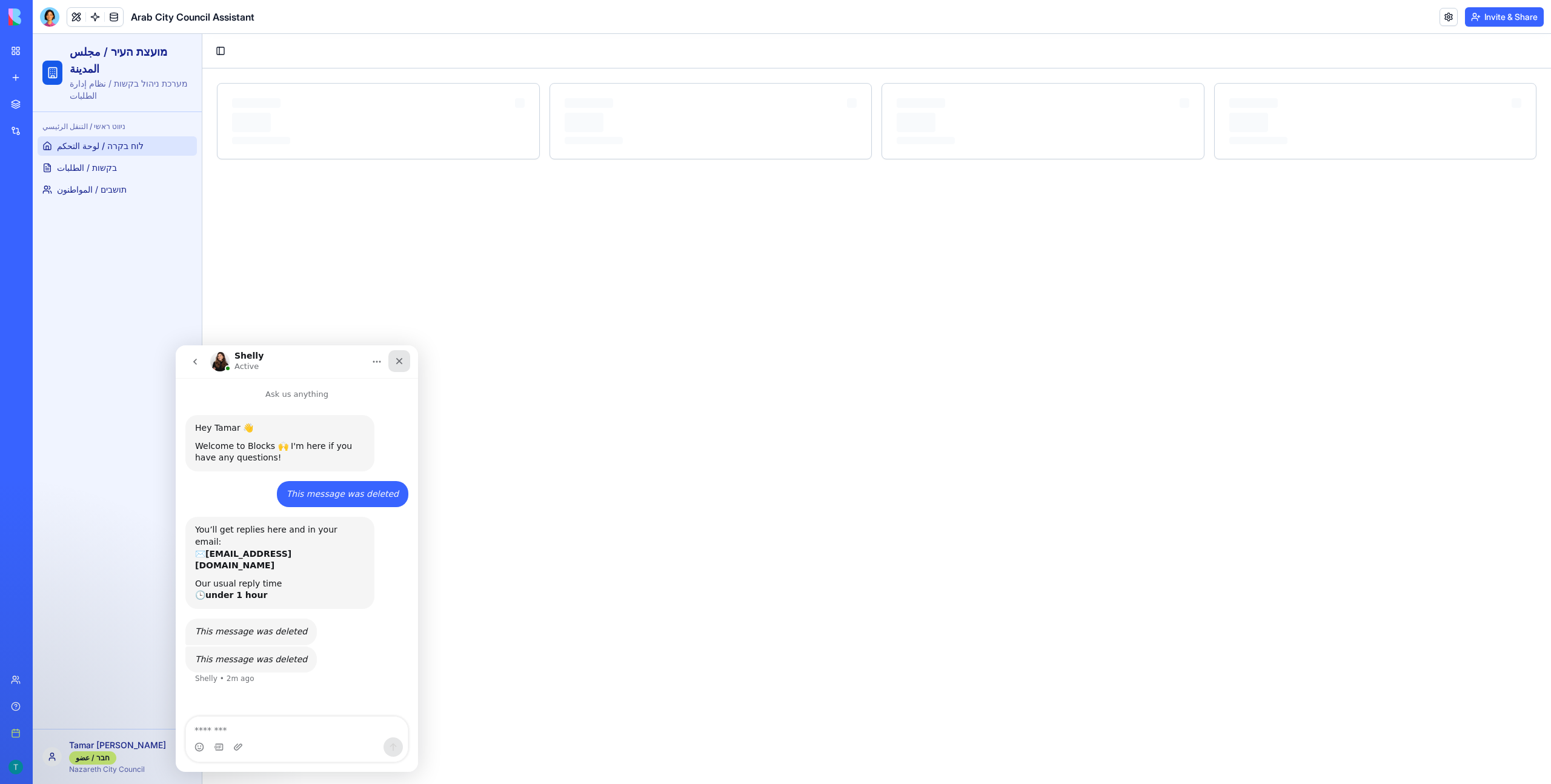
click at [396, 364] on icon "Close" at bounding box center [399, 361] width 10 height 10
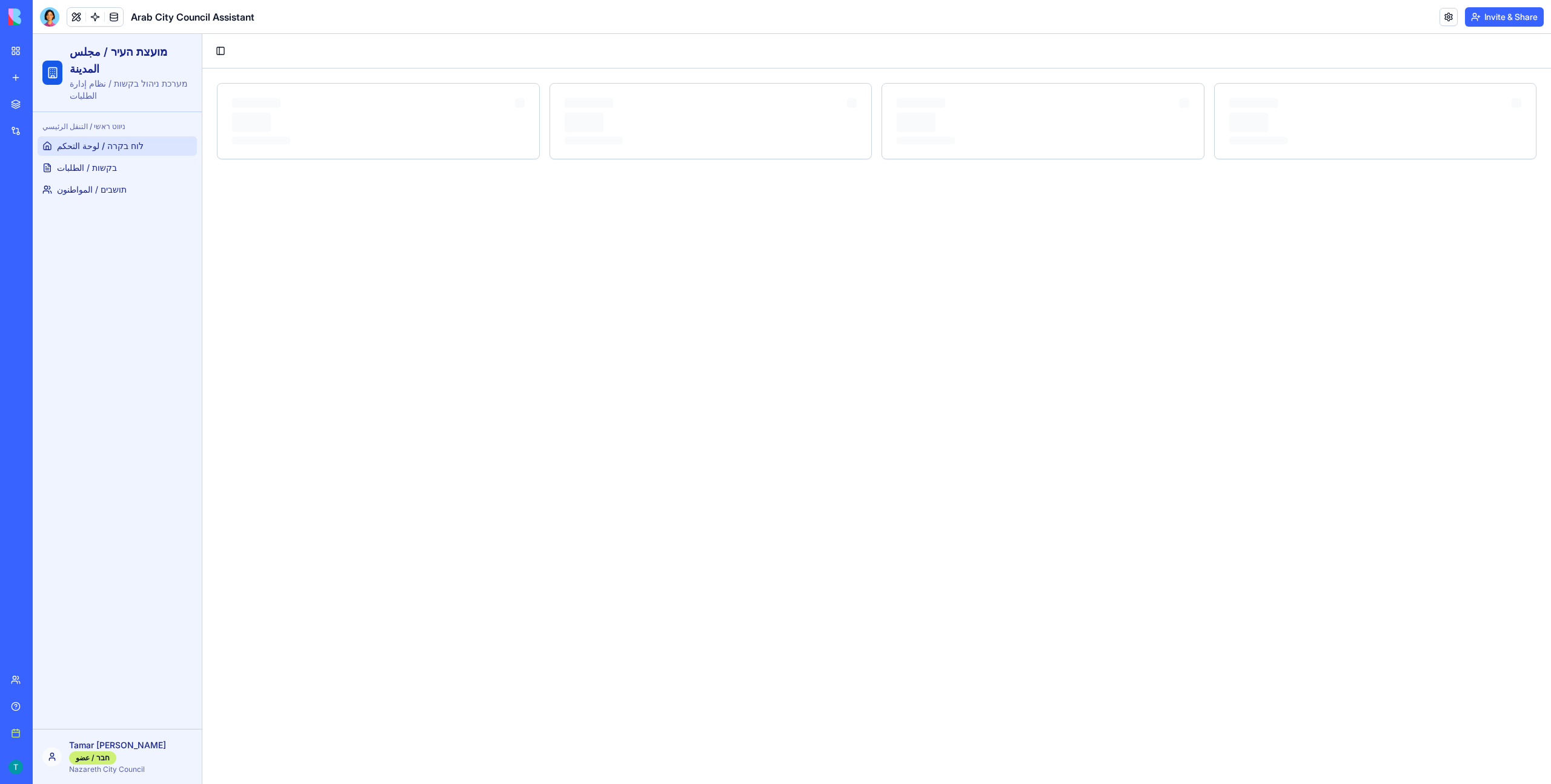
click at [44, 703] on div "Help" at bounding box center [37, 707] width 16 height 12
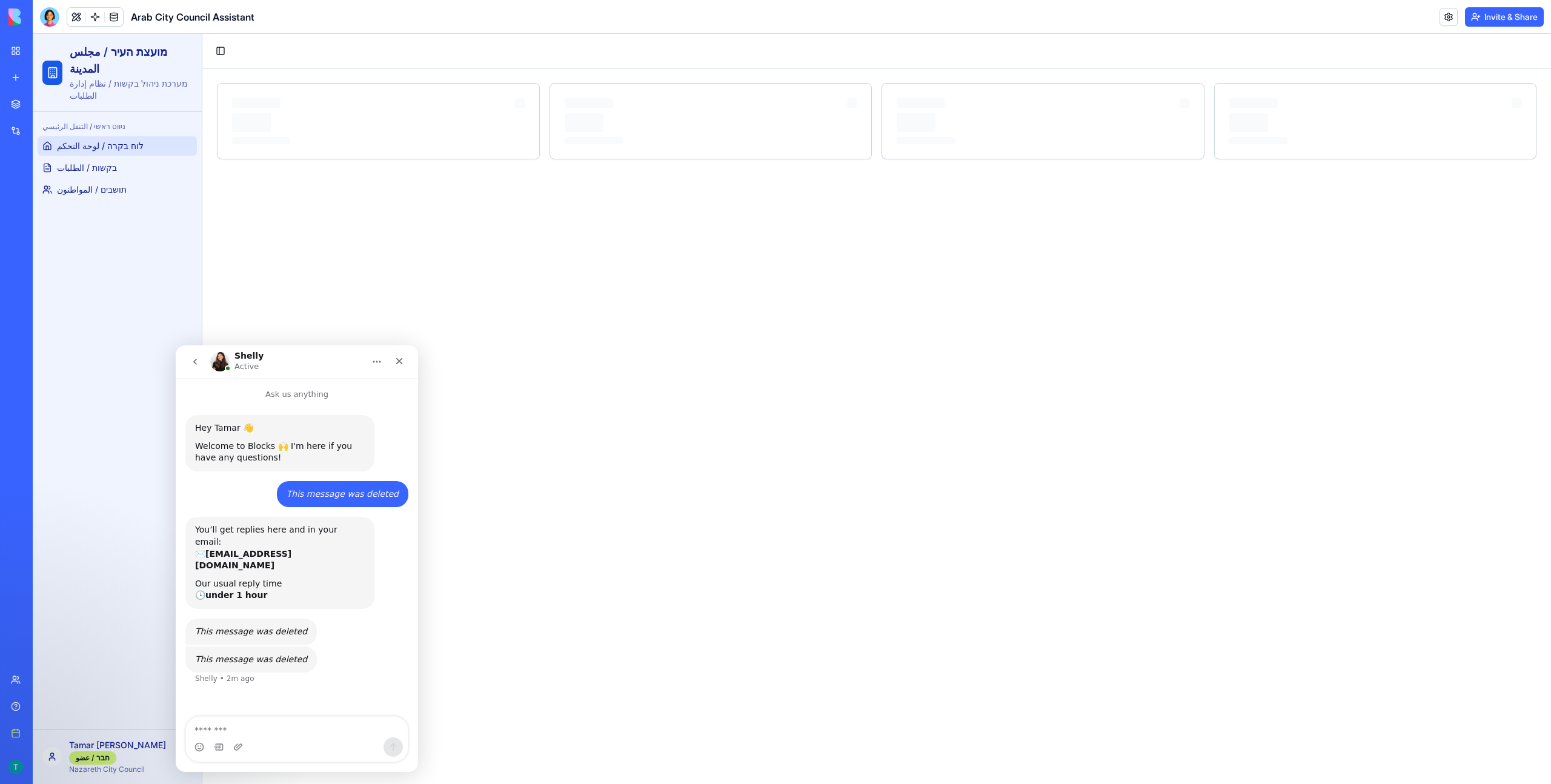
click at [375, 358] on icon "Home" at bounding box center [377, 362] width 10 height 10
click at [194, 369] on button "go back" at bounding box center [194, 361] width 23 height 23
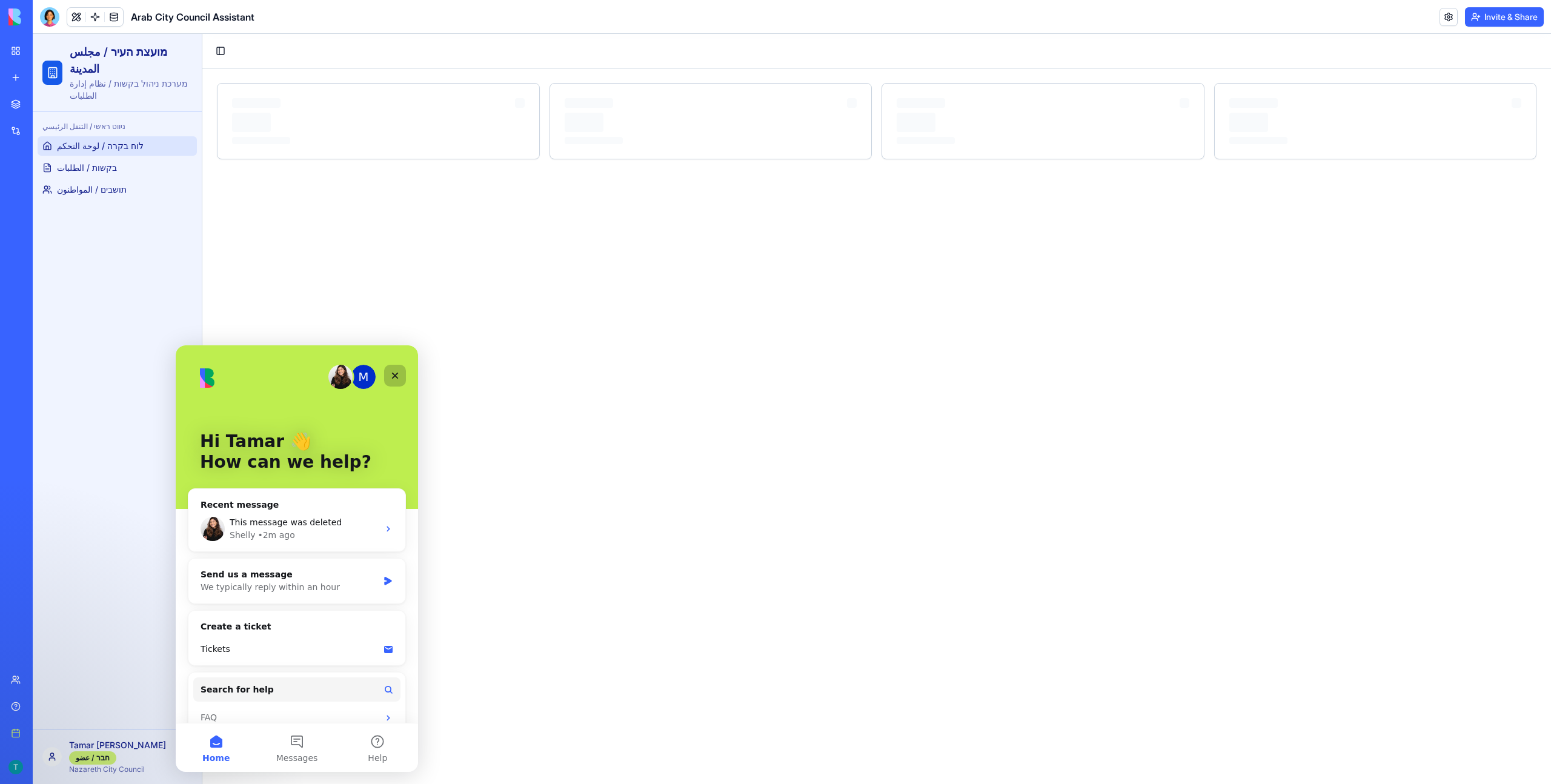
click at [395, 378] on icon "Close" at bounding box center [395, 376] width 10 height 10
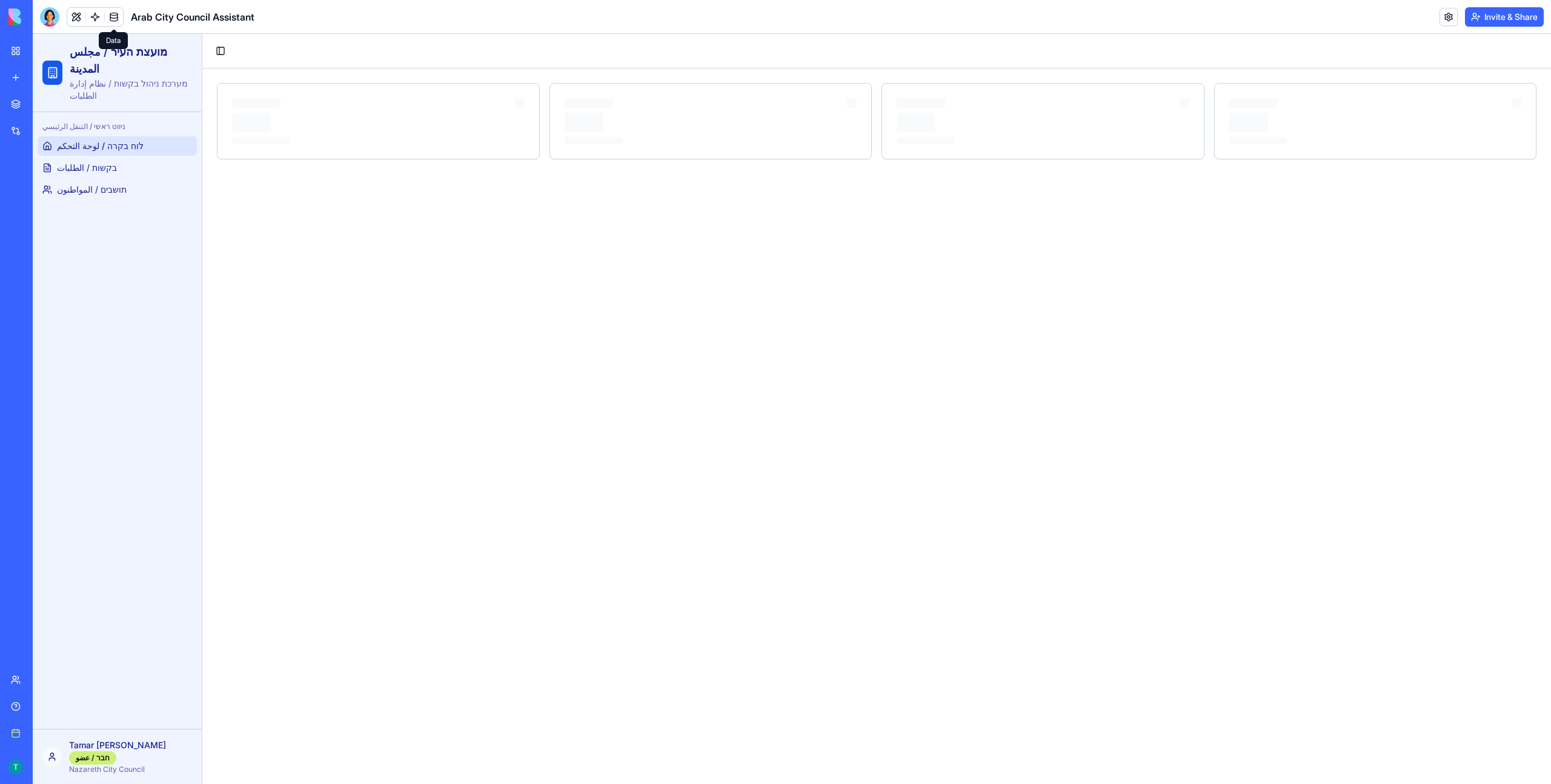
click at [116, 18] on link at bounding box center [114, 17] width 18 height 18
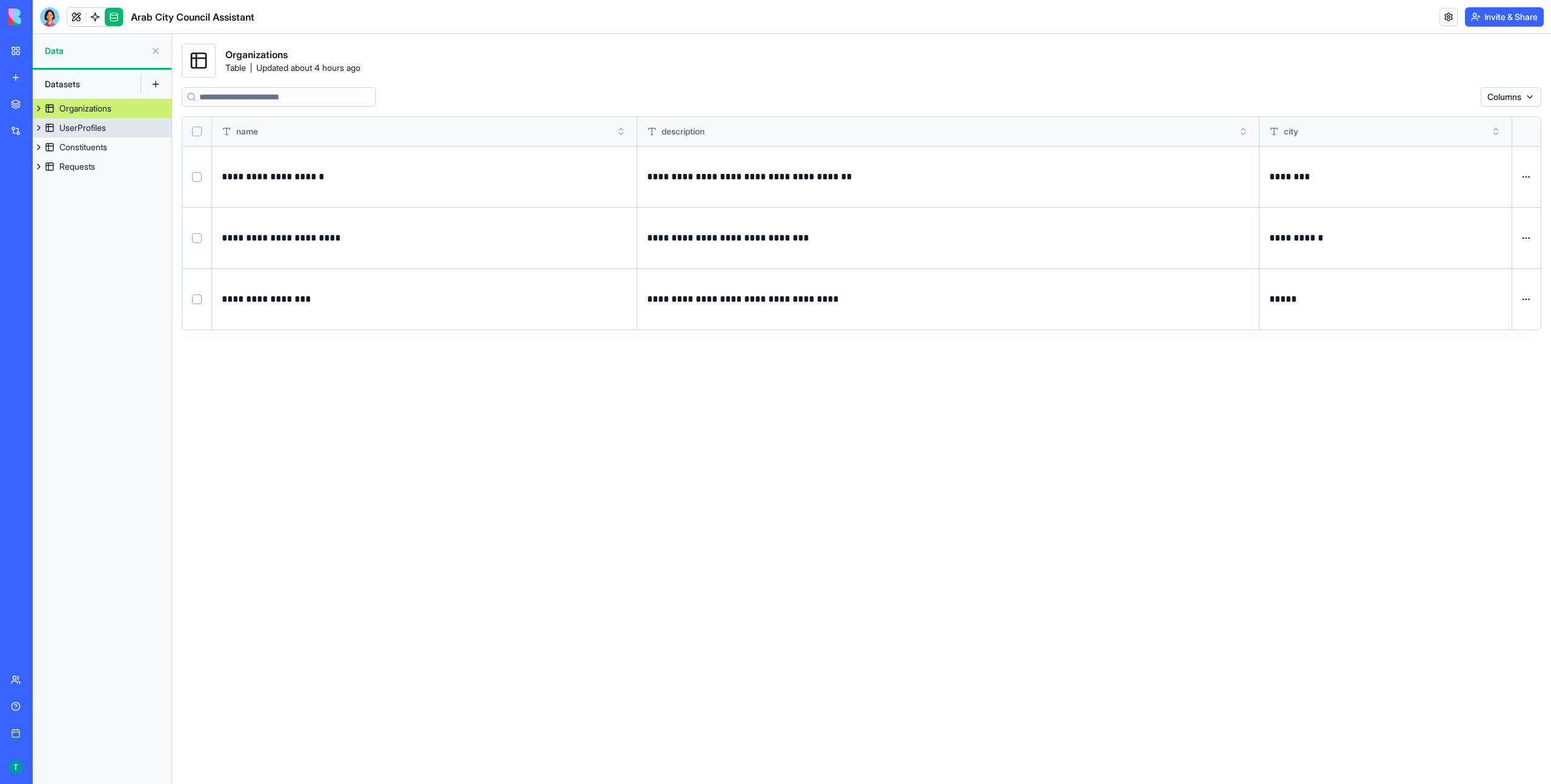
click at [76, 131] on div "UserProfiles" at bounding box center [83, 128] width 47 height 12
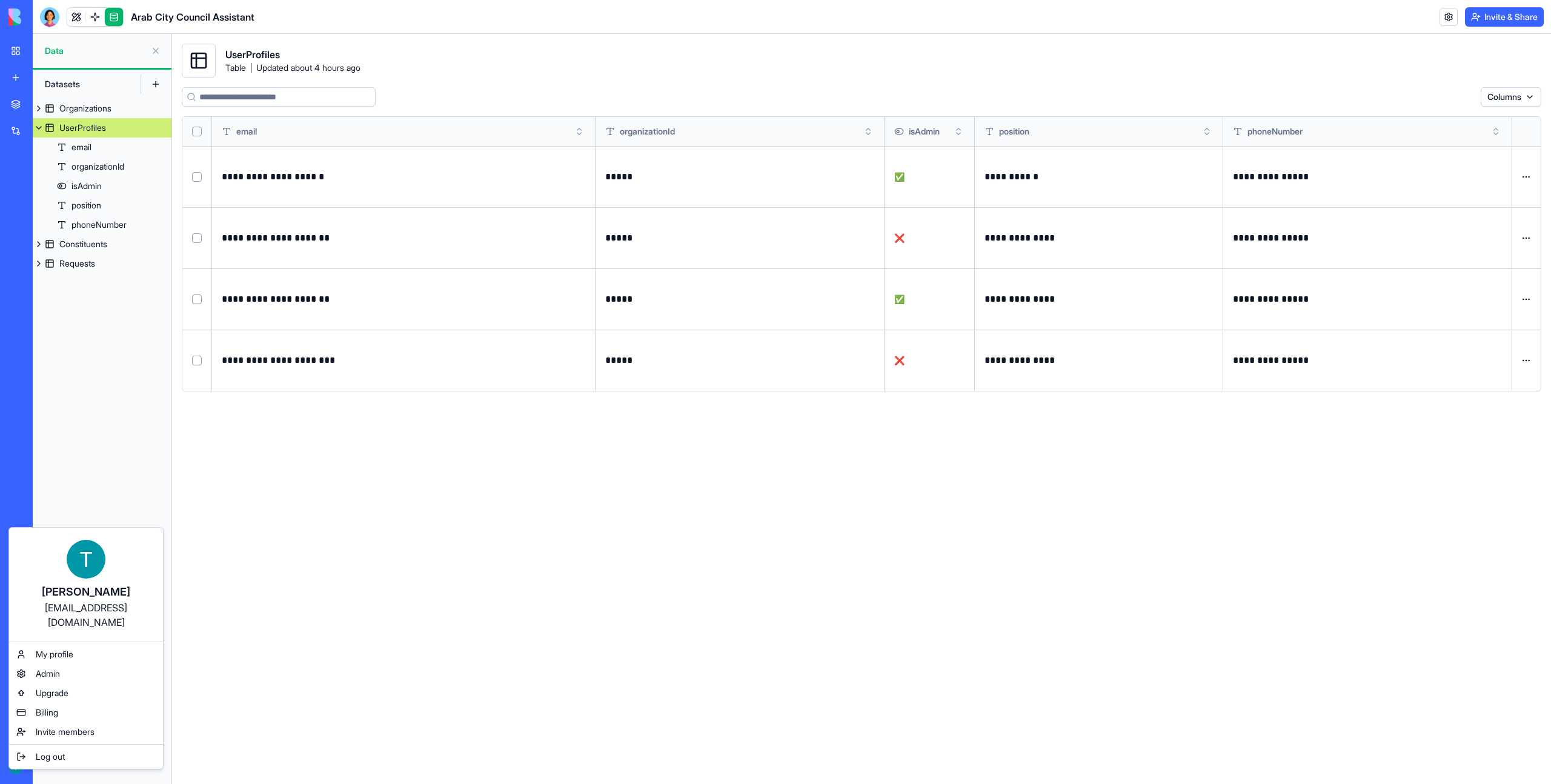
click at [383, 445] on html "**********" at bounding box center [776, 392] width 1551 height 784
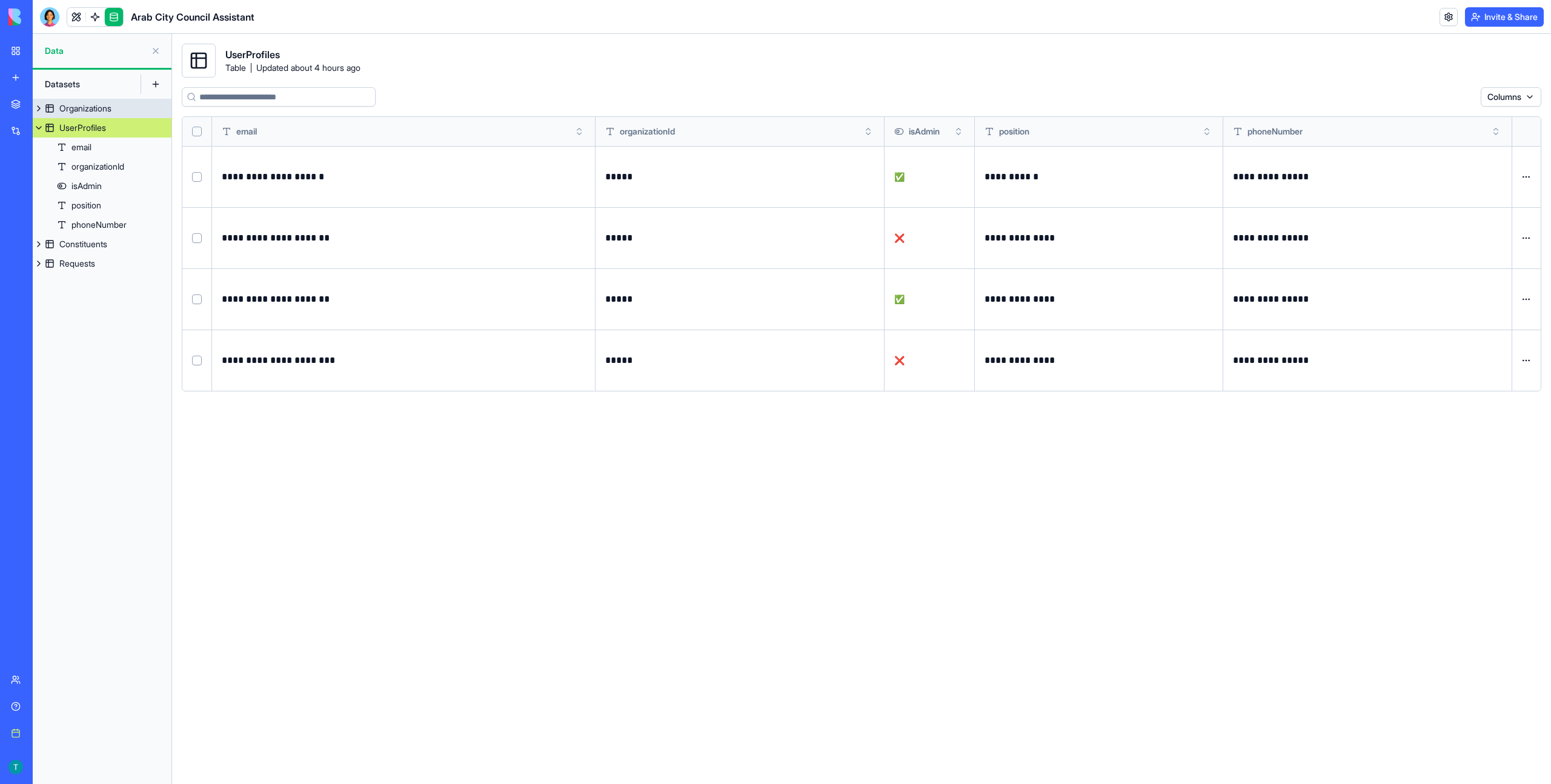
click at [100, 112] on div "Organizations" at bounding box center [85, 108] width 52 height 12
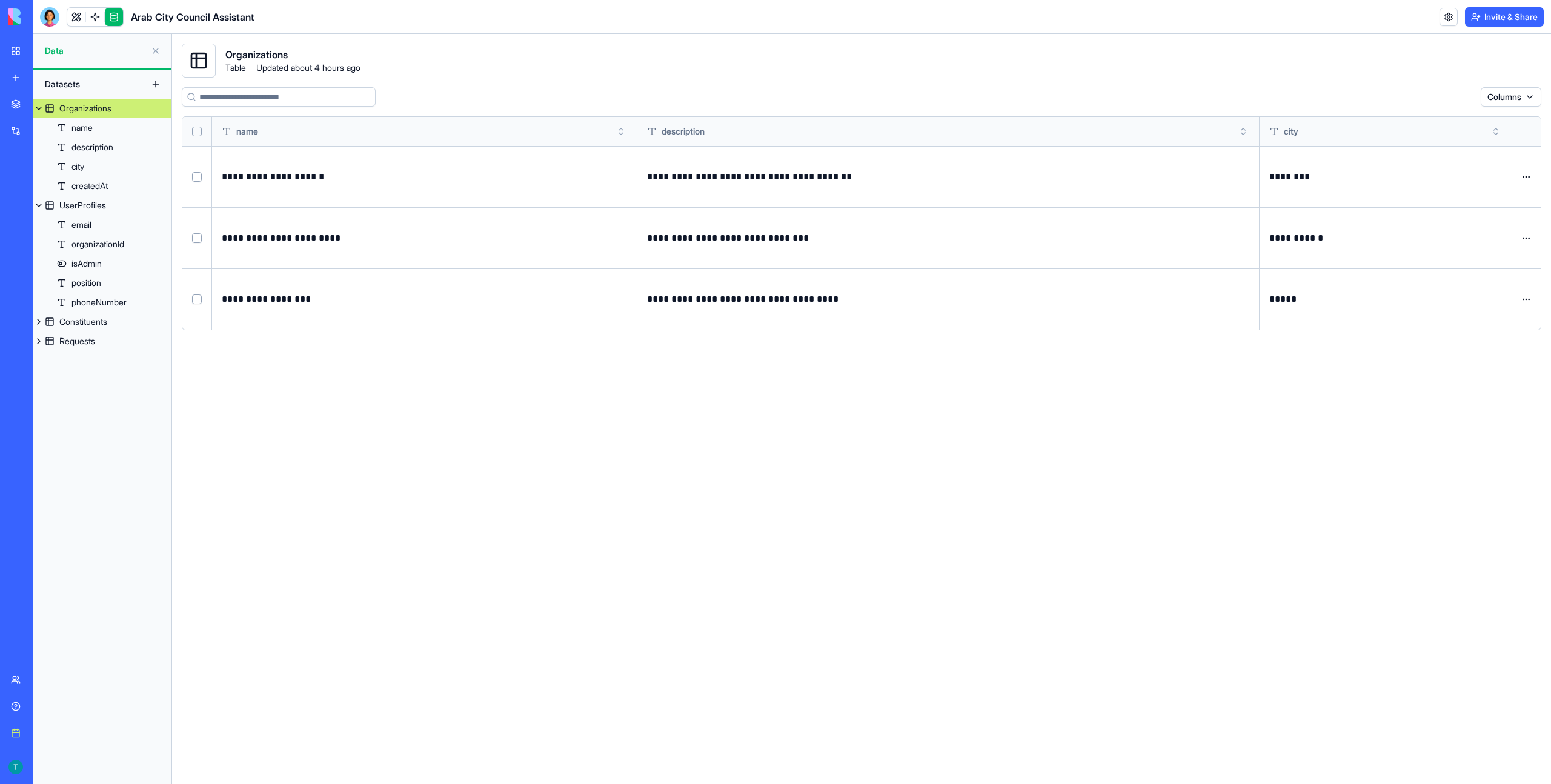
click at [1509, 20] on button "Invite & Share" at bounding box center [1504, 17] width 79 height 20
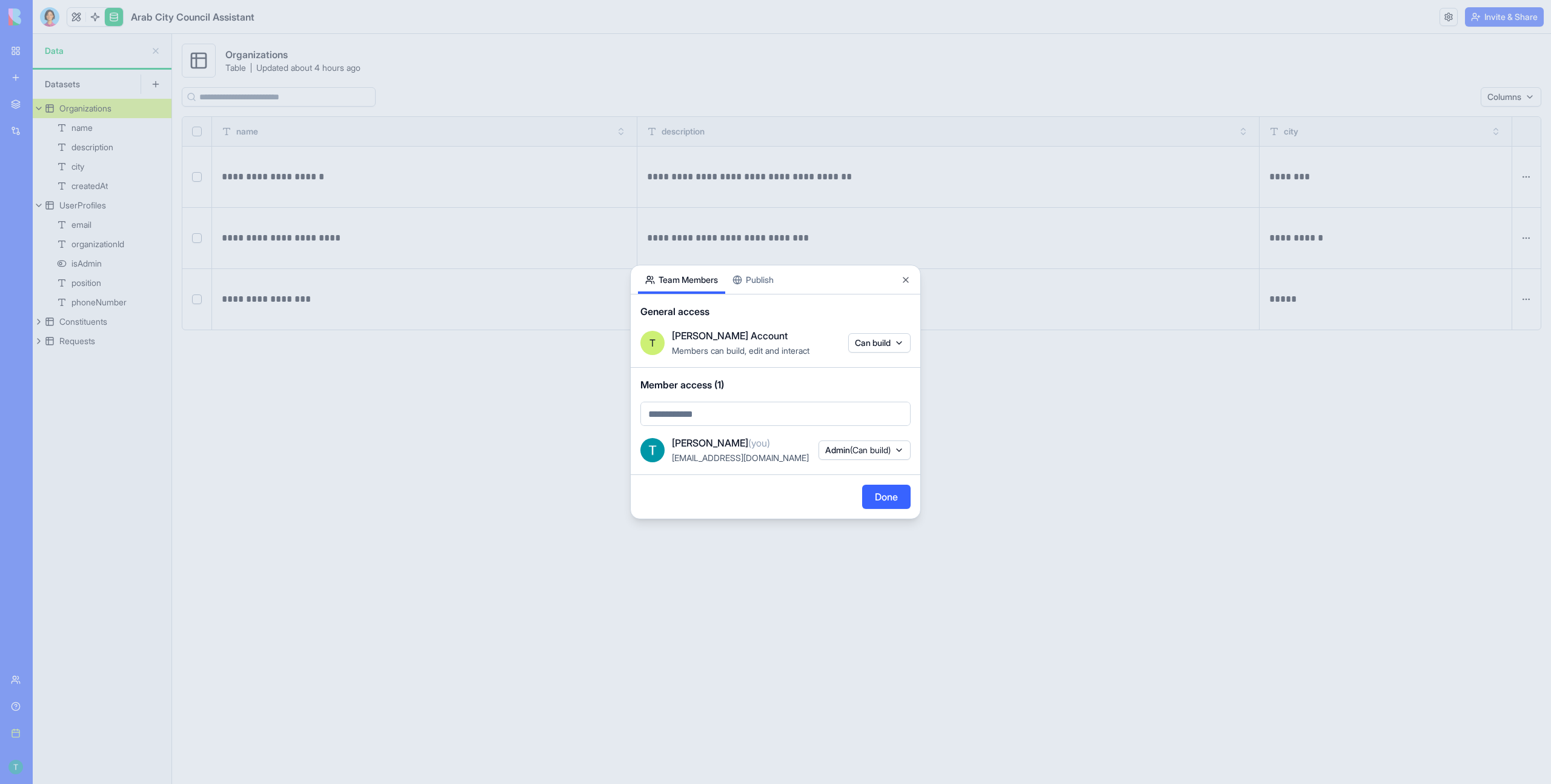
click at [883, 447] on span "(Can build)" at bounding box center [870, 449] width 41 height 10
click at [871, 432] on body "**********" at bounding box center [776, 392] width 1551 height 784
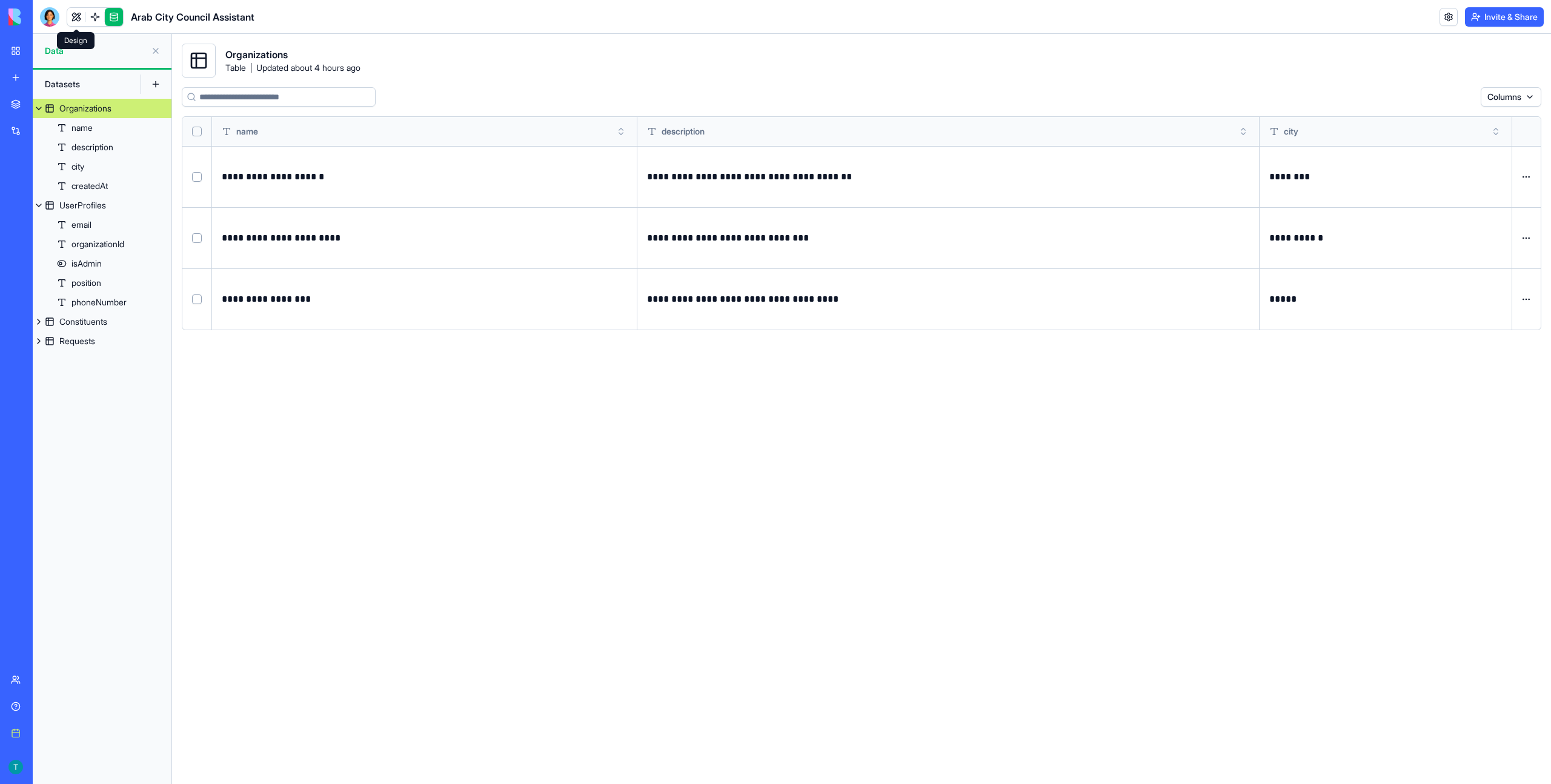
click at [82, 18] on link at bounding box center [76, 17] width 18 height 18
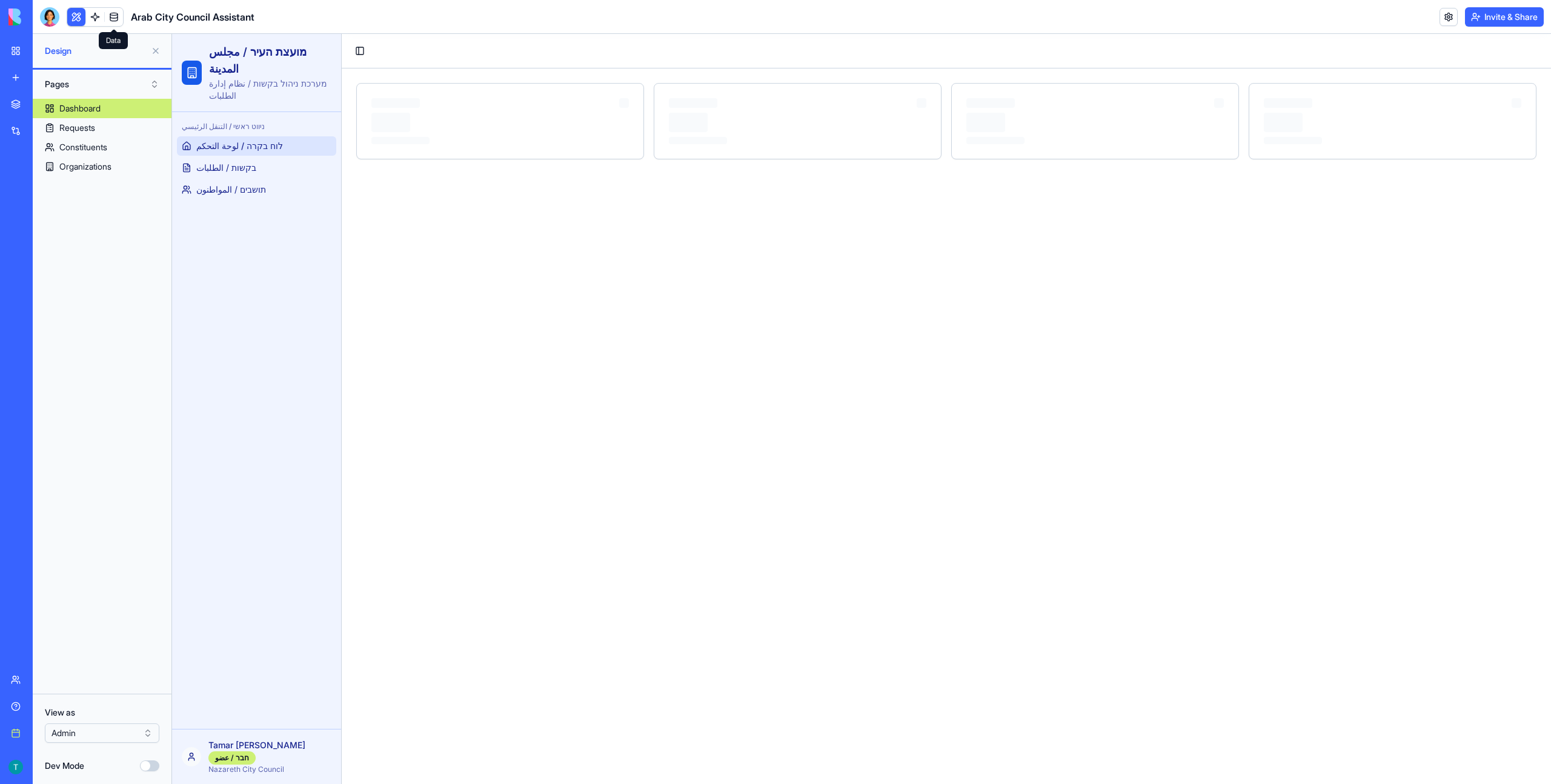
click at [106, 15] on link at bounding box center [114, 17] width 18 height 18
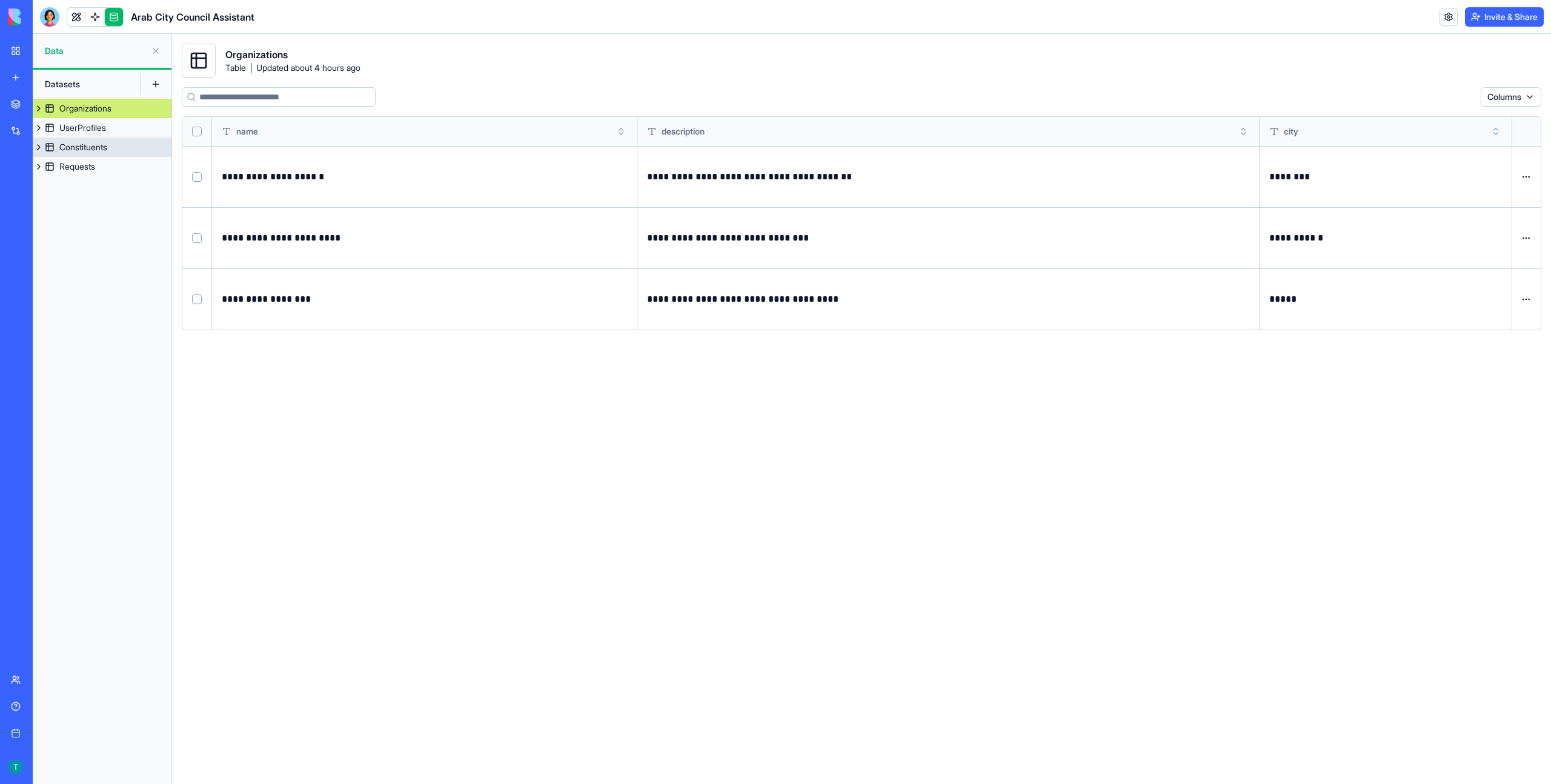
click at [86, 143] on div "Constituents" at bounding box center [84, 147] width 48 height 12
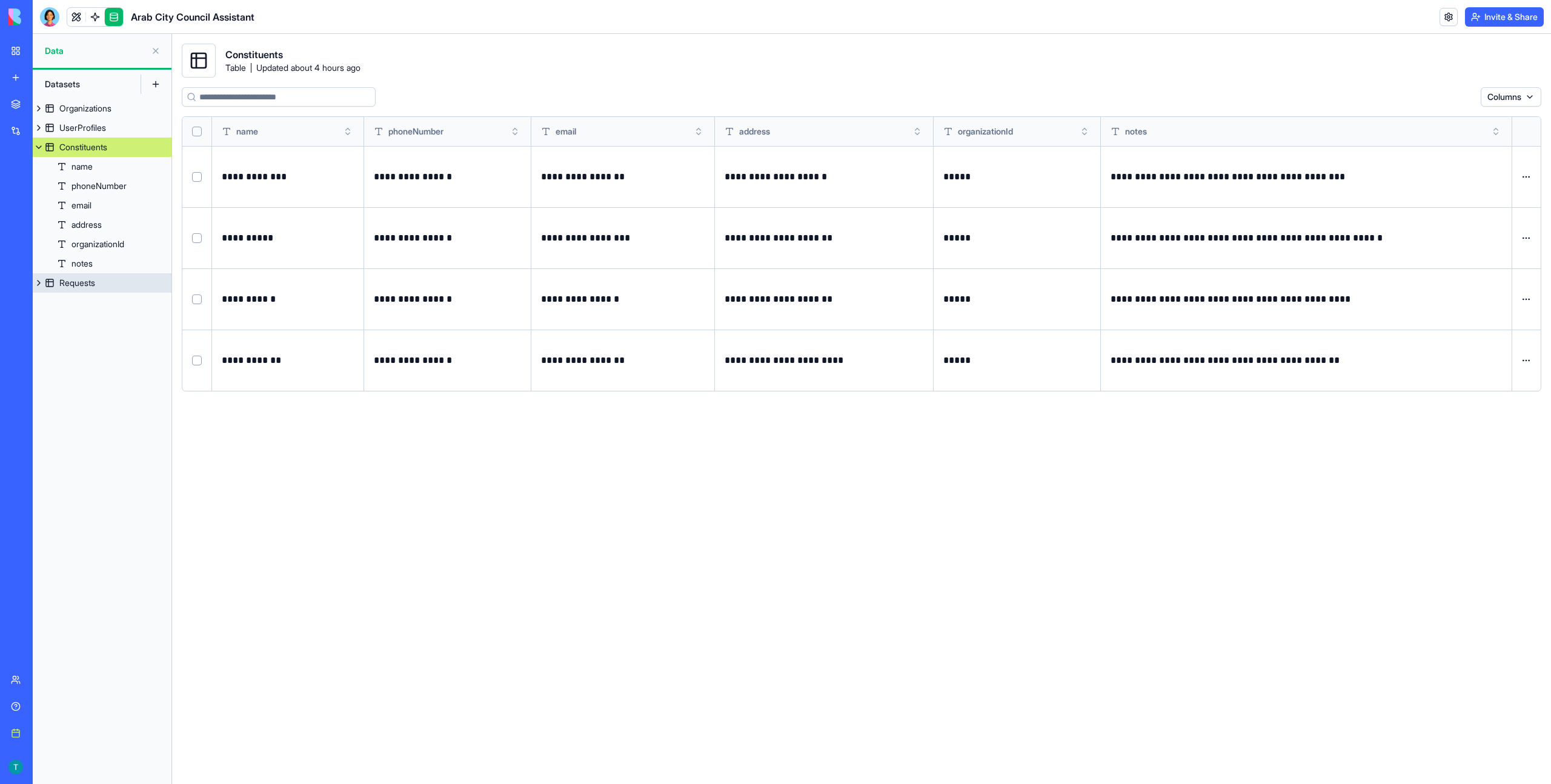
click at [82, 290] on link "Requests" at bounding box center [102, 283] width 139 height 20
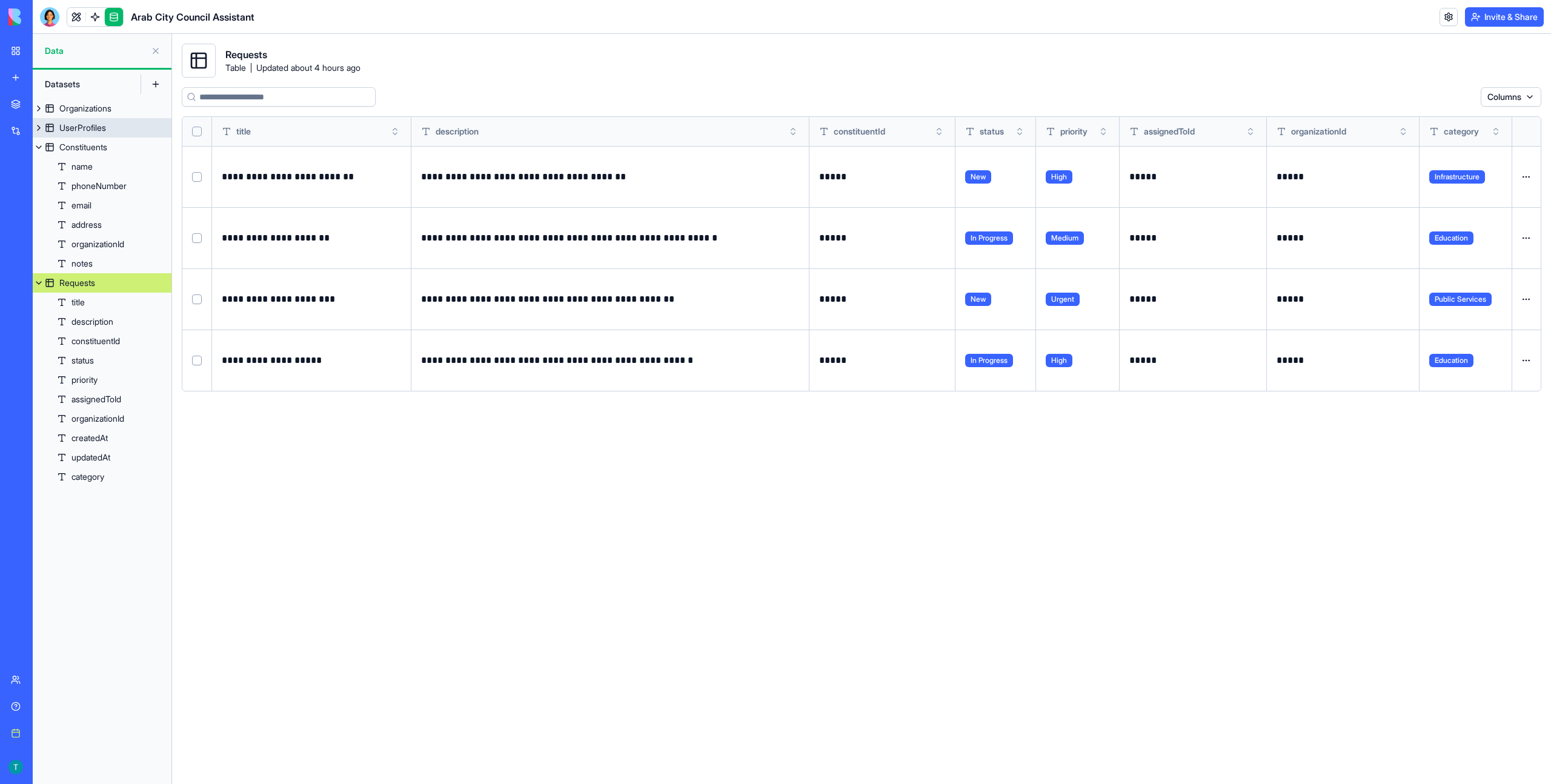
click at [87, 137] on link "UserProfiles" at bounding box center [102, 128] width 139 height 20
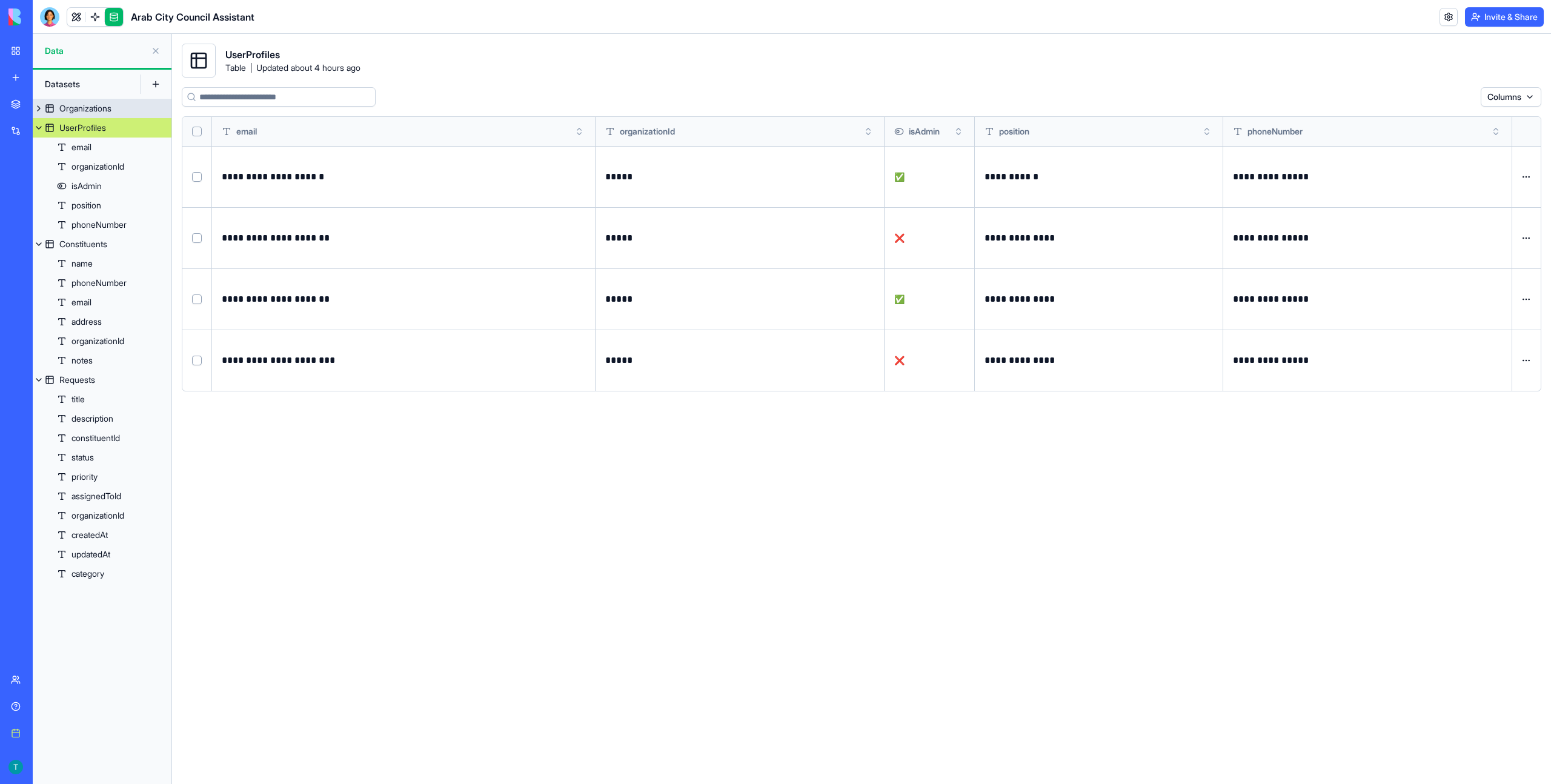
click at [111, 109] on div "Organizations" at bounding box center [85, 108] width 52 height 12
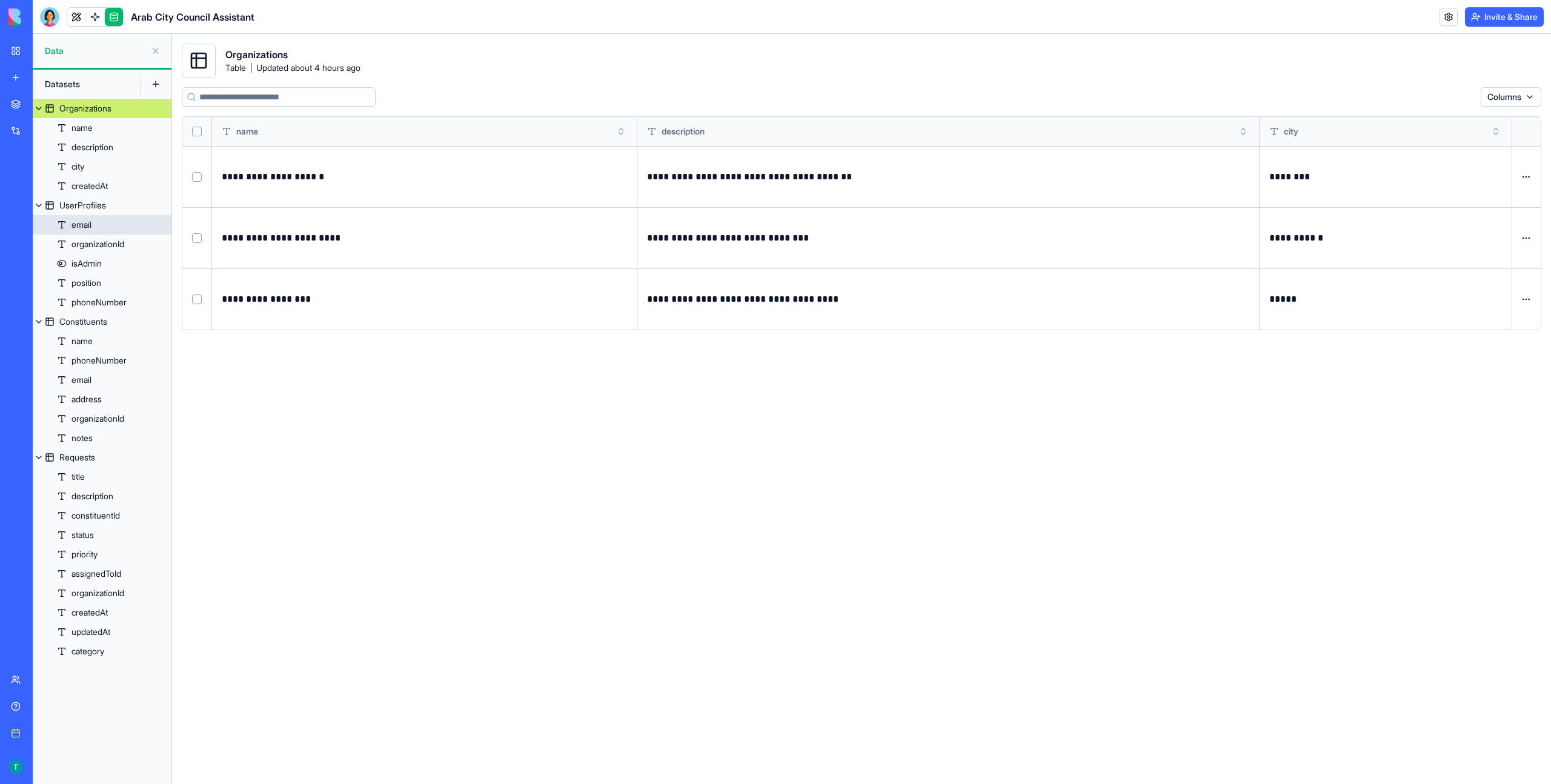
click at [109, 225] on link "email" at bounding box center [102, 225] width 139 height 20
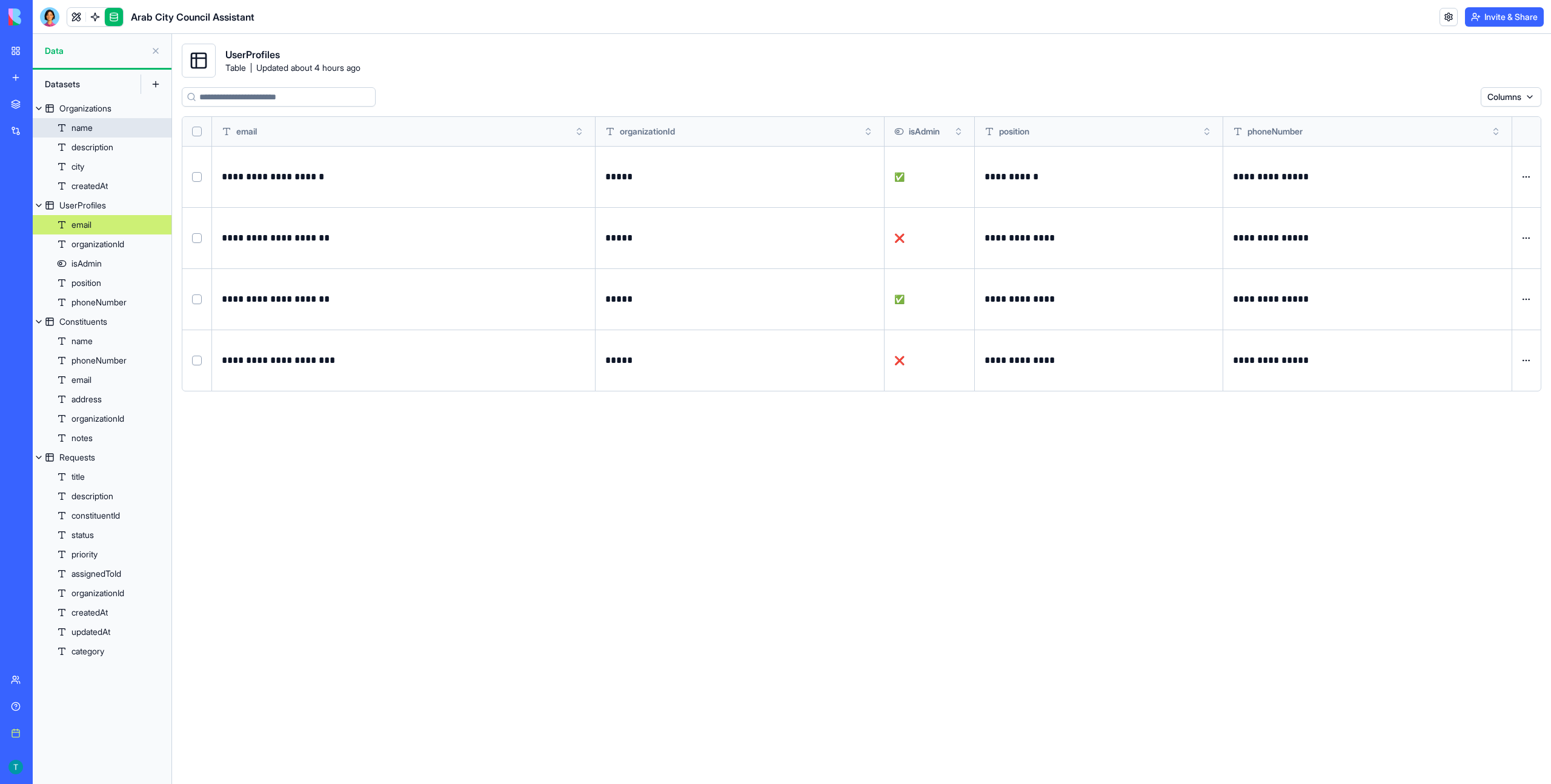
click at [95, 133] on link "name" at bounding box center [102, 128] width 139 height 20
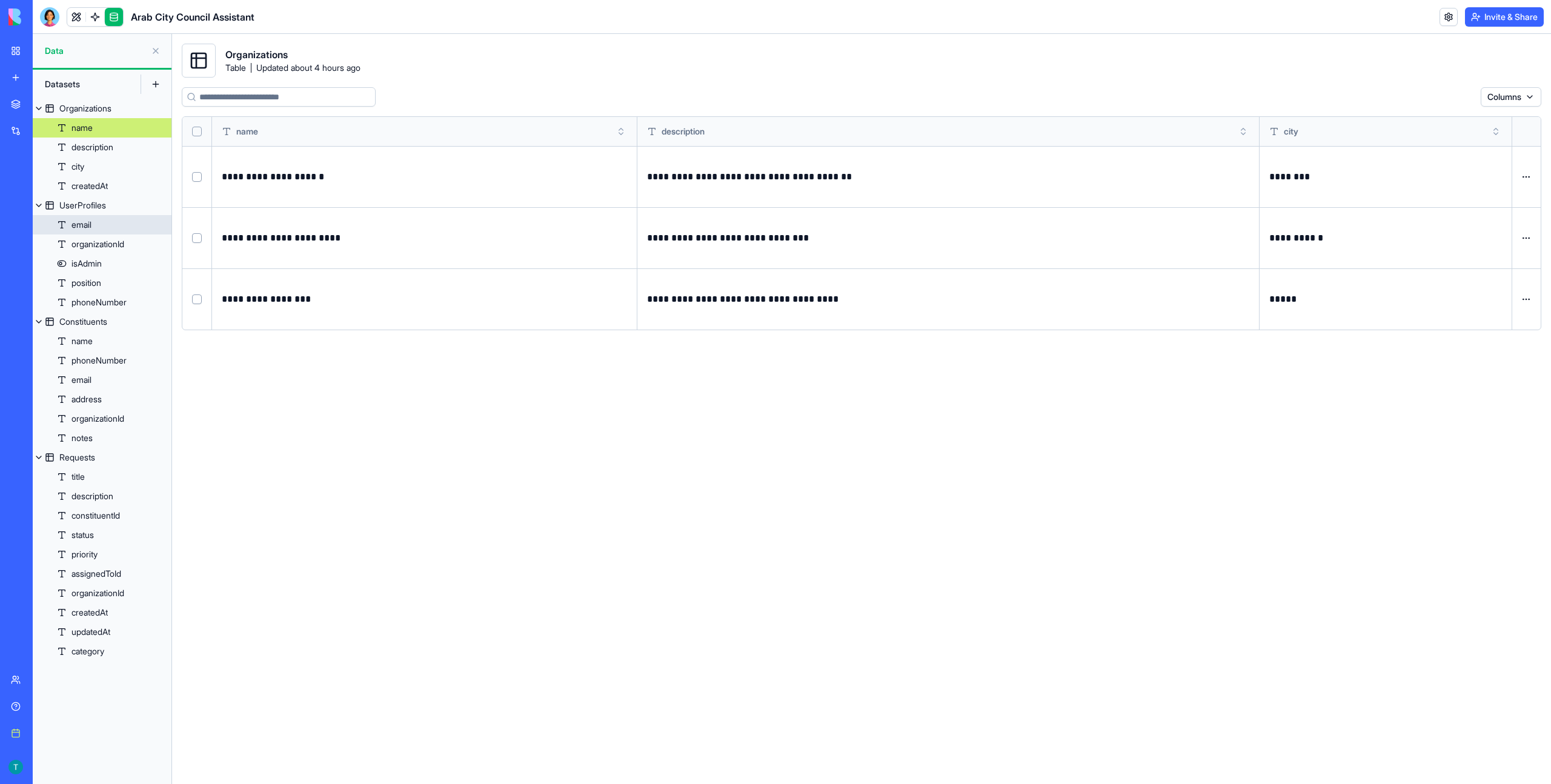
click at [100, 220] on link "email" at bounding box center [102, 225] width 139 height 20
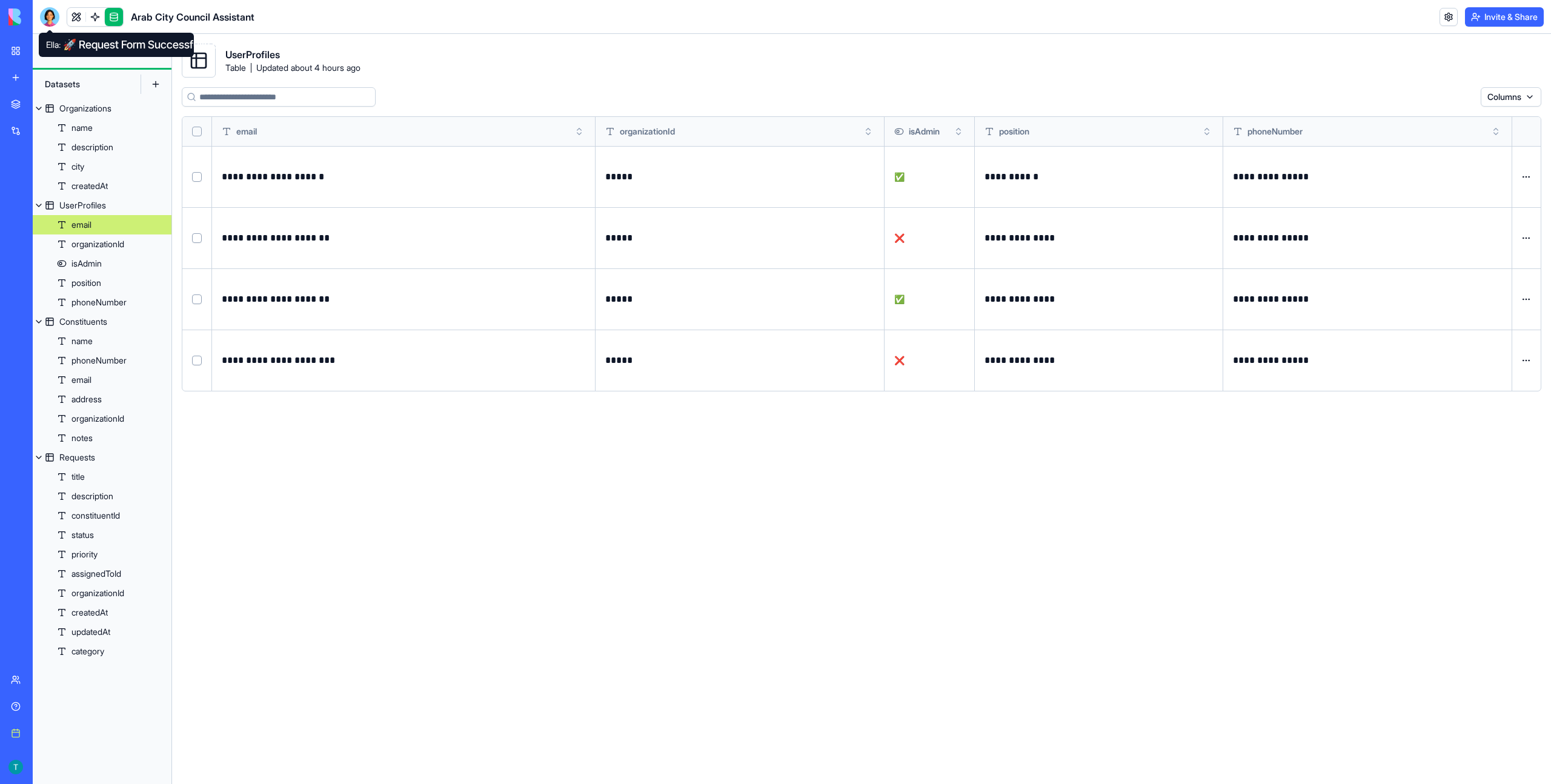
click at [46, 20] on div at bounding box center [50, 17] width 20 height 20
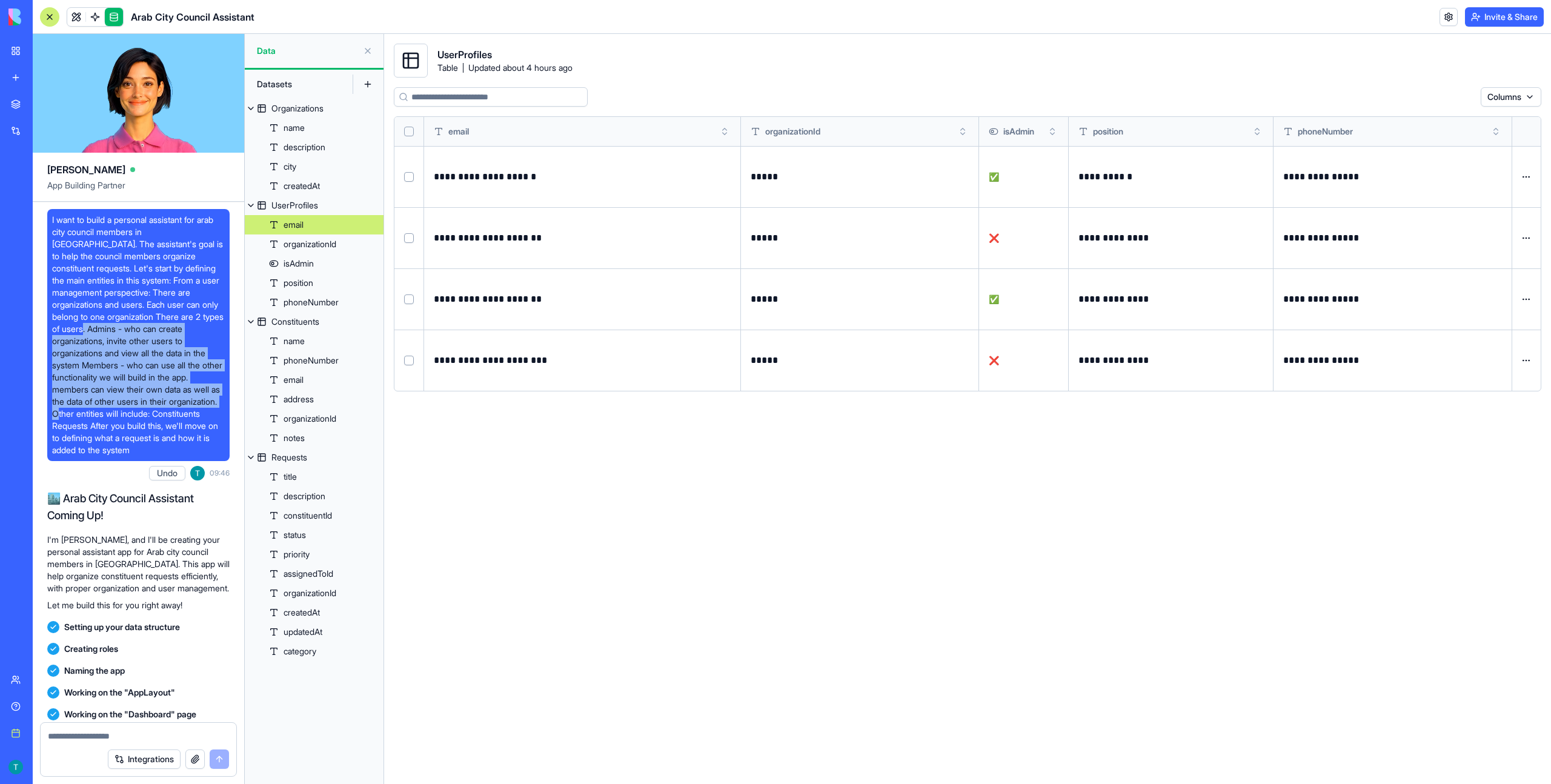
drag, startPoint x: 94, startPoint y: 328, endPoint x: 207, endPoint y: 392, distance: 129.9
click at [205, 396] on span "I want to build a personal assistant for arab city council members in [GEOGRAPH…" at bounding box center [138, 335] width 173 height 242
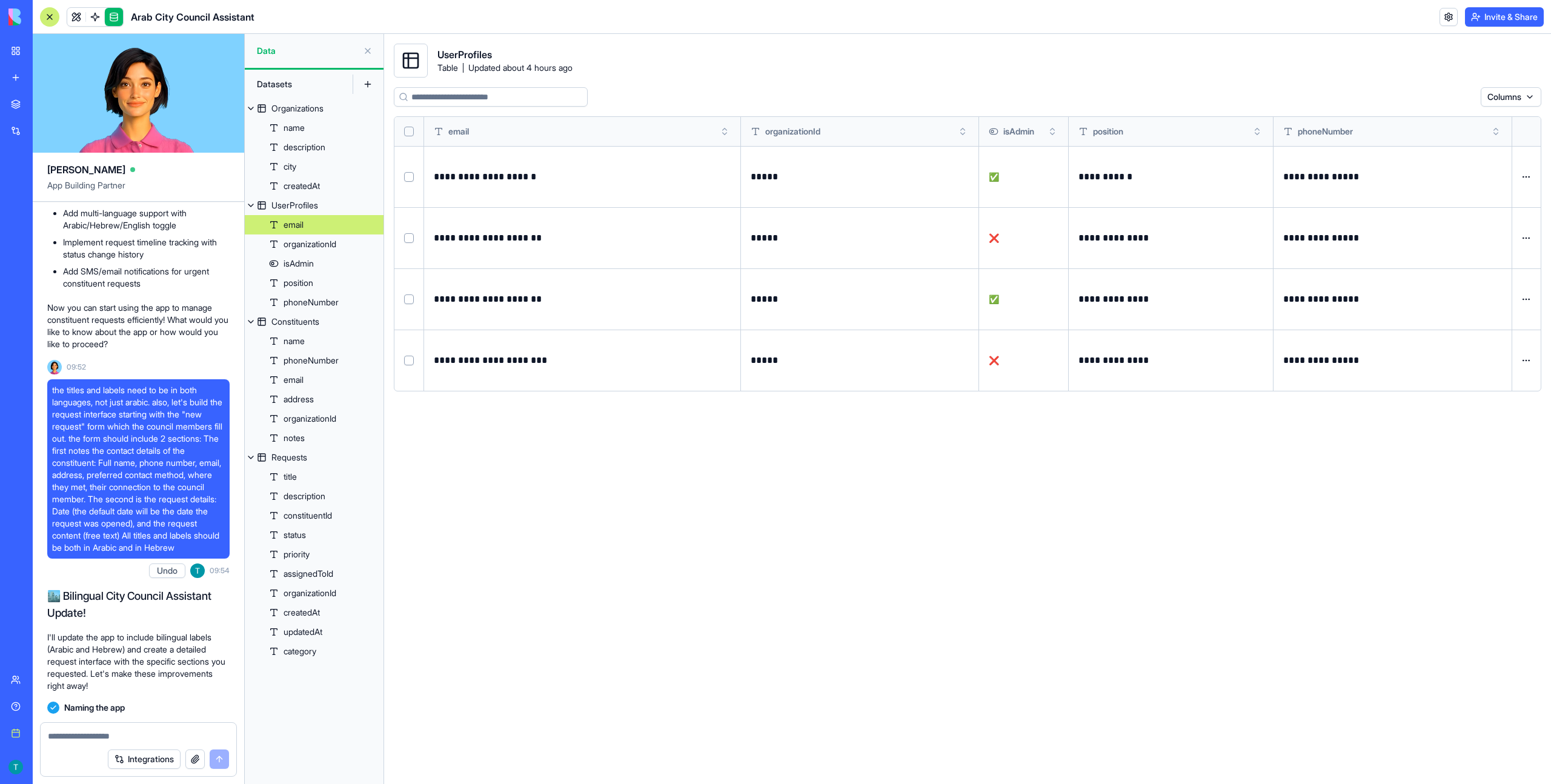
scroll to position [724, 0]
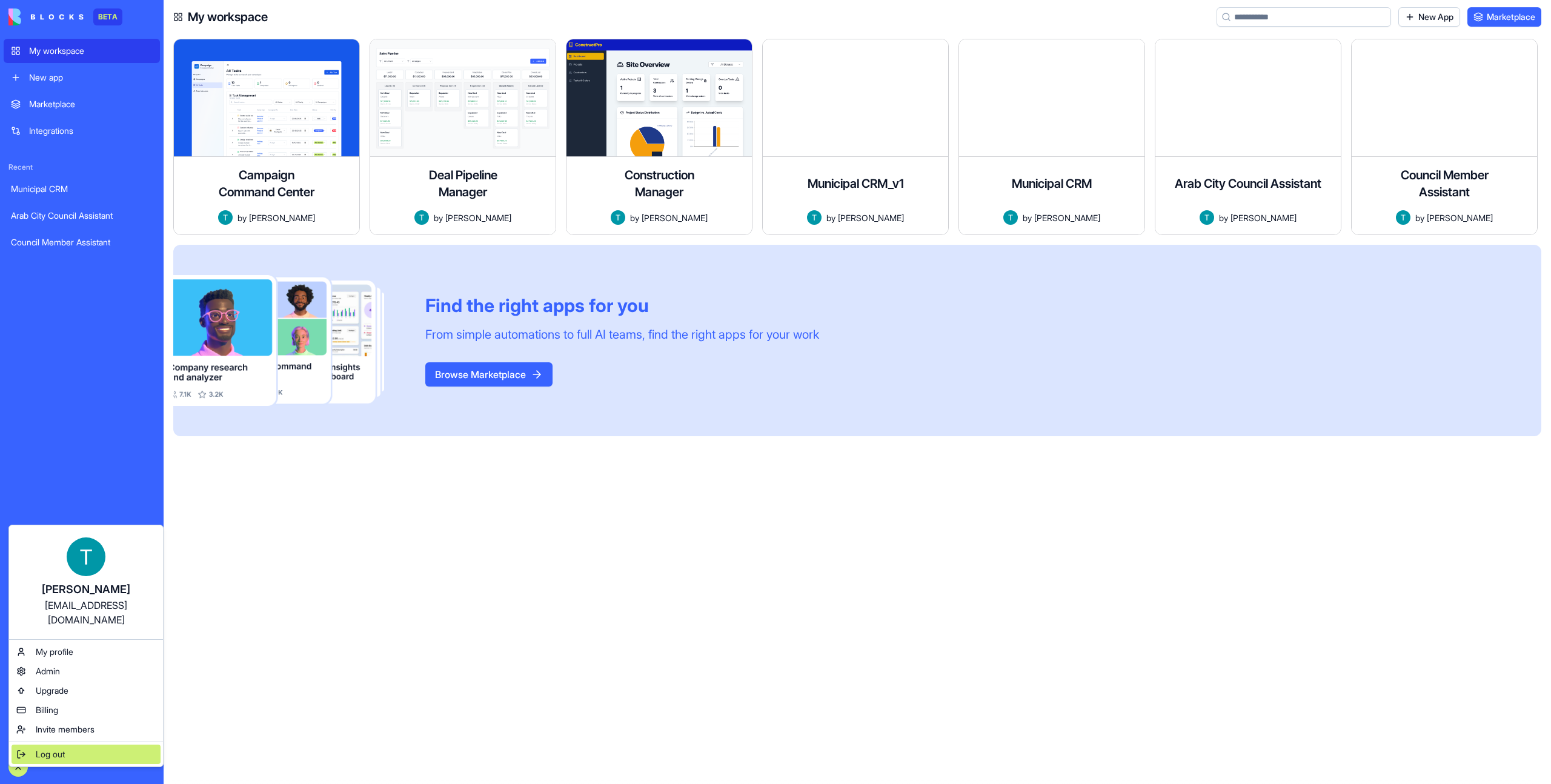
click at [44, 748] on span "Log out" at bounding box center [50, 754] width 29 height 12
